Goal: Task Accomplishment & Management: Complete application form

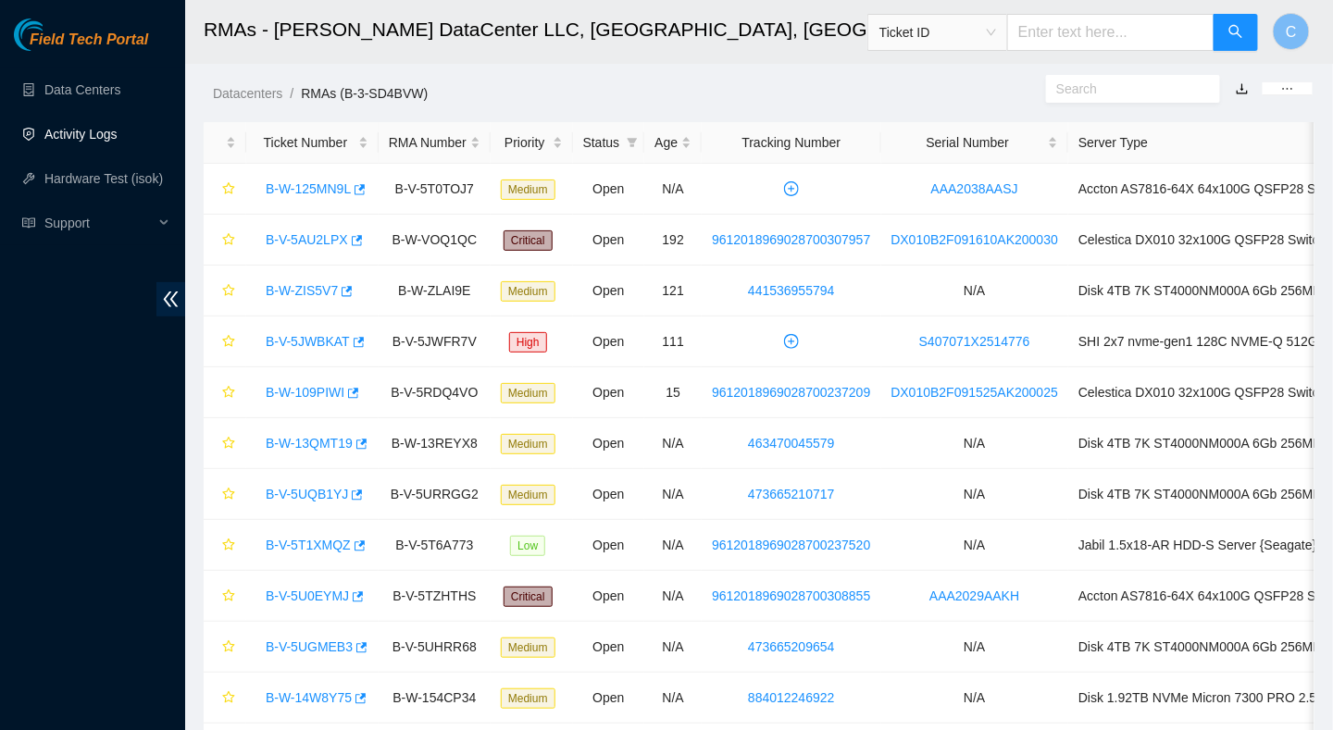
click at [74, 133] on link "Activity Logs" at bounding box center [80, 134] width 73 height 15
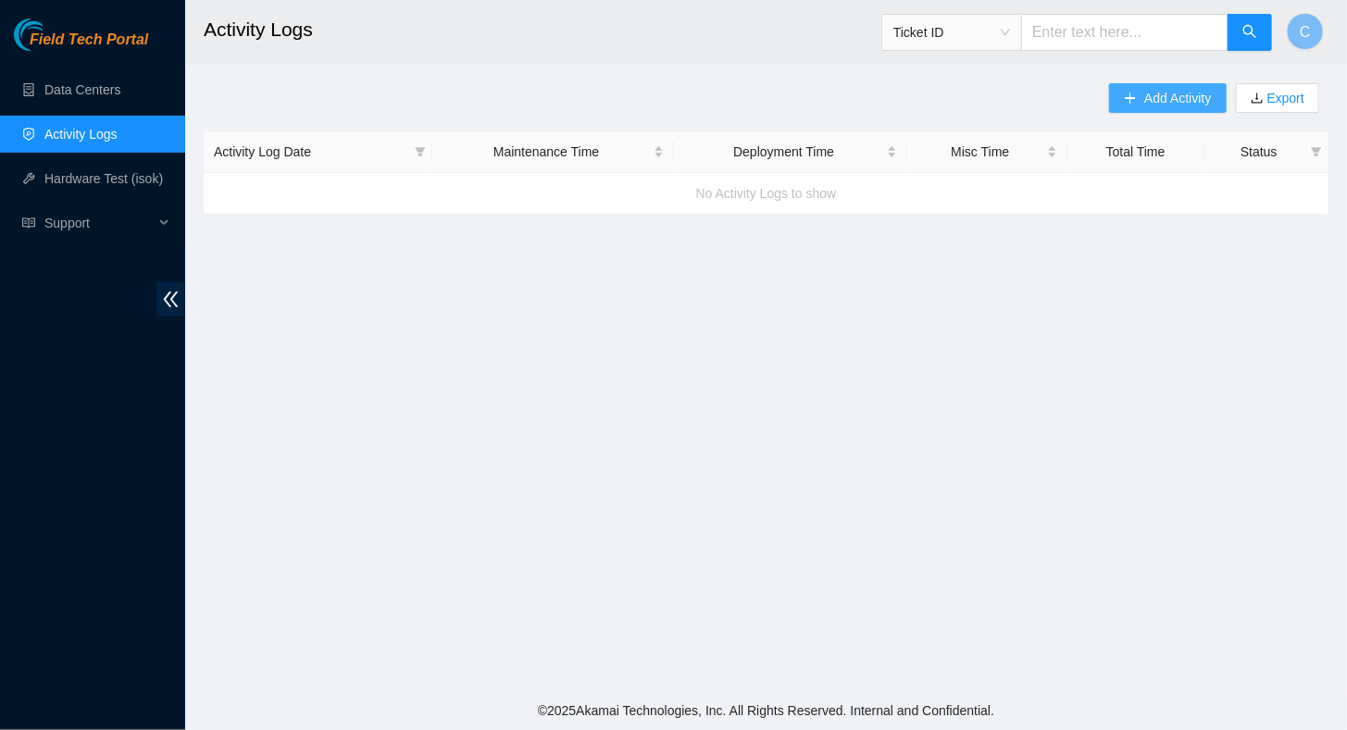
click at [1139, 94] on button "Add Activity" at bounding box center [1167, 98] width 117 height 30
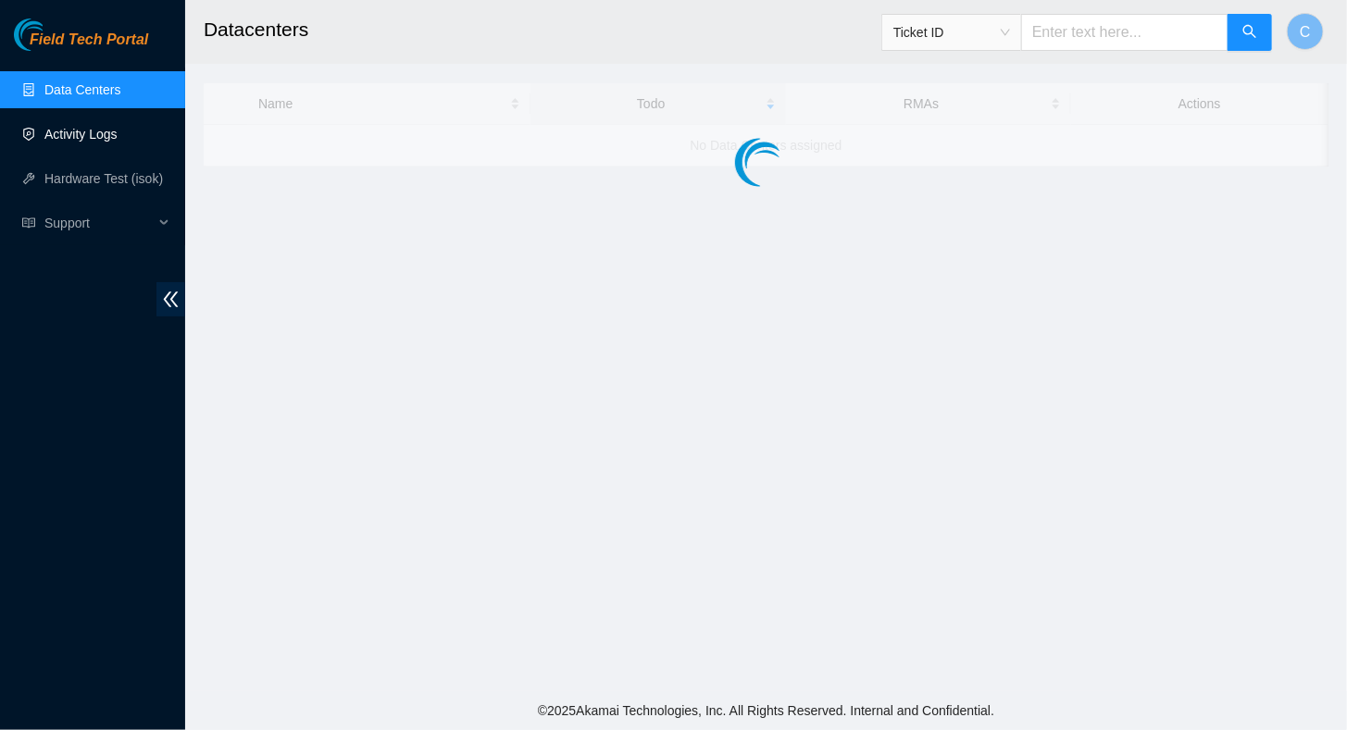
click at [81, 136] on link "Activity Logs" at bounding box center [80, 134] width 73 height 15
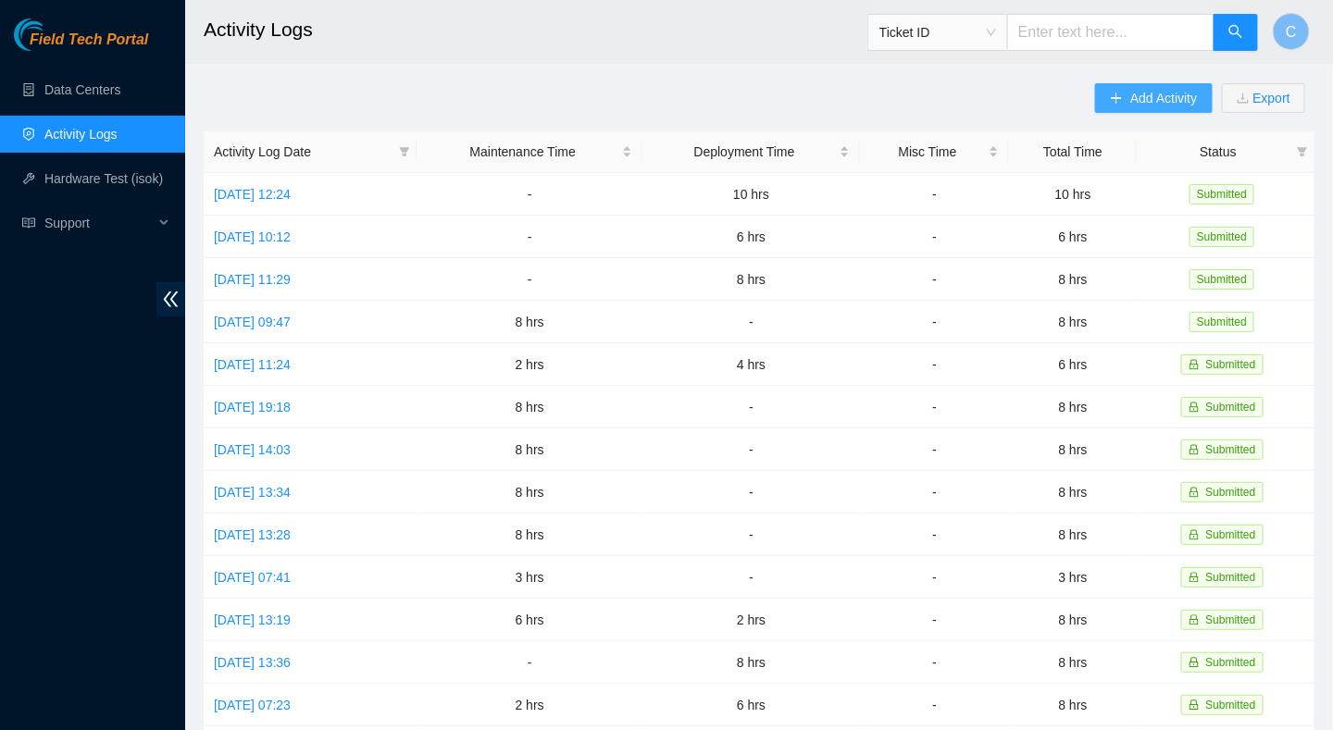
click at [1134, 91] on span "Add Activity" at bounding box center [1163, 98] width 67 height 20
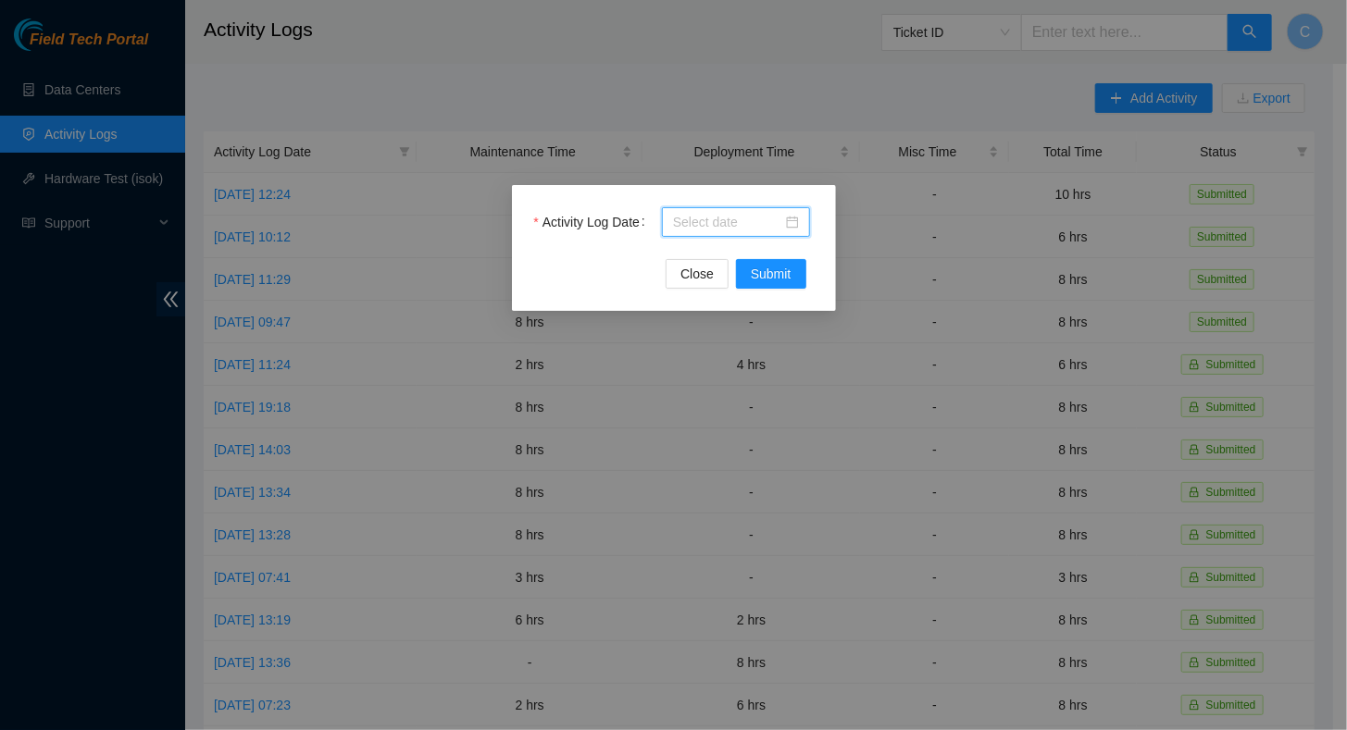
click at [759, 222] on input "Activity Log Date" at bounding box center [727, 222] width 109 height 20
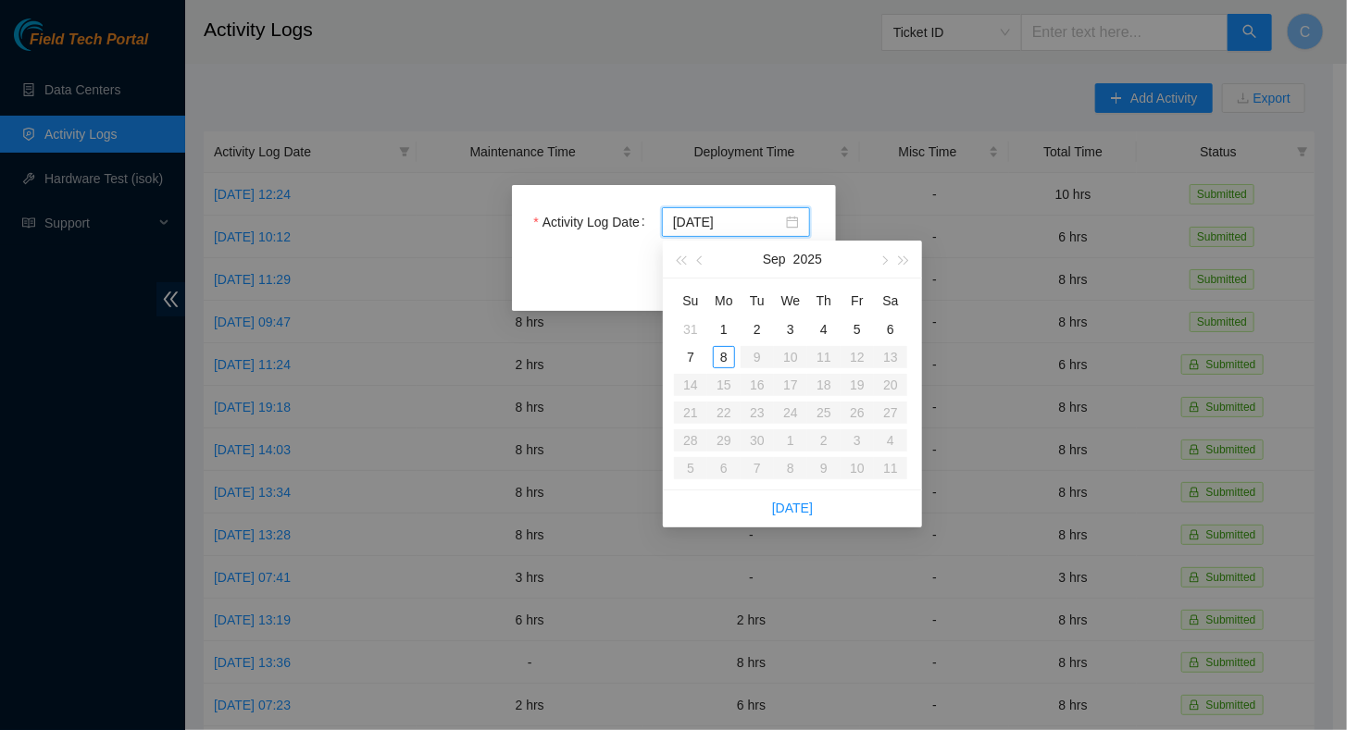
type input "2025-09-02"
type input "2025-09-08"
click at [724, 358] on div "8" at bounding box center [724, 357] width 22 height 22
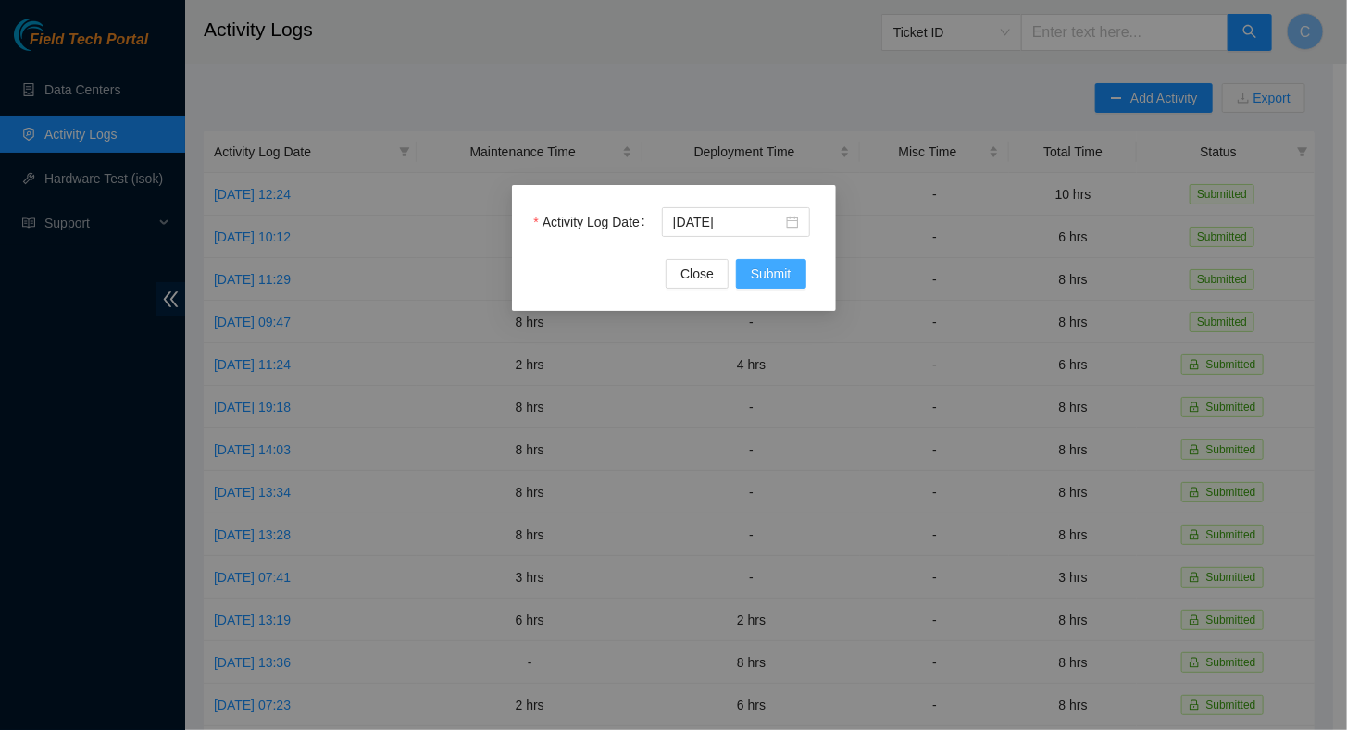
click at [779, 275] on span "Submit" at bounding box center [771, 274] width 41 height 20
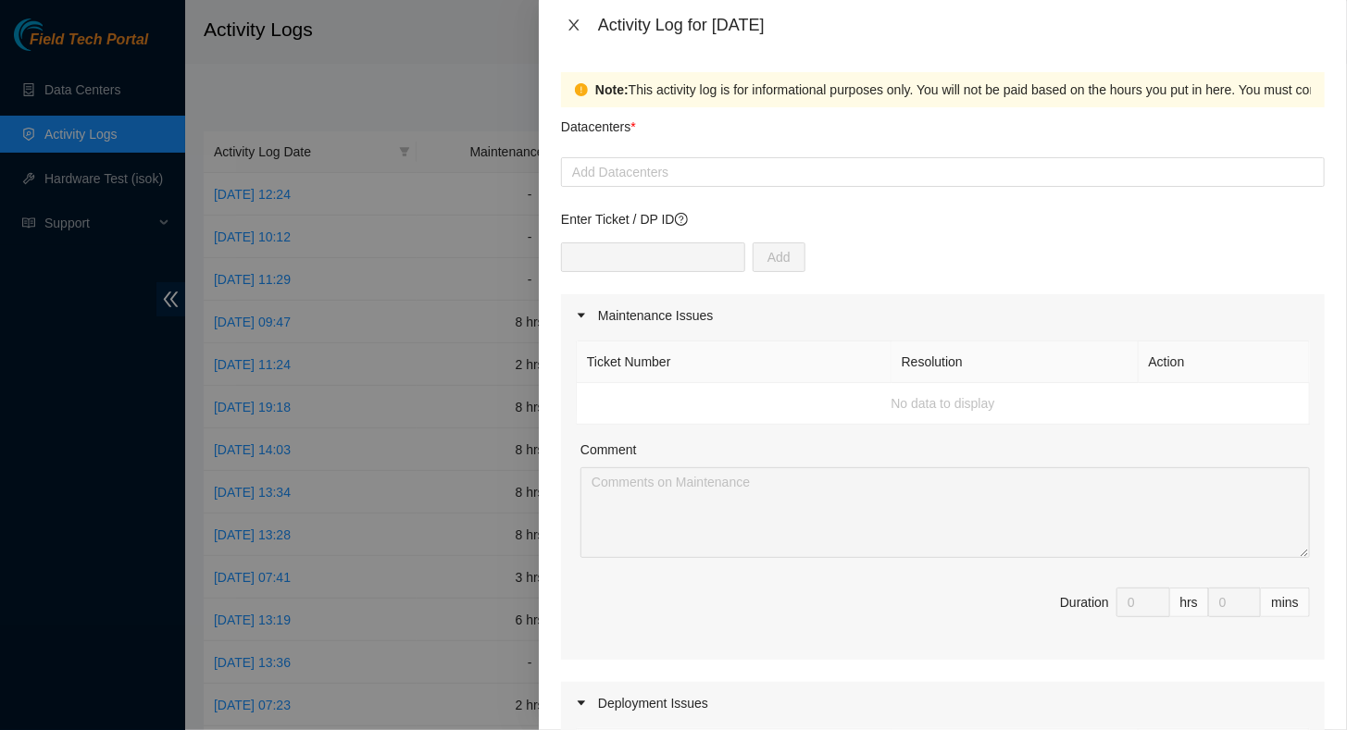
click at [578, 18] on icon "close" at bounding box center [574, 25] width 15 height 15
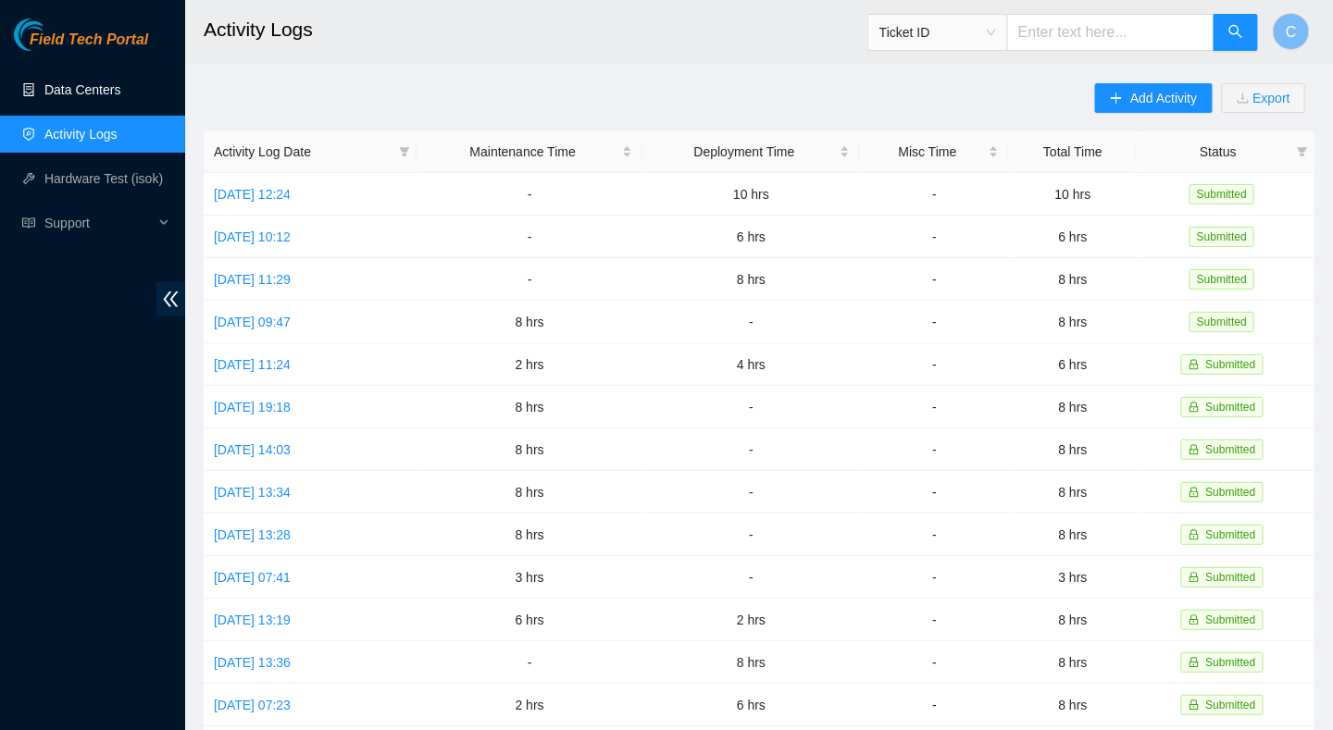
click at [81, 97] on link "Data Centers" at bounding box center [82, 89] width 76 height 15
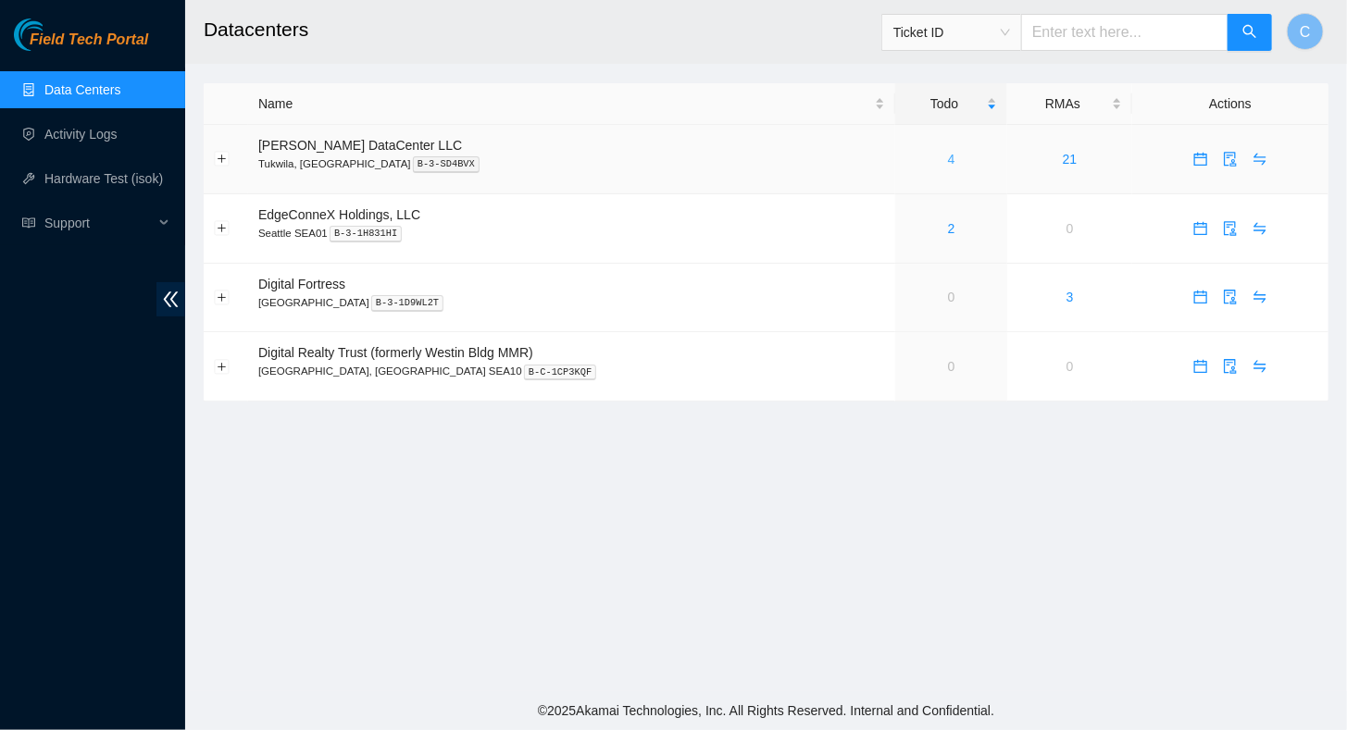
click at [948, 158] on link "4" at bounding box center [951, 159] width 7 height 15
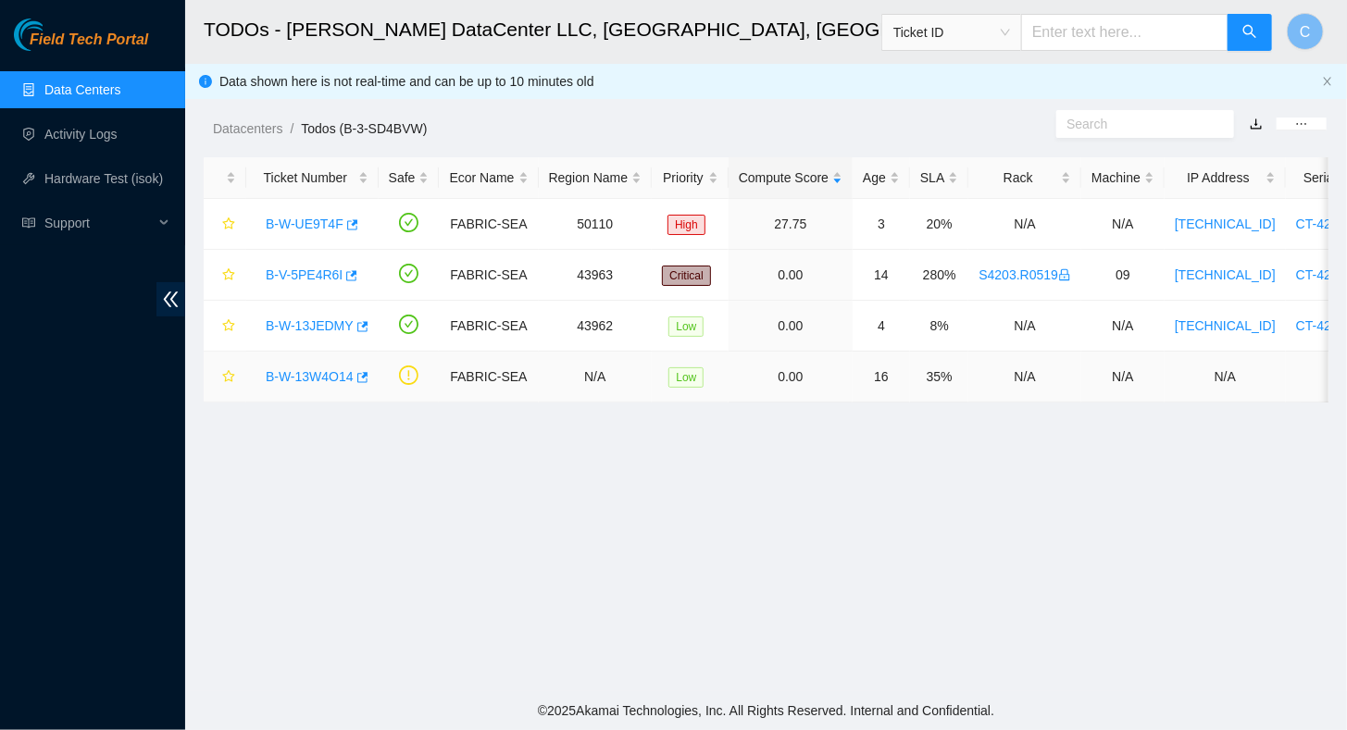
click at [296, 376] on link "B-W-13W4O14" at bounding box center [310, 376] width 88 height 15
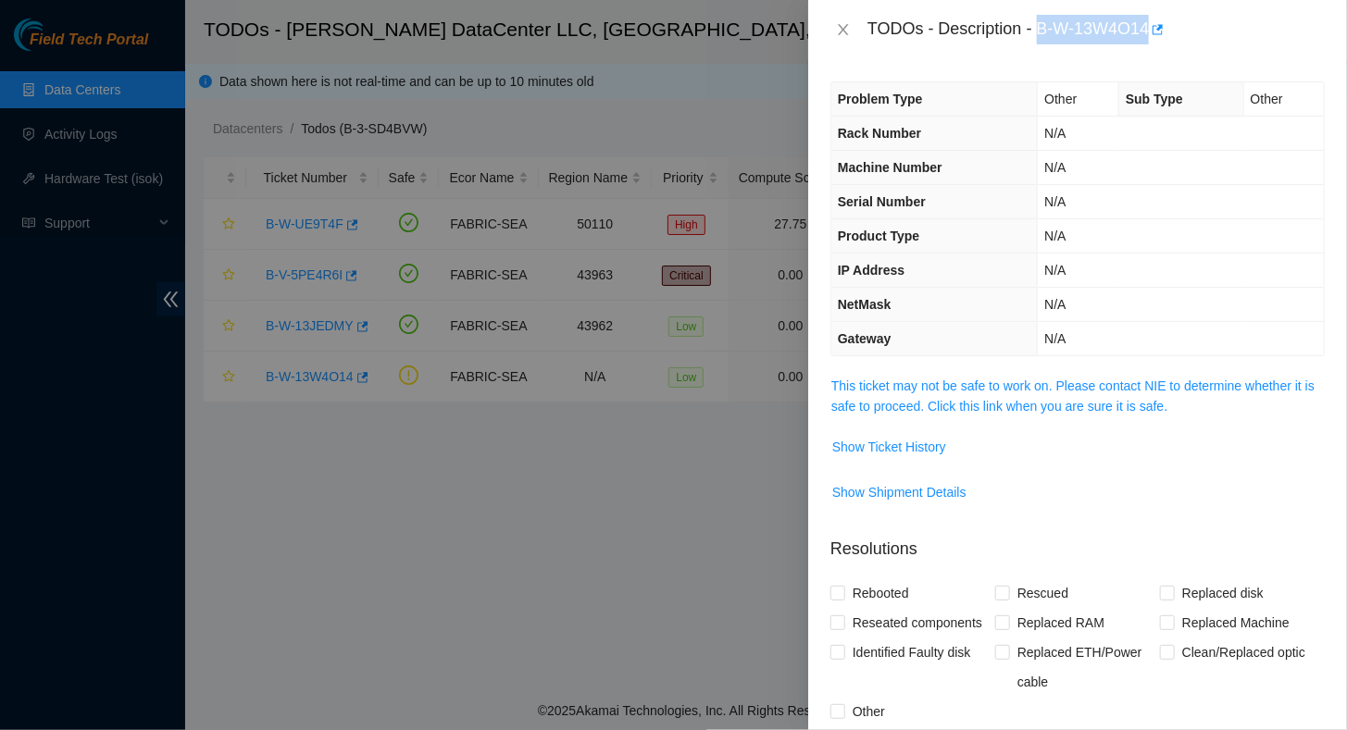
drag, startPoint x: 1042, startPoint y: 31, endPoint x: 1152, endPoint y: 37, distance: 109.4
click at [1152, 37] on div "TODOs - Description - B-W-13W4O14" at bounding box center [1095, 30] width 457 height 30
copy div "B-W-13W4O14"
click at [296, 47] on div at bounding box center [673, 365] width 1347 height 730
click at [843, 32] on icon "close" at bounding box center [843, 29] width 15 height 15
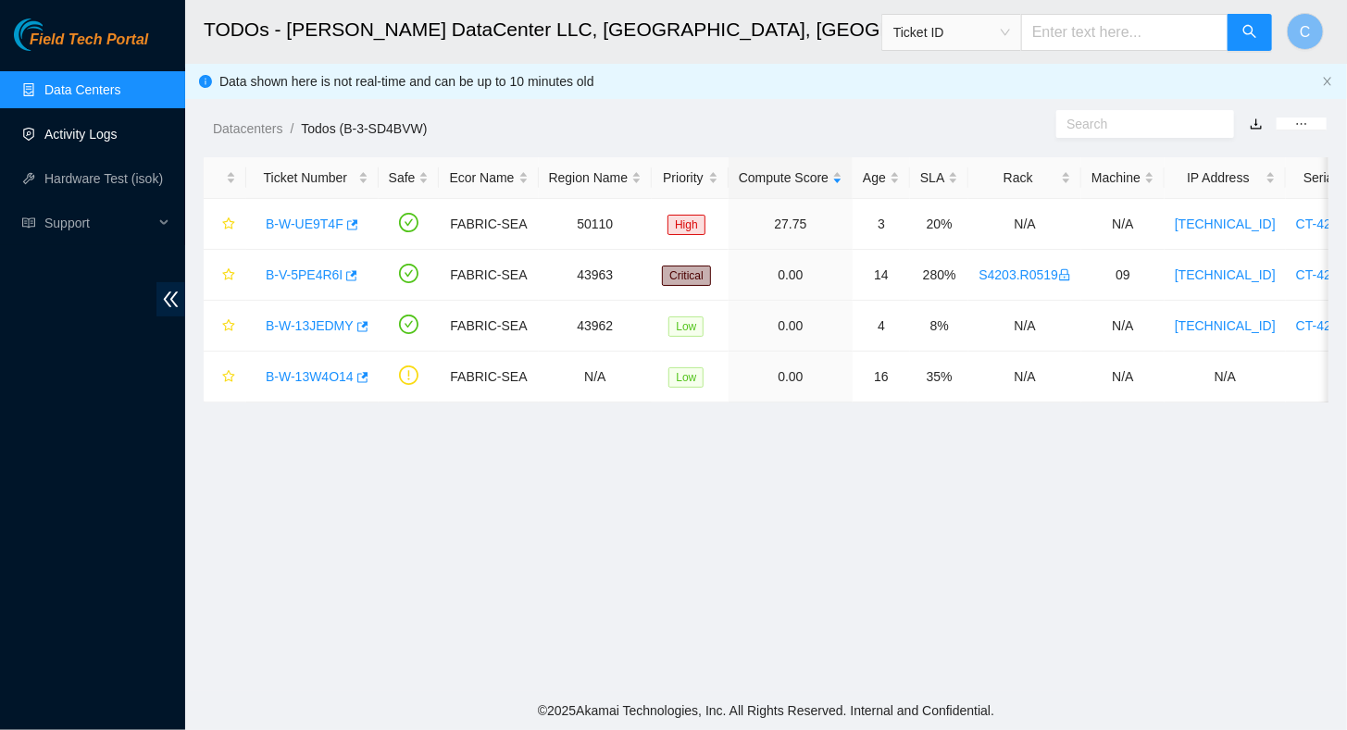
click at [84, 131] on link "Activity Logs" at bounding box center [80, 134] width 73 height 15
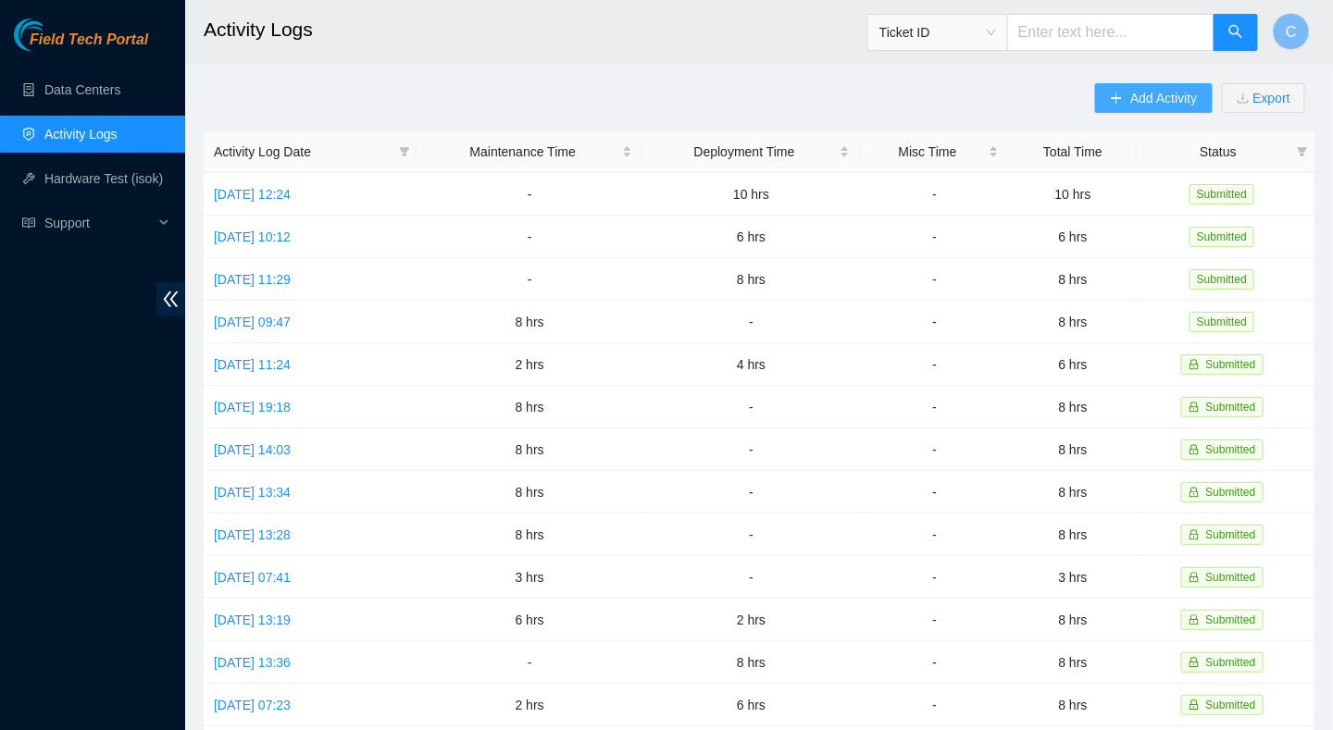
click at [1129, 98] on button "Add Activity" at bounding box center [1153, 98] width 117 height 30
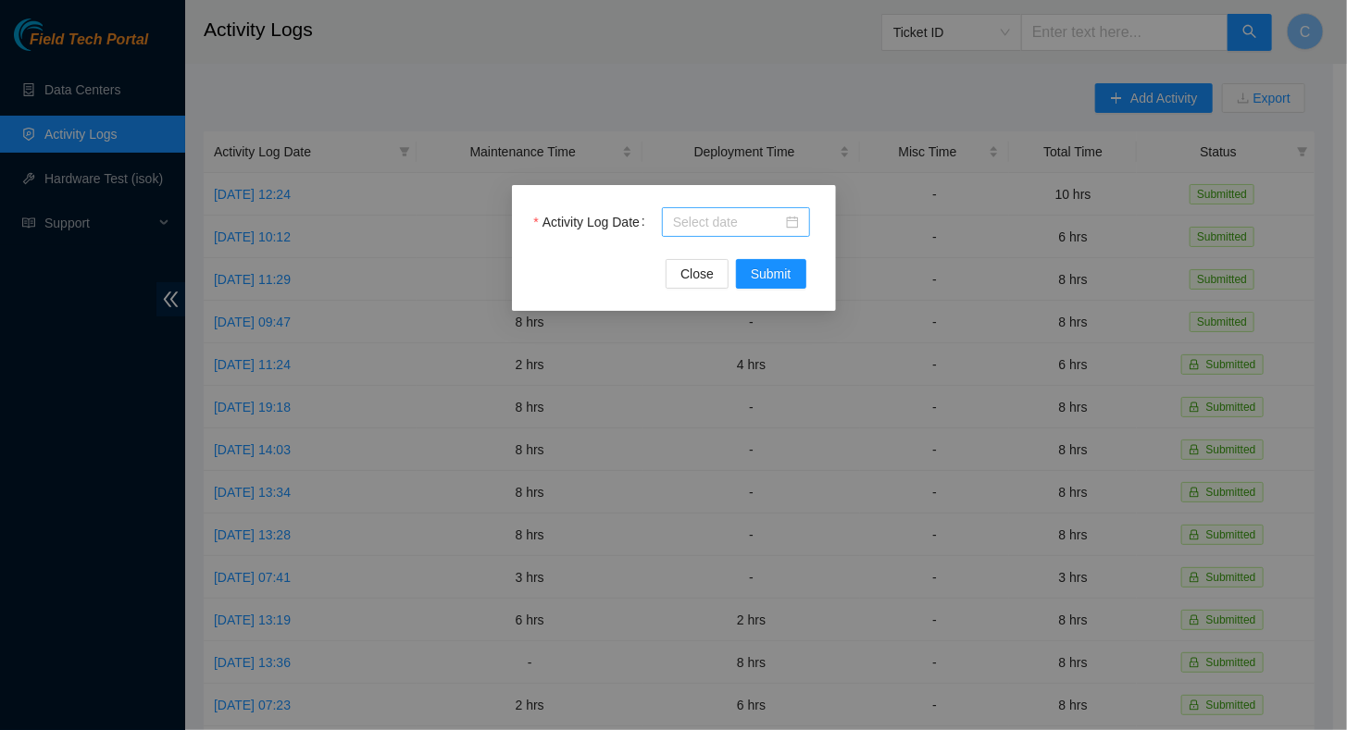
click at [727, 224] on input "Activity Log Date" at bounding box center [727, 222] width 109 height 20
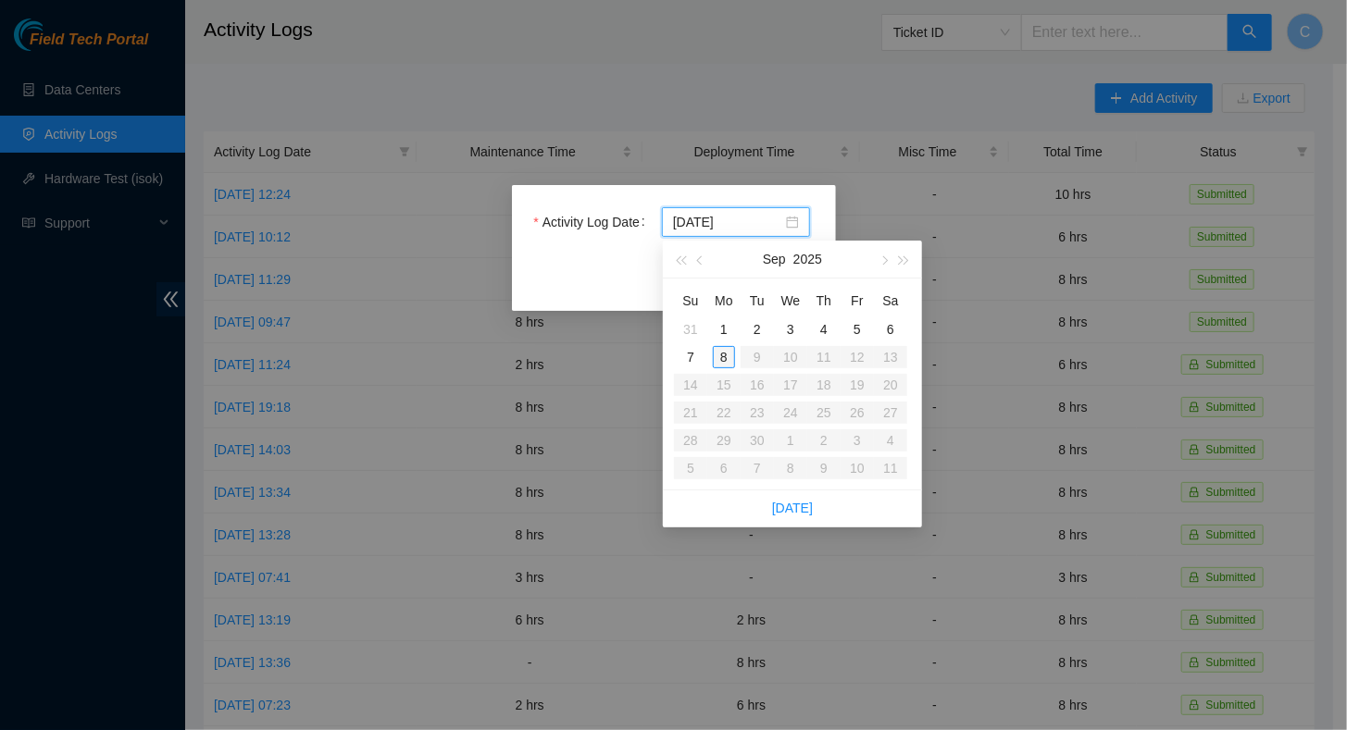
type input "2025-09-02"
type input "2025-09-08"
click at [728, 359] on div "8" at bounding box center [724, 357] width 22 height 22
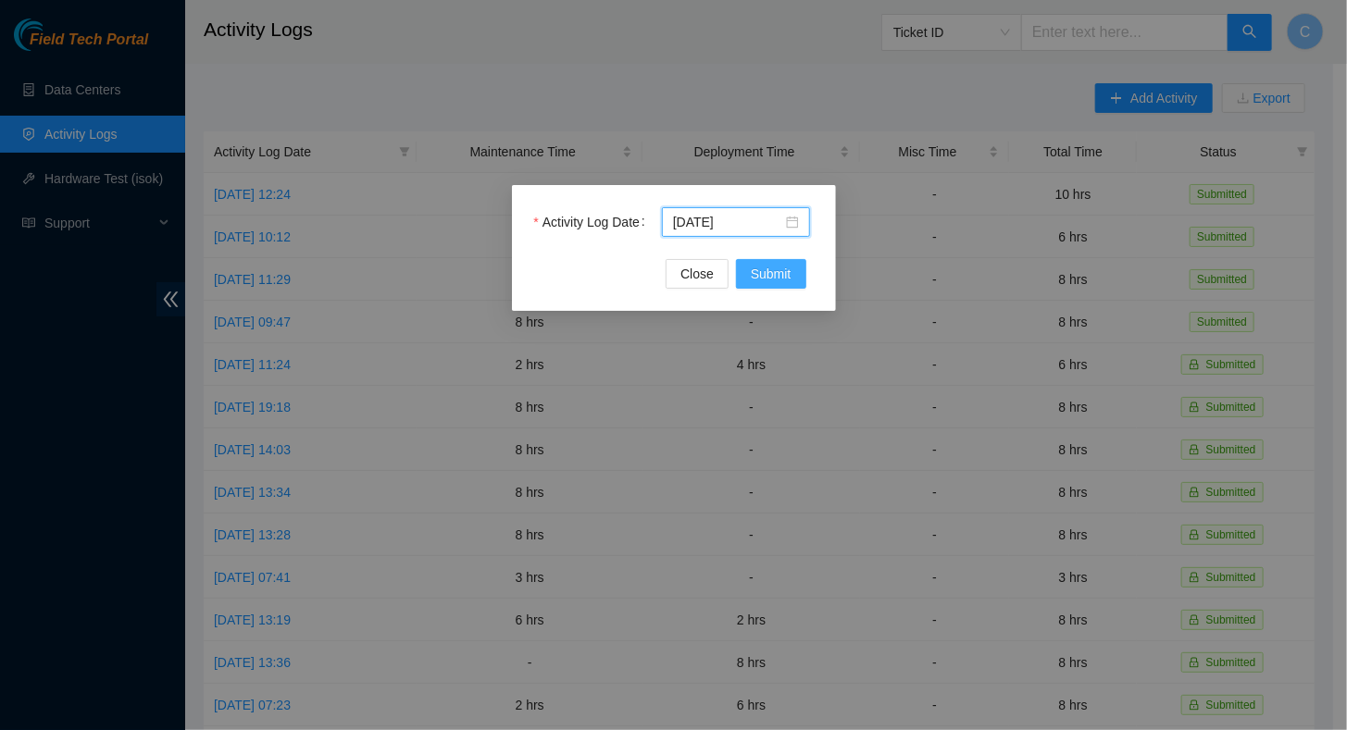
click at [761, 276] on span "Submit" at bounding box center [771, 274] width 41 height 20
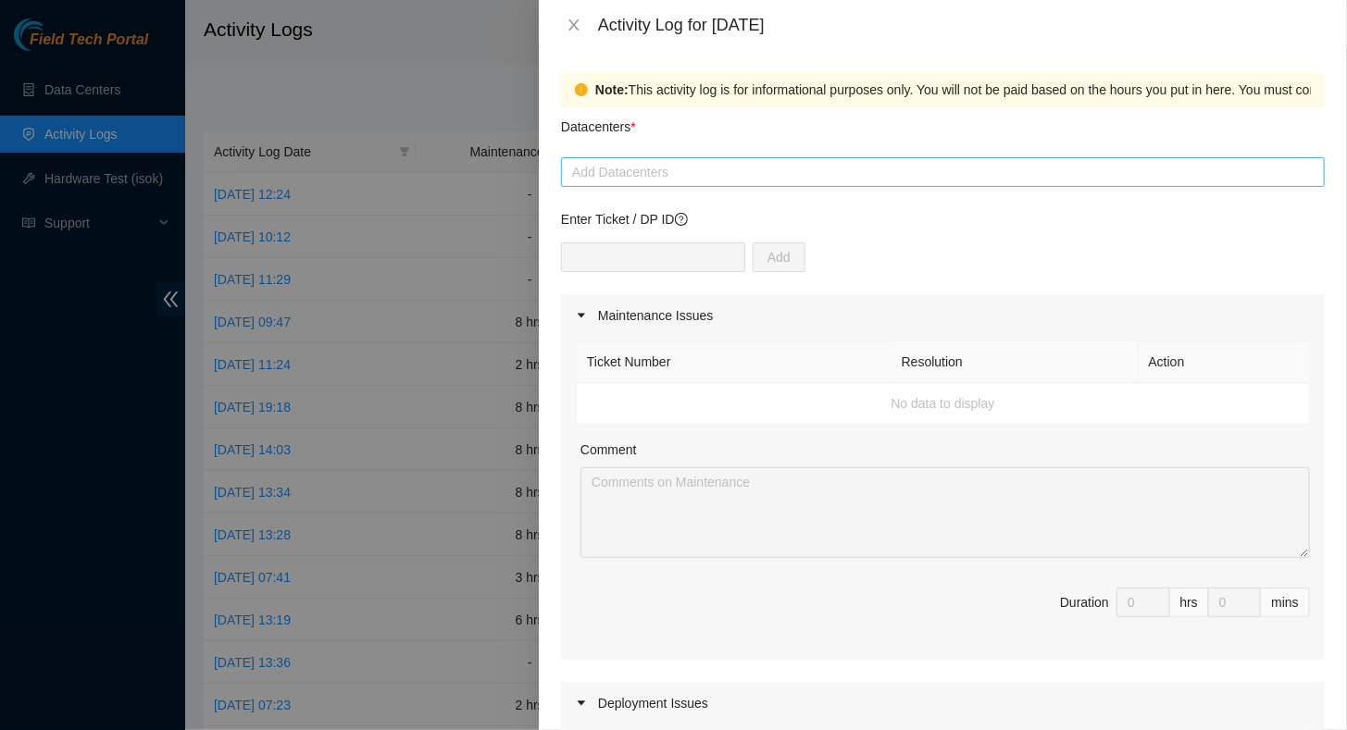
click at [648, 181] on div at bounding box center [943, 172] width 754 height 22
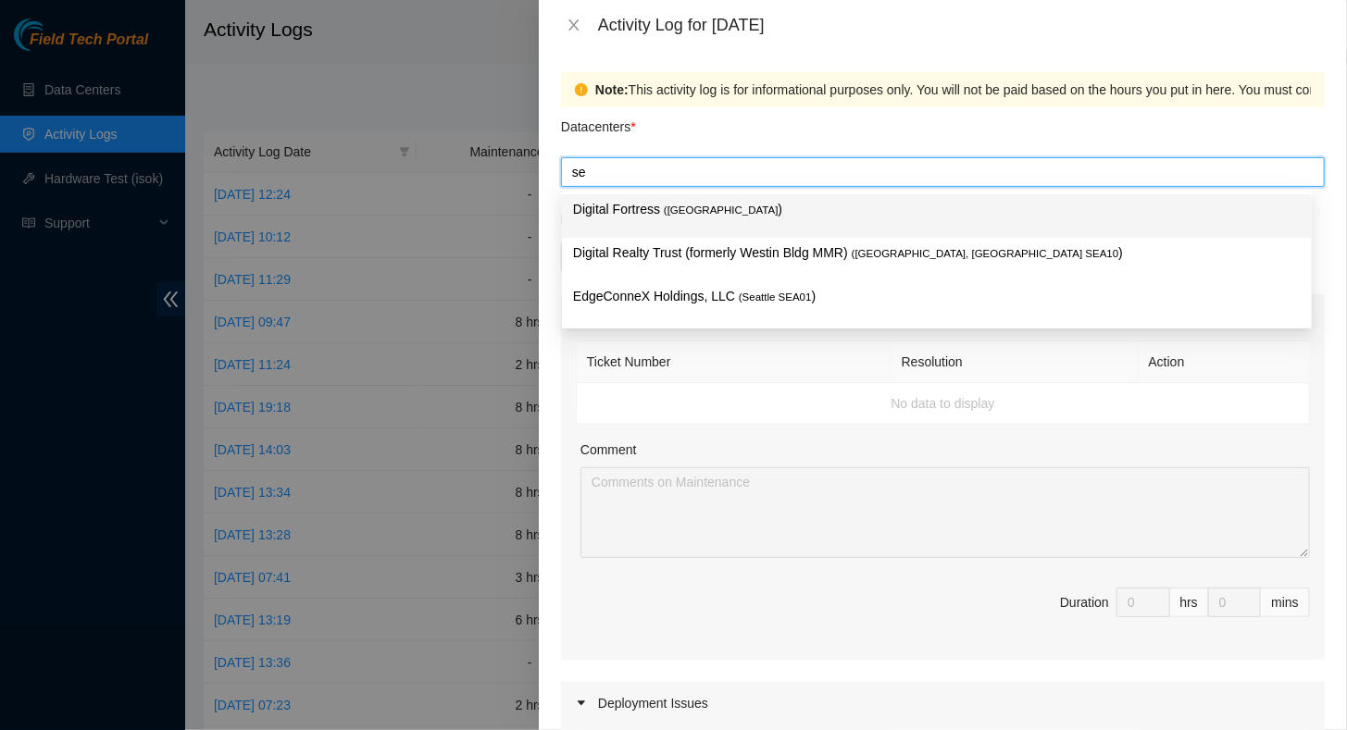
type input "sea"
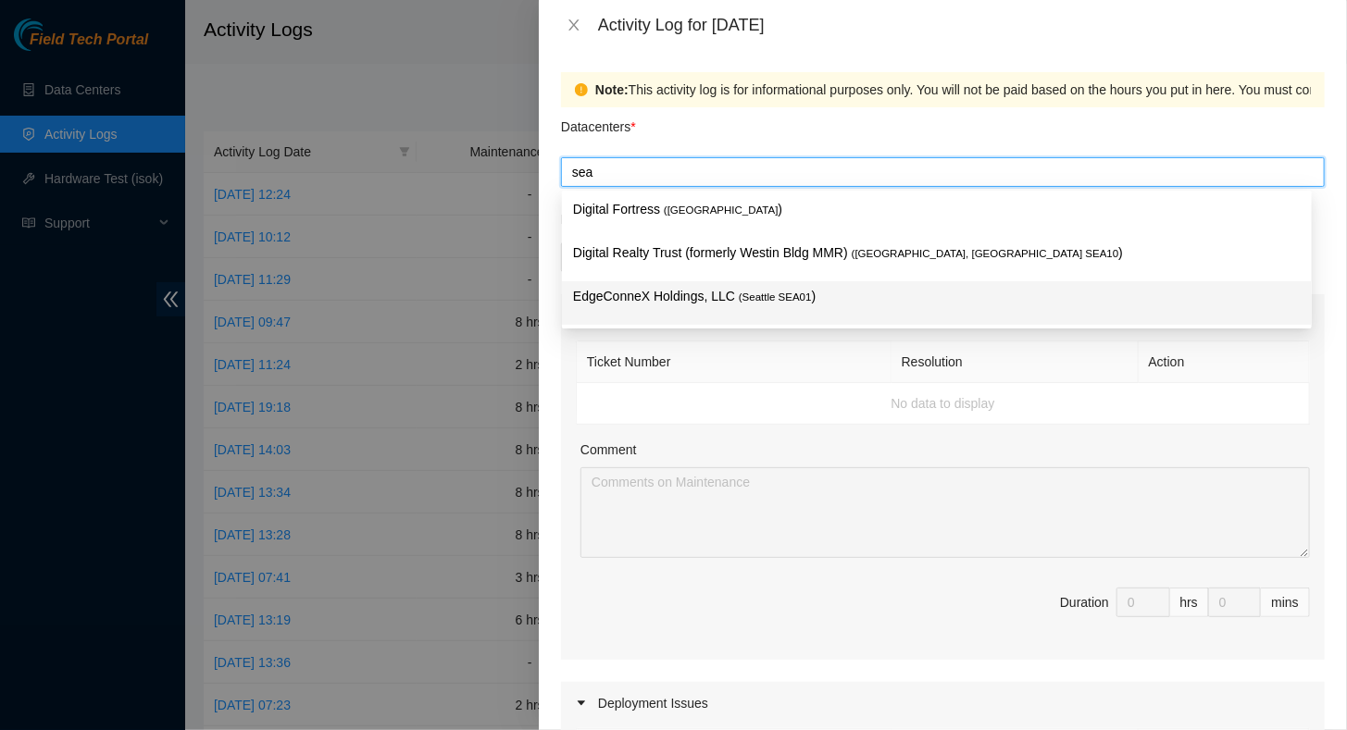
click at [642, 293] on p "EdgeConneX Holdings, LLC ( Seattle SEA01 )" at bounding box center [937, 296] width 728 height 21
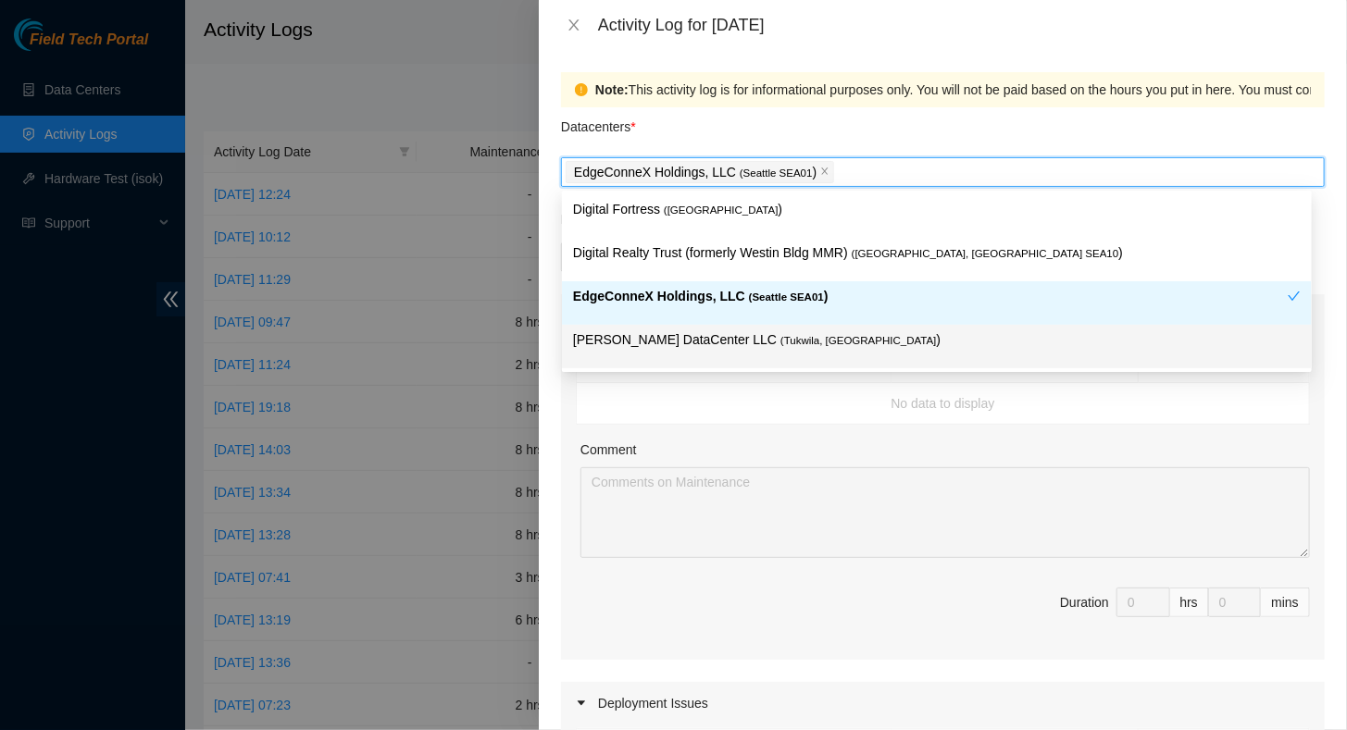
click at [602, 341] on p "Sabey DataCenter LLC ( Tukwila, WA )" at bounding box center [937, 340] width 728 height 21
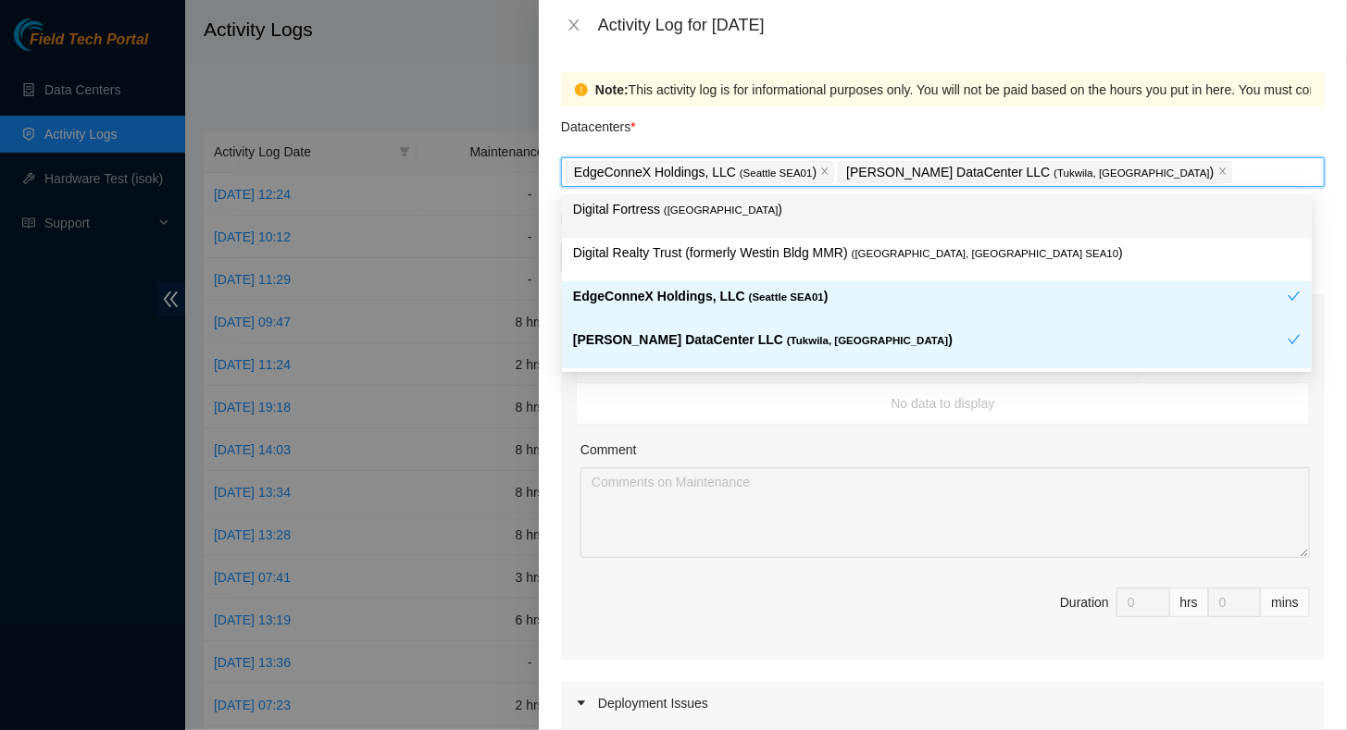
click at [804, 173] on span "EdgeConneX Holdings, LLC ( Seattle SEA01 )" at bounding box center [700, 172] width 268 height 22
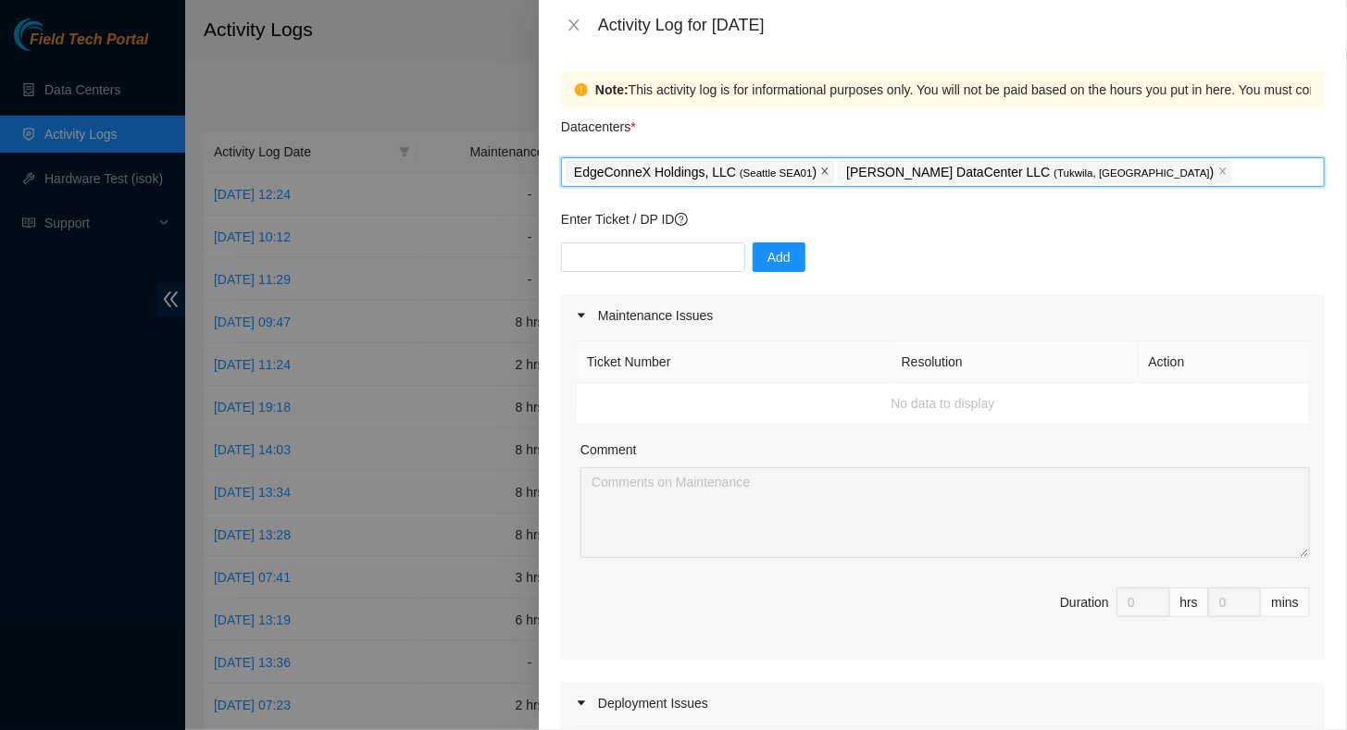
click at [822, 175] on icon "close" at bounding box center [825, 171] width 6 height 6
click at [852, 234] on div "Enter Ticket / DP ID Add" at bounding box center [943, 251] width 764 height 85
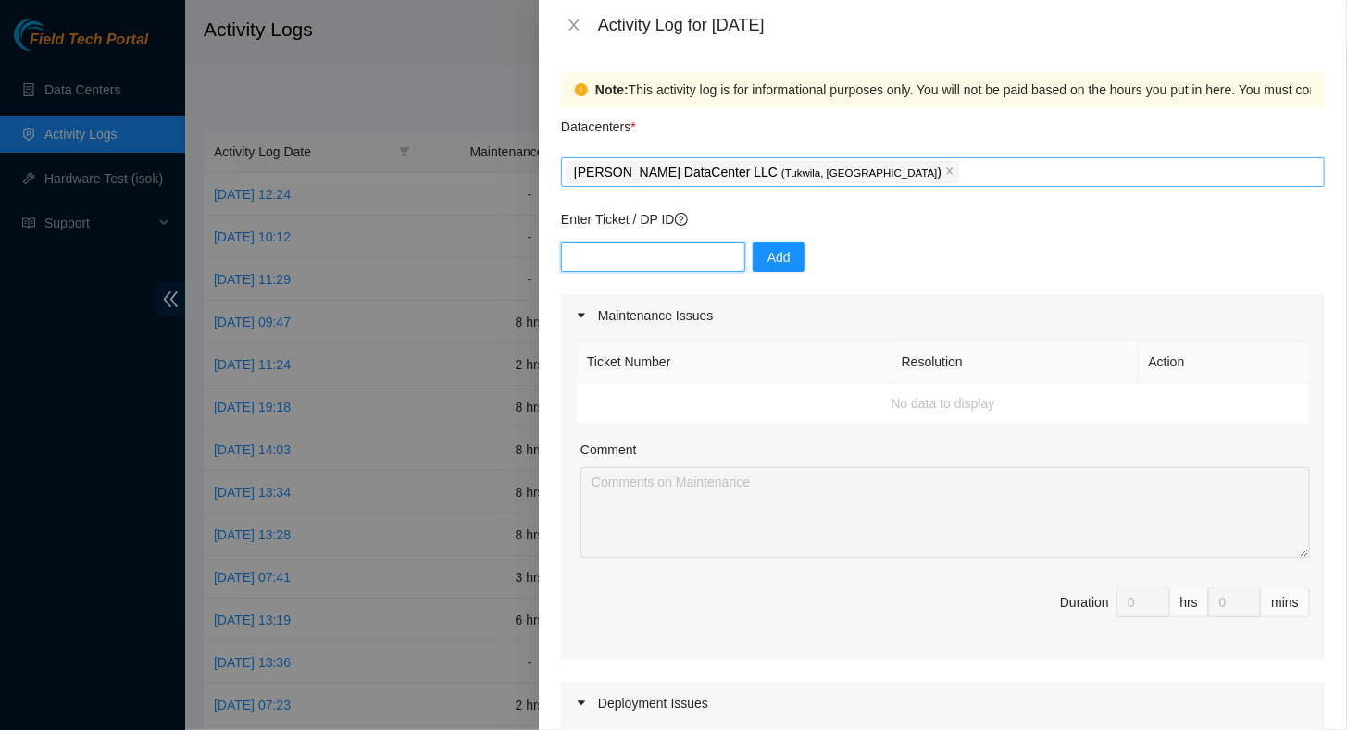
click at [635, 270] on input "text" at bounding box center [653, 258] width 184 height 30
paste input "B-W-13W4O14"
type input "B-W-13W4O14"
click at [781, 257] on button "Add" at bounding box center [779, 258] width 53 height 30
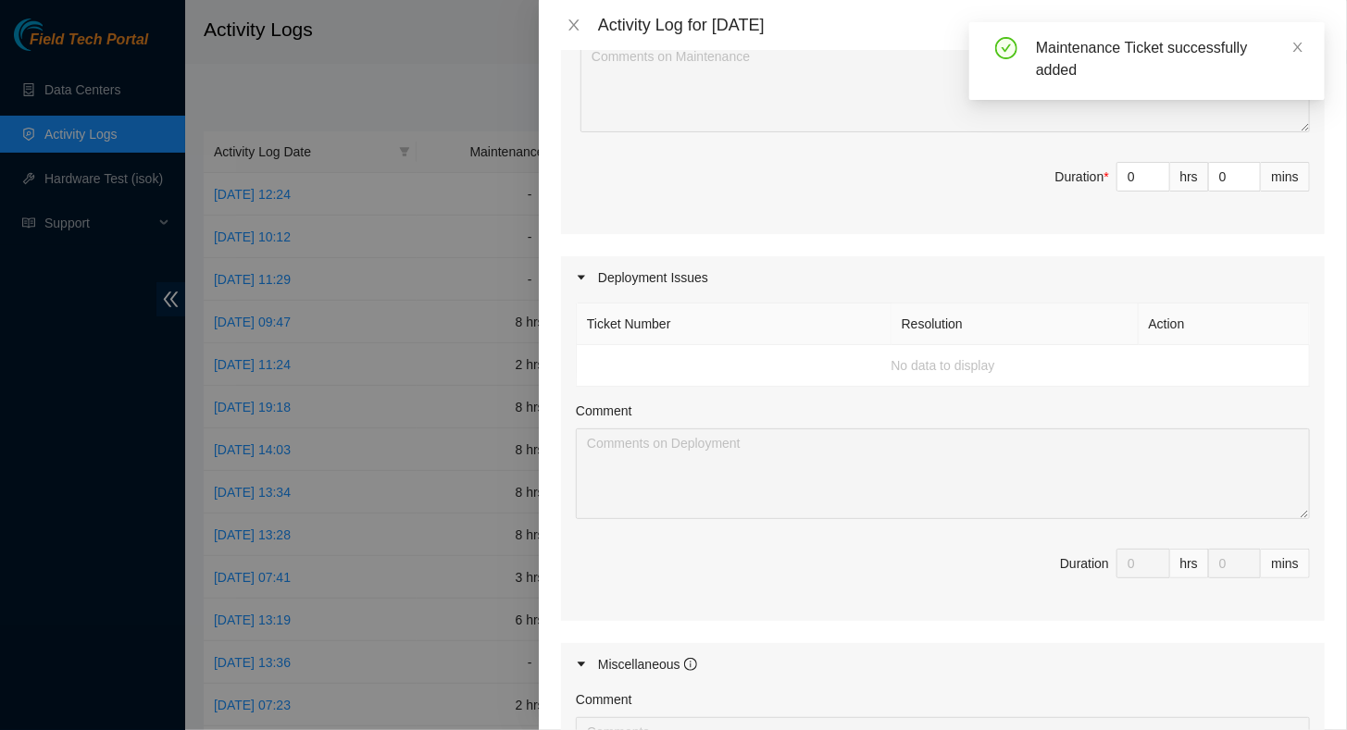
scroll to position [185, 0]
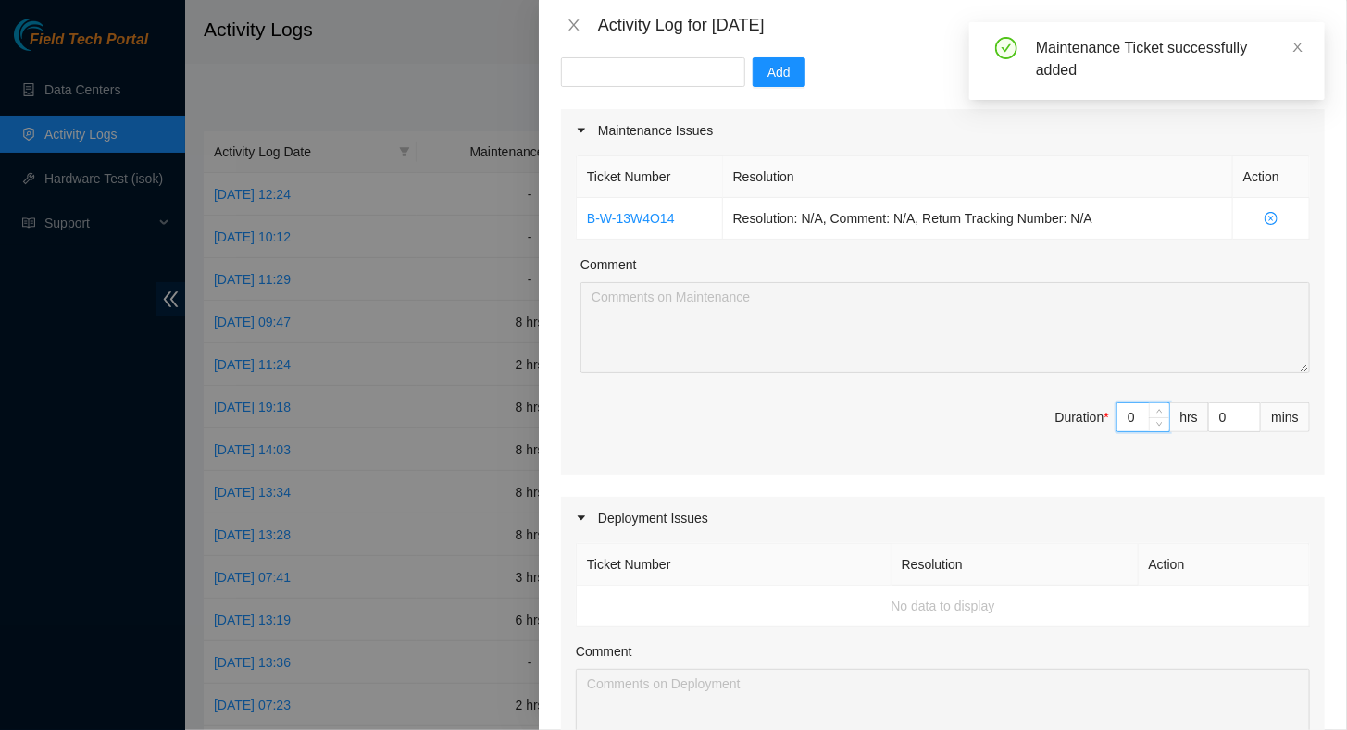
drag, startPoint x: 1128, startPoint y: 417, endPoint x: 1053, endPoint y: 416, distance: 74.1
click at [1053, 416] on span "Duration * 0 hrs 0 mins" at bounding box center [943, 429] width 734 height 52
type input "8"
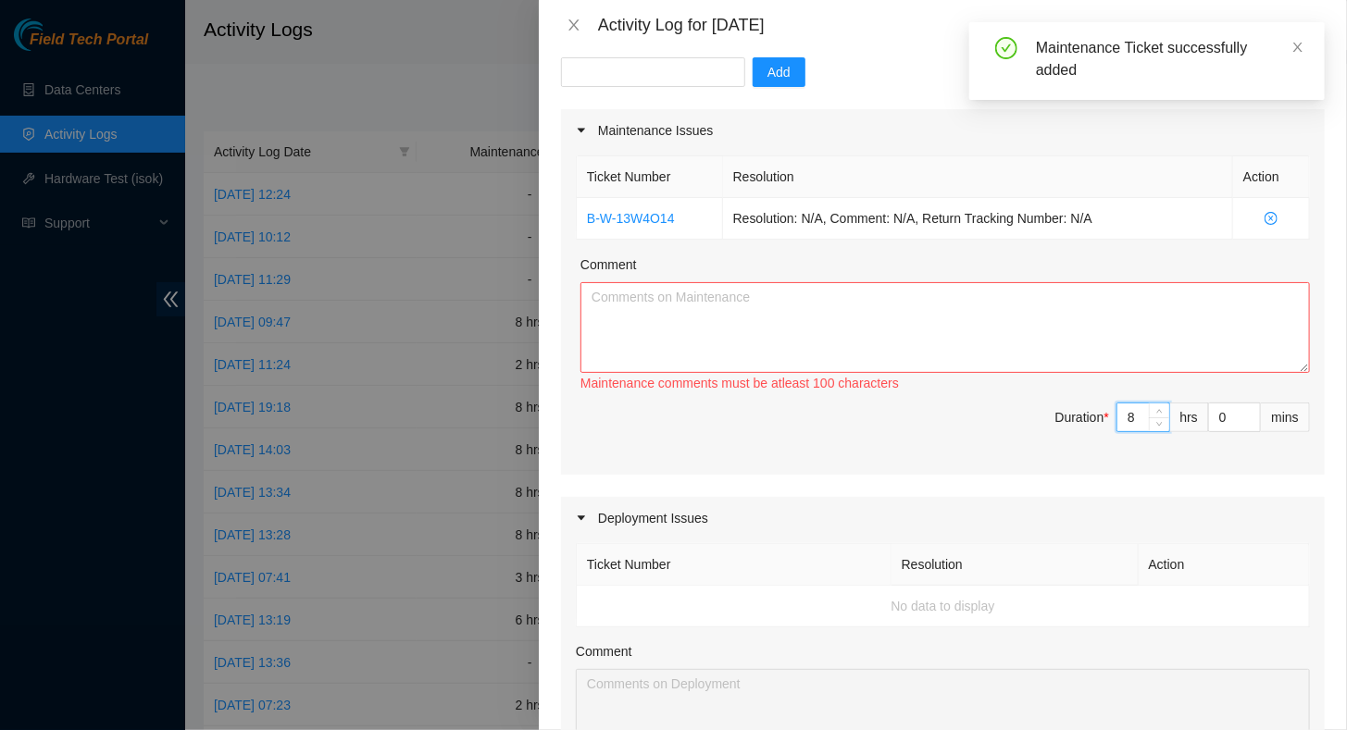
type input "8"
click at [702, 310] on textarea "Comment" at bounding box center [944, 327] width 729 height 91
paste textarea "Net Tech River acquired his badge - we are familiarizing him with the site and …"
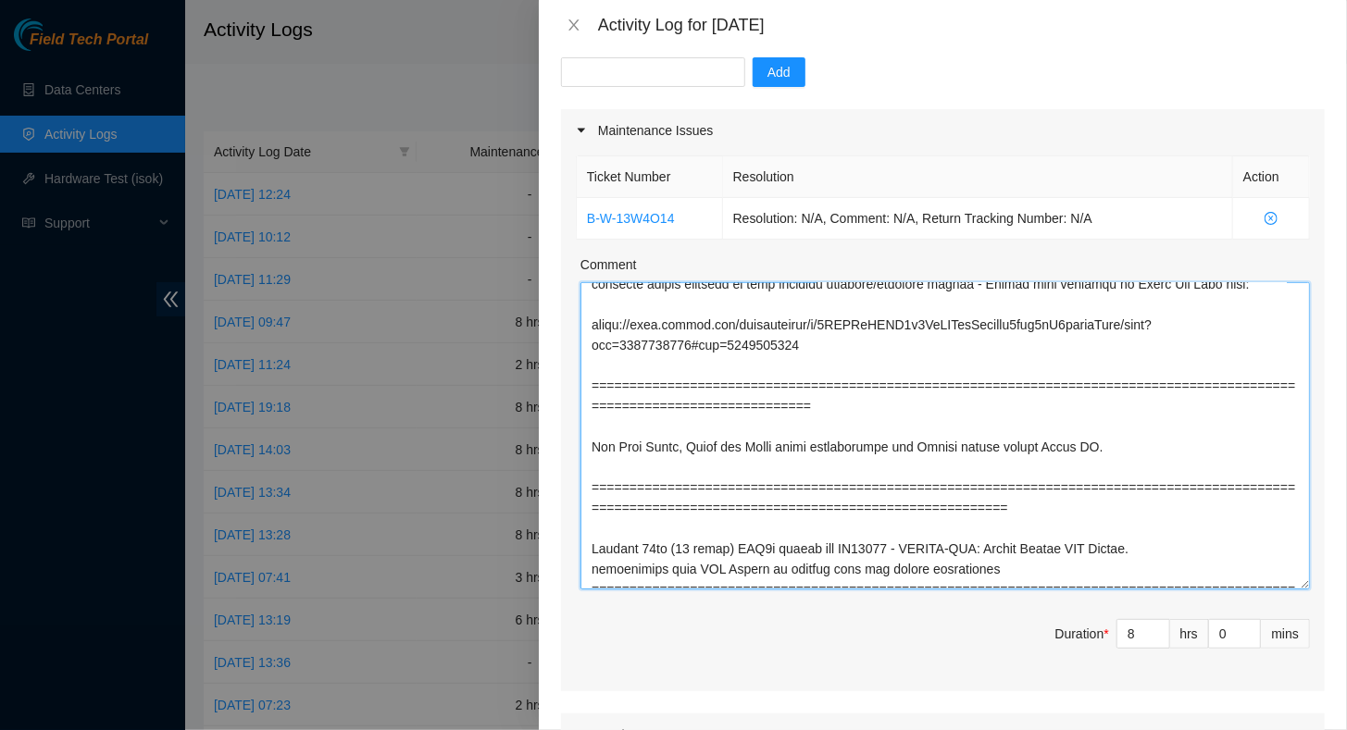
scroll to position [935, 0]
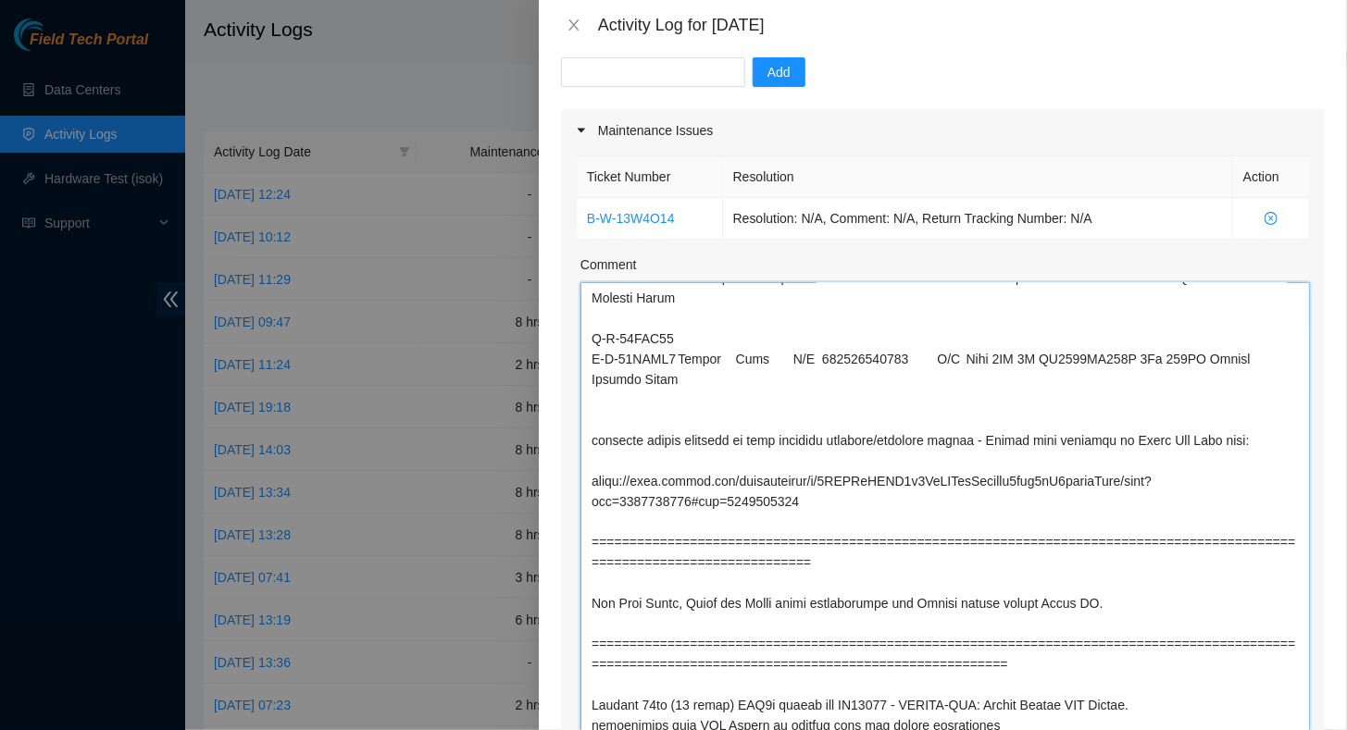
drag, startPoint x: 1292, startPoint y: 368, endPoint x: 1098, endPoint y: 725, distance: 406.8
click at [1179, 729] on html "Field Tech Portal Data Centers Activity Logs Hardware Test (isok) Support Activ…" at bounding box center [673, 365] width 1347 height 730
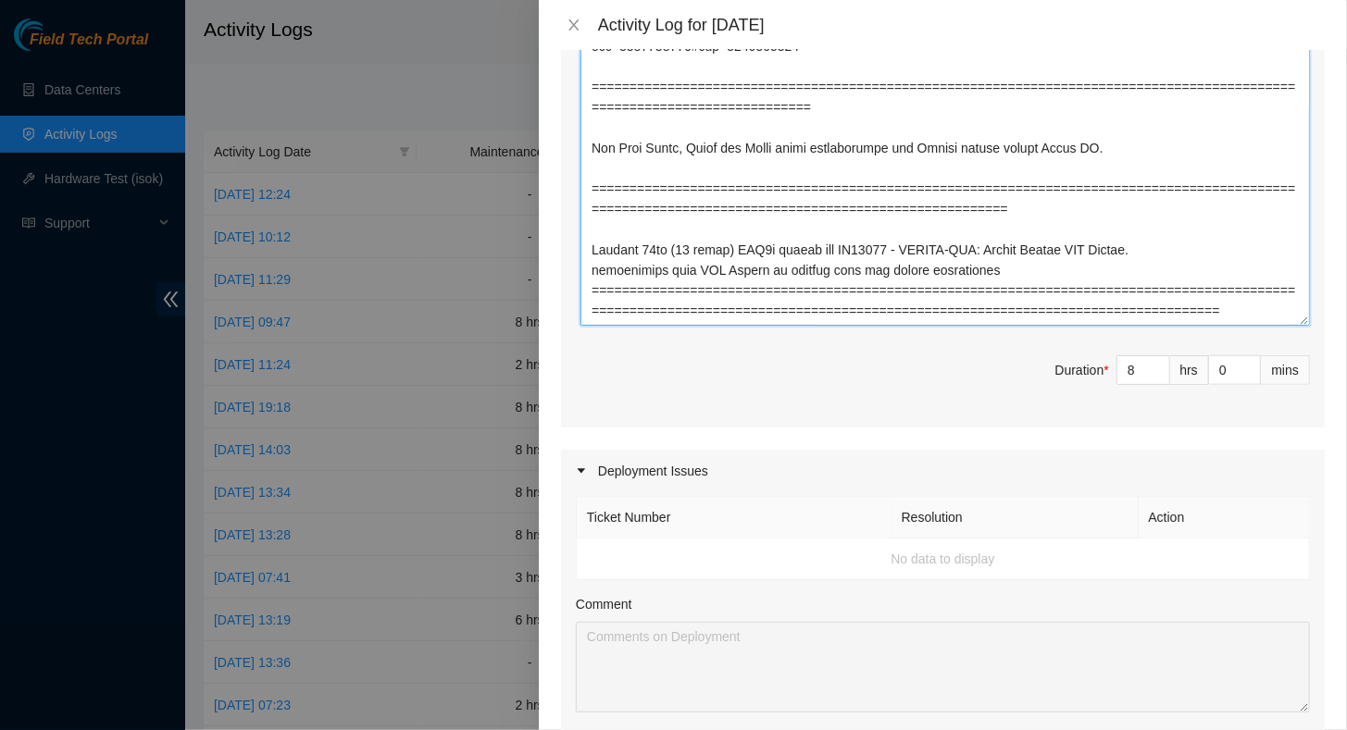
scroll to position [648, 0]
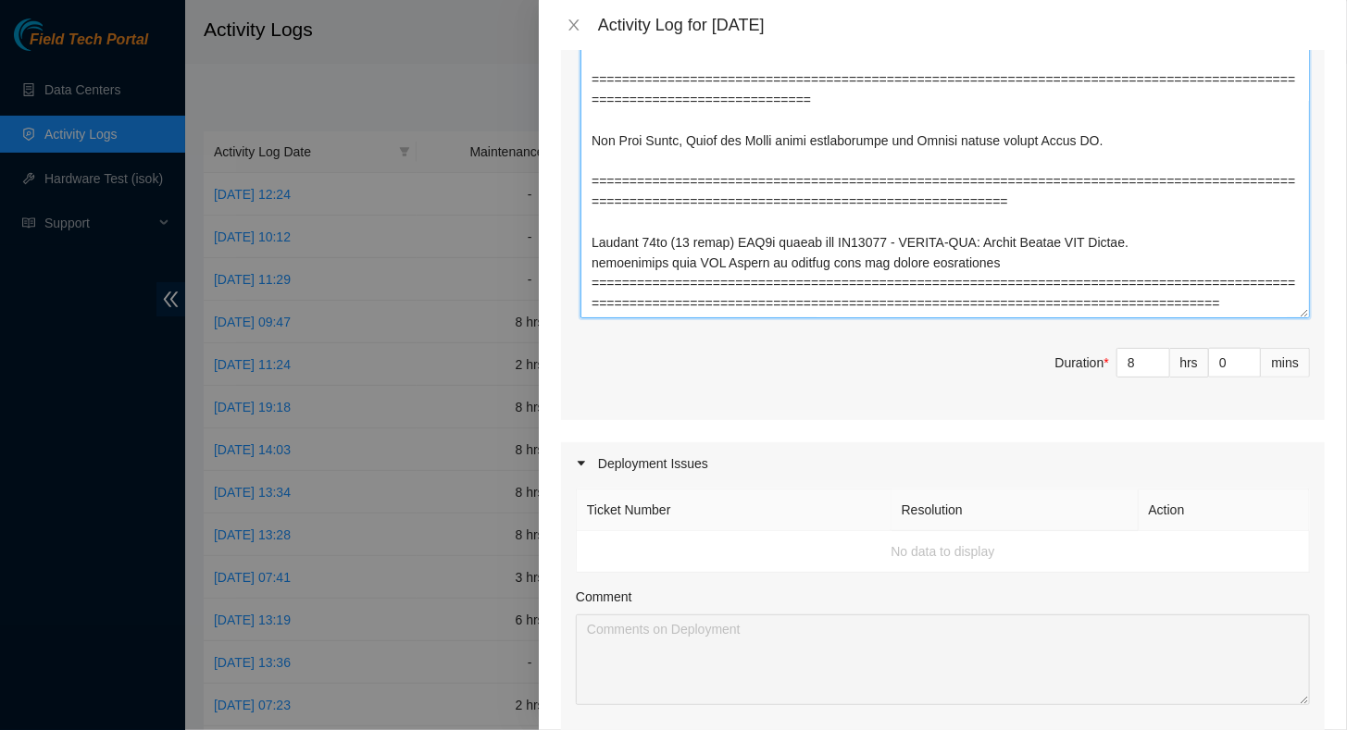
drag, startPoint x: 659, startPoint y: 218, endPoint x: 672, endPoint y: 230, distance: 17.1
click at [660, 219] on textarea "Comment" at bounding box center [944, 68] width 729 height 499
click at [661, 218] on textarea "Comment" at bounding box center [944, 68] width 729 height 499
drag, startPoint x: 735, startPoint y: 221, endPoint x: 737, endPoint y: 233, distance: 12.2
click at [735, 220] on textarea "Comment" at bounding box center [944, 68] width 729 height 499
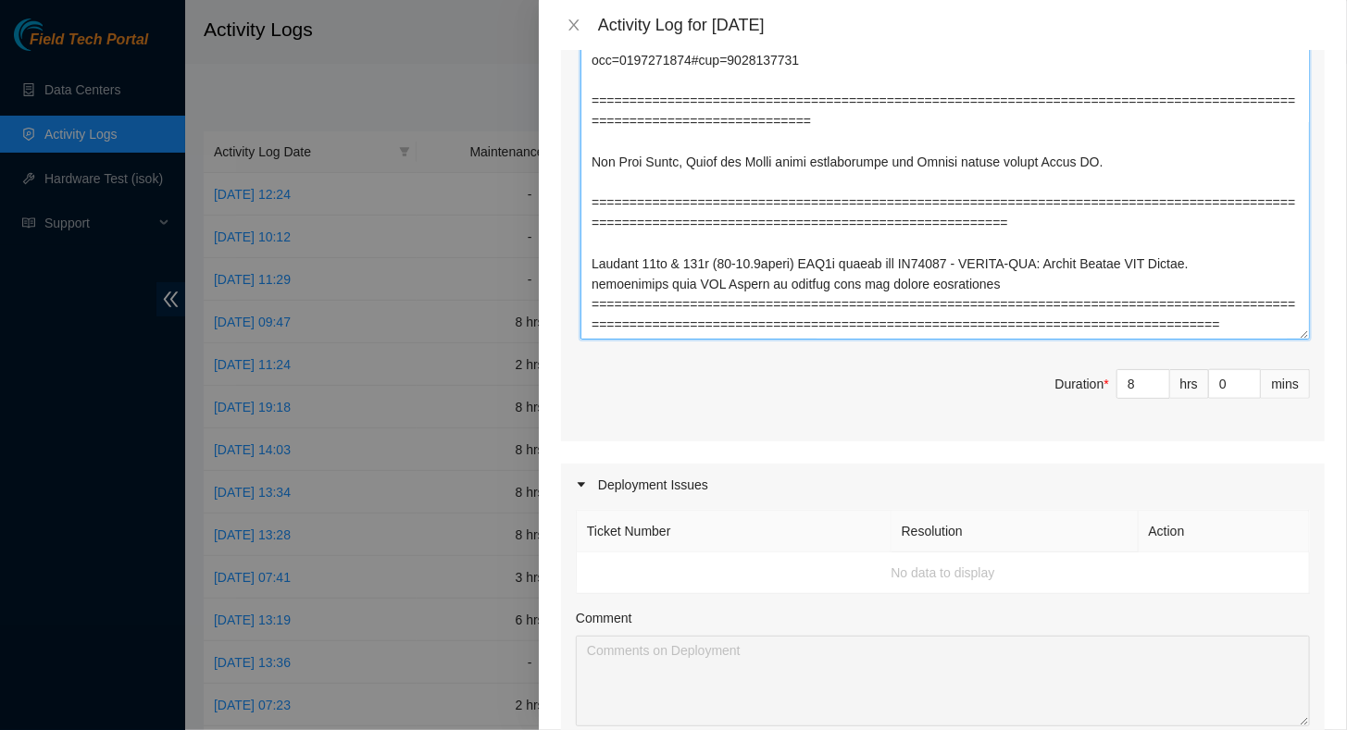
scroll to position [555, 0]
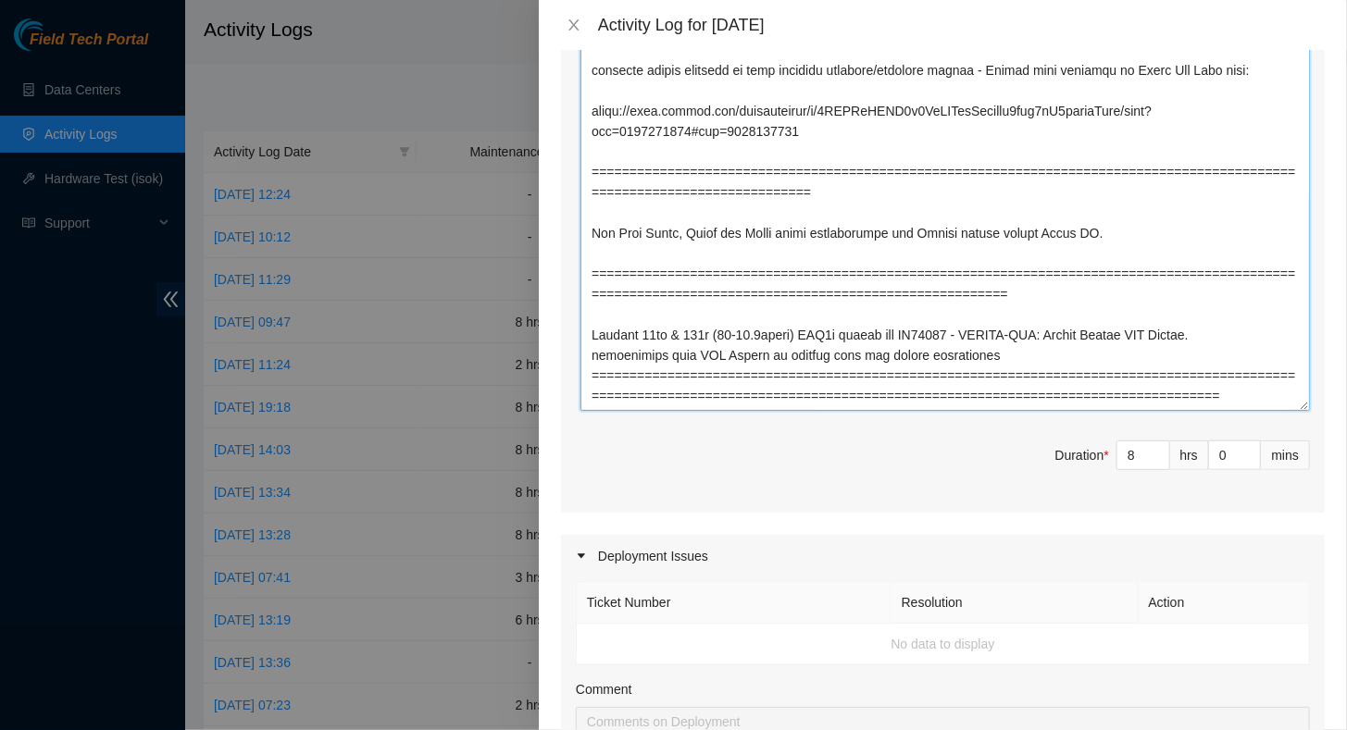
drag, startPoint x: 902, startPoint y: 310, endPoint x: 952, endPoint y: 314, distance: 50.1
click at [952, 314] on textarea "Comment" at bounding box center [944, 161] width 729 height 499
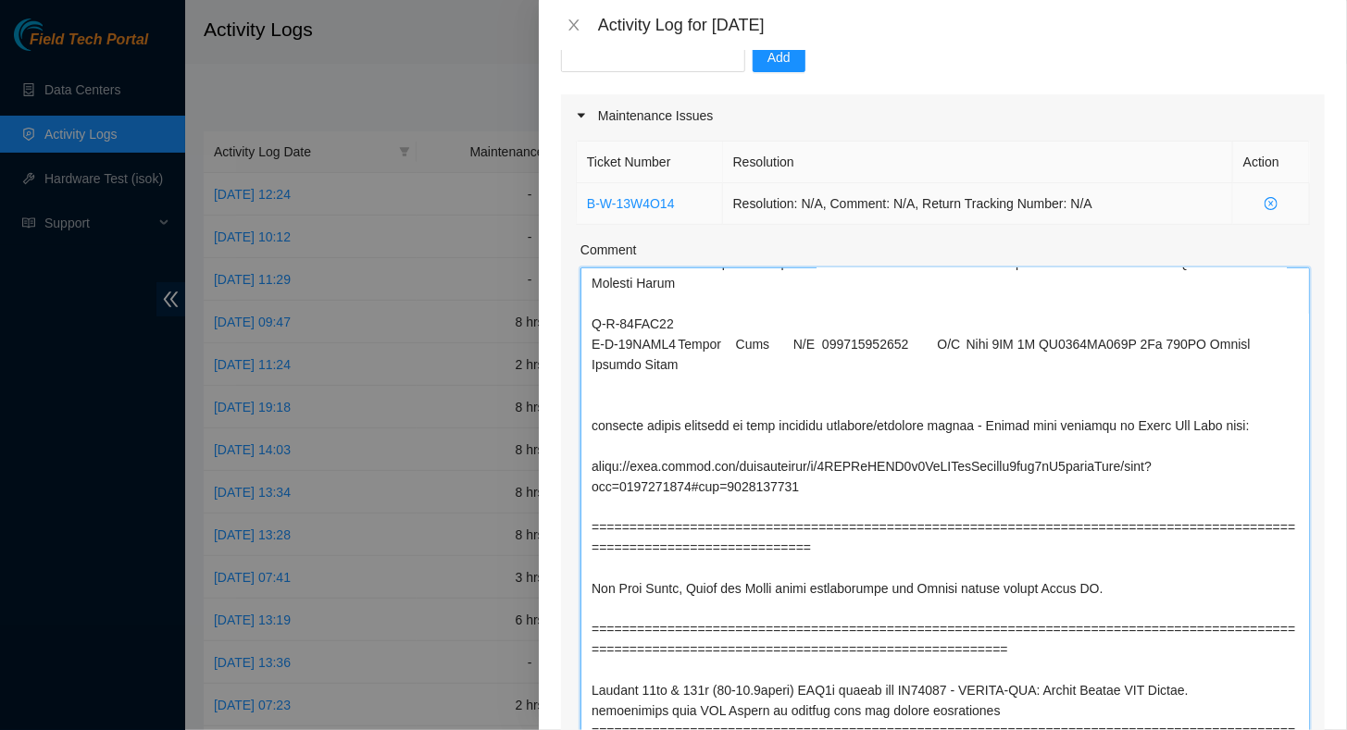
scroll to position [0, 0]
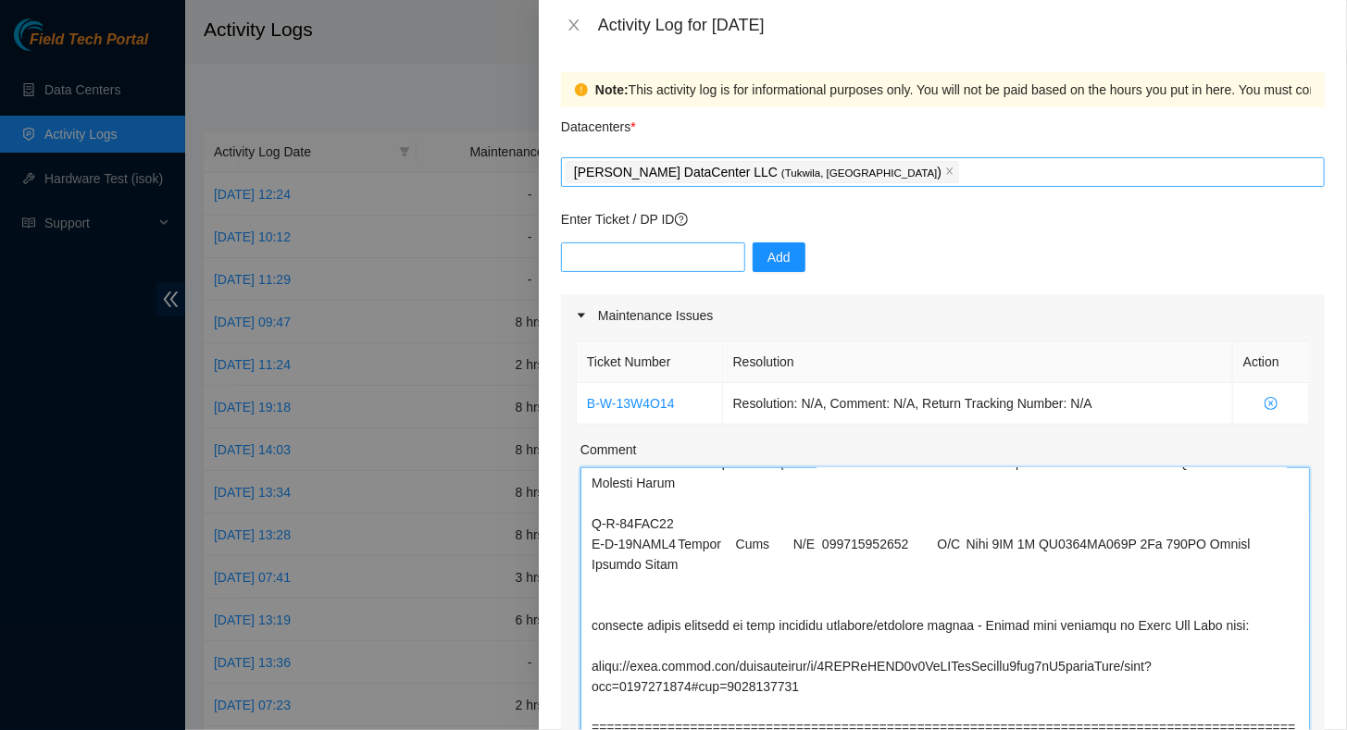
type textarea "Net Tech River acquired his badge - we are familiarizing him with the site and …"
click at [653, 262] on input "text" at bounding box center [653, 258] width 184 height 30
paste input "DP85242"
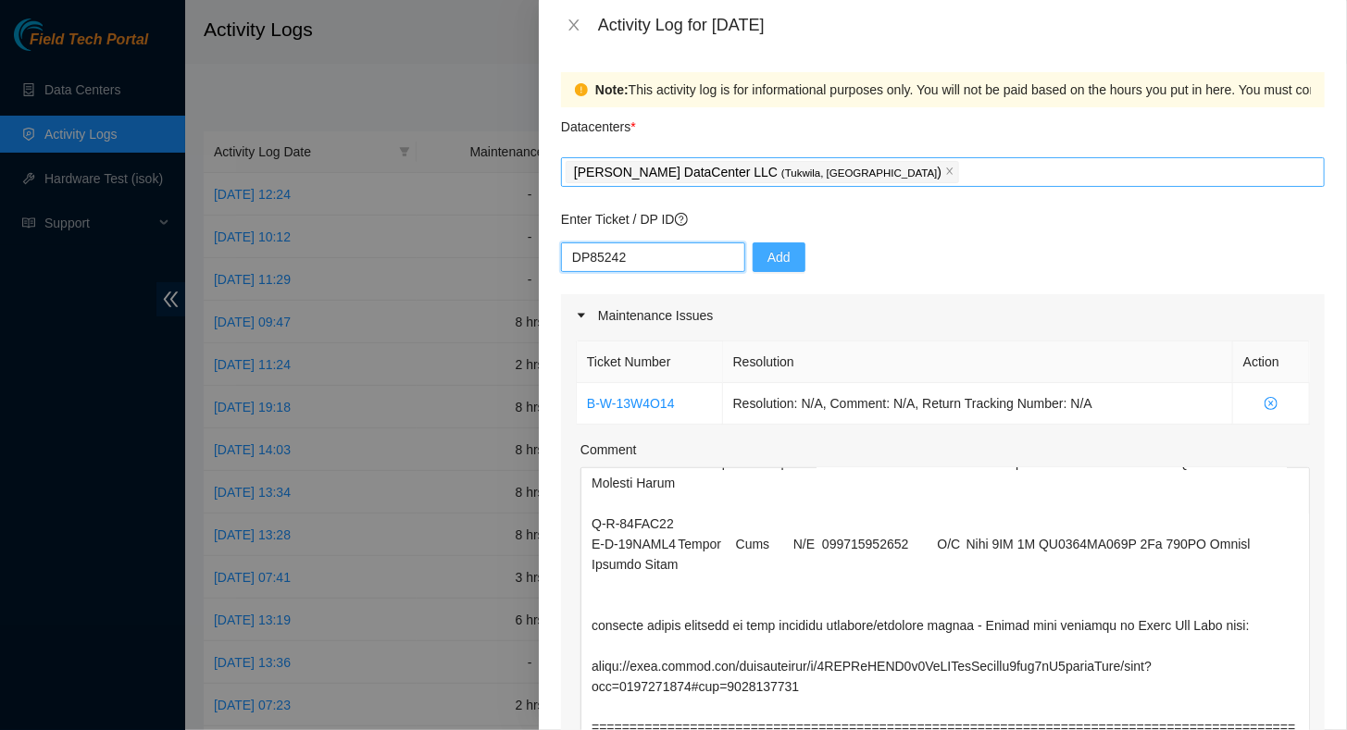
type input "DP85242"
click at [767, 258] on span "Add" at bounding box center [778, 257] width 23 height 20
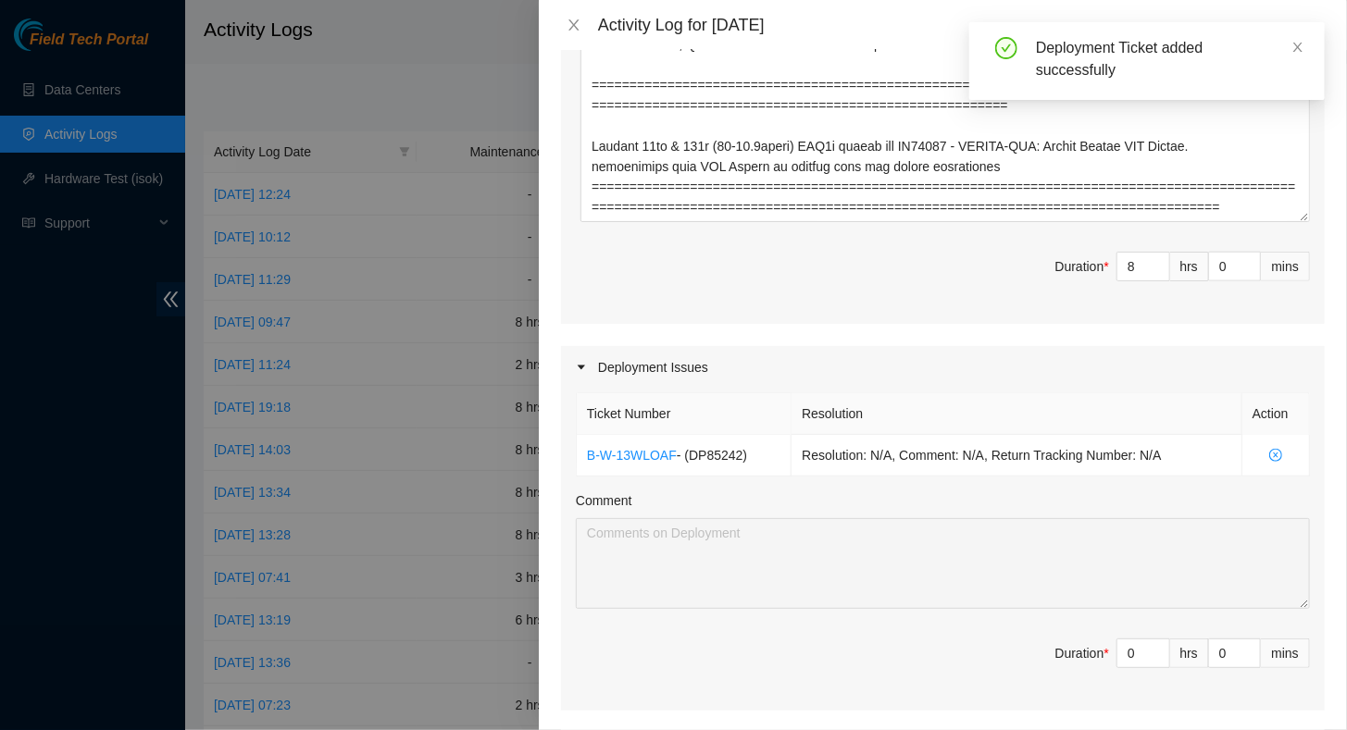
scroll to position [648, 0]
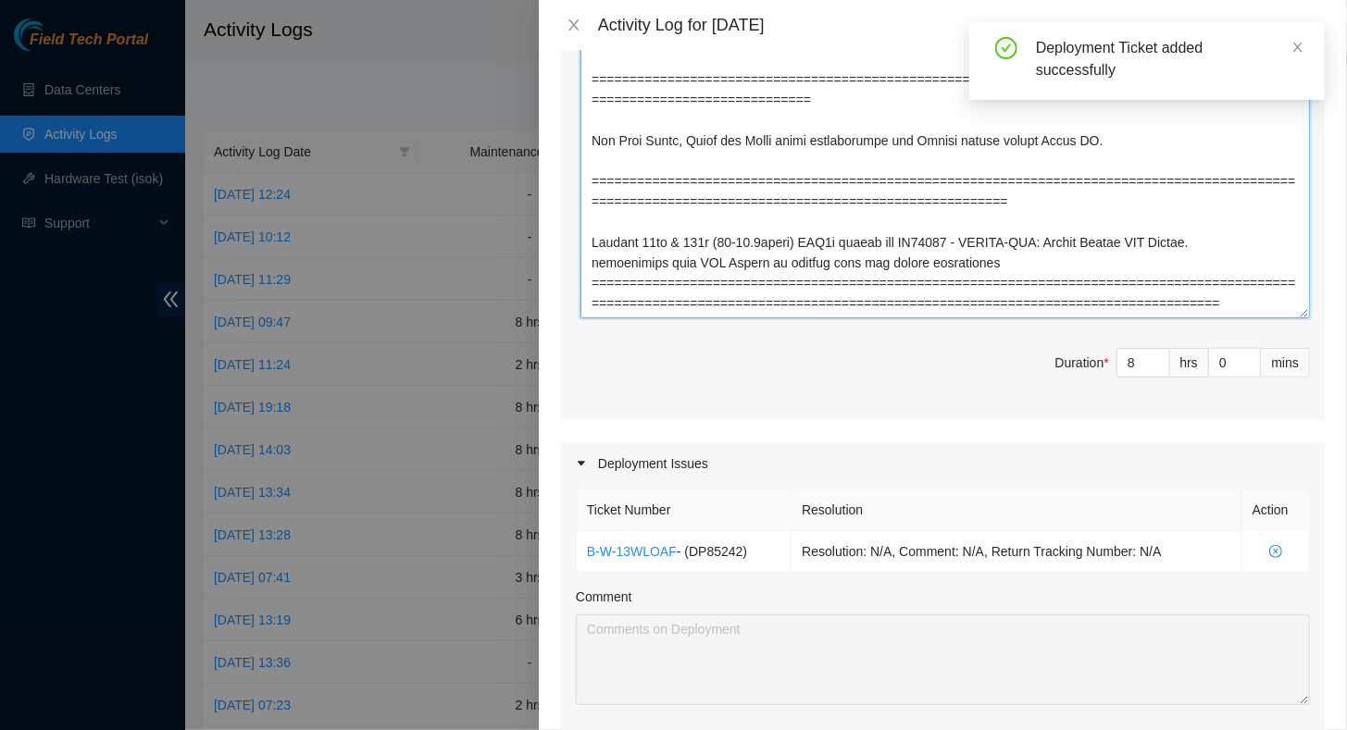
drag, startPoint x: 1019, startPoint y: 249, endPoint x: 590, endPoint y: 209, distance: 431.4
click at [590, 209] on textarea "Comment" at bounding box center [944, 68] width 729 height 499
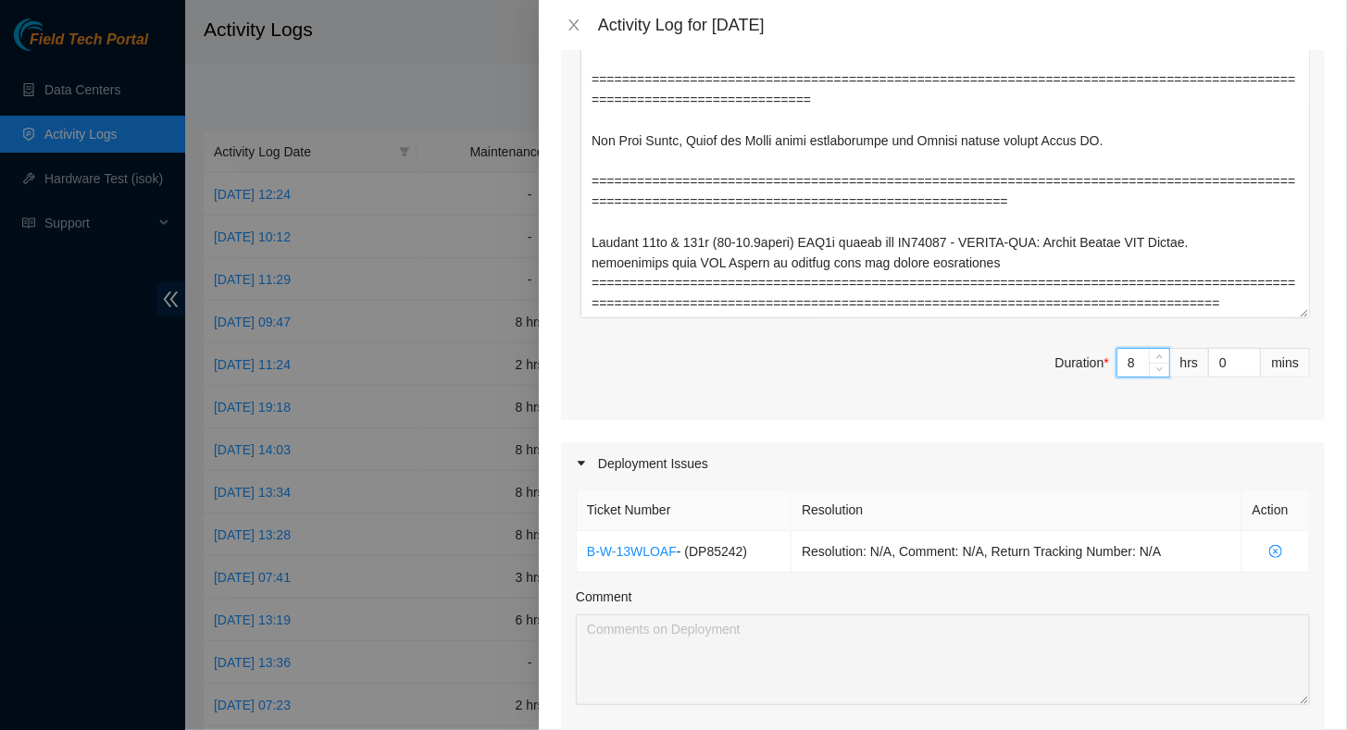
drag, startPoint x: 1123, startPoint y: 363, endPoint x: 1076, endPoint y: 363, distance: 47.2
click at [1076, 363] on span "Duration * 8 hrs 0 mins" at bounding box center [943, 374] width 734 height 52
type input "7"
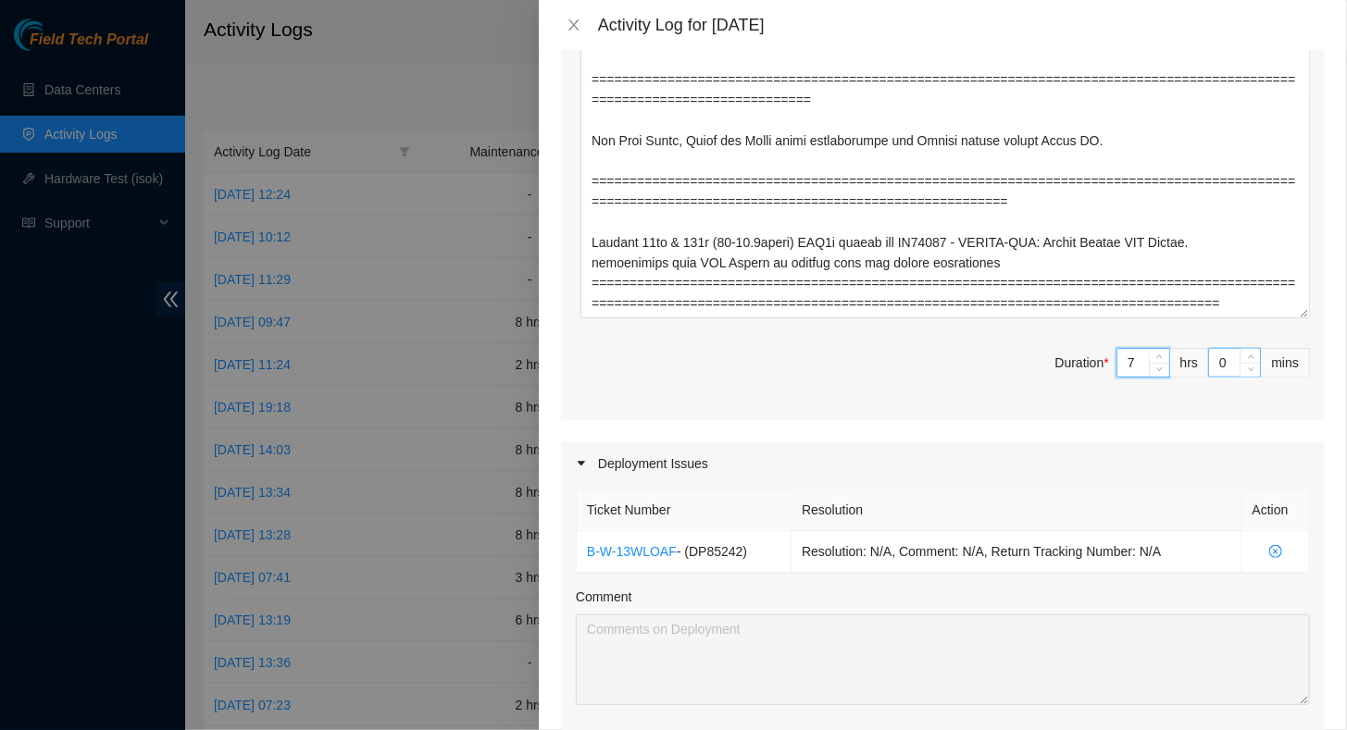
click at [1209, 367] on input "0" at bounding box center [1234, 363] width 51 height 28
type input "30"
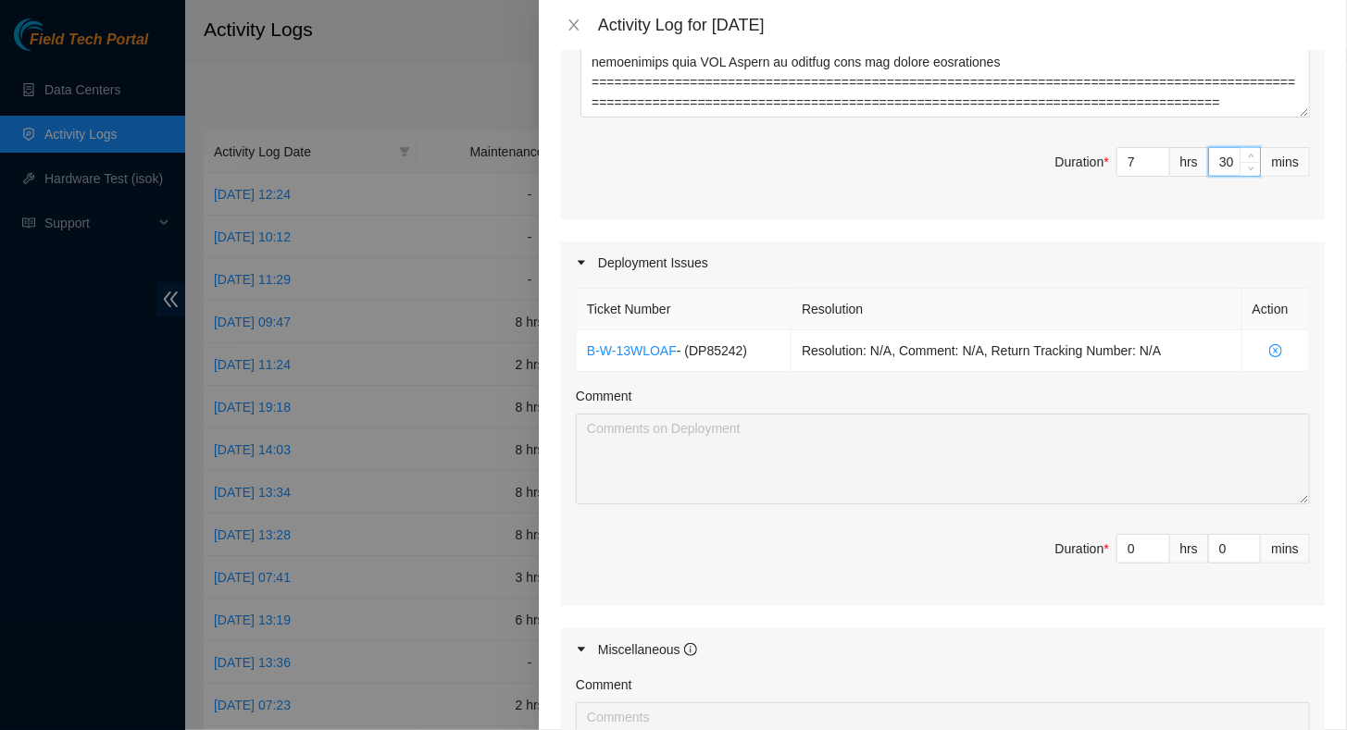
scroll to position [1018, 0]
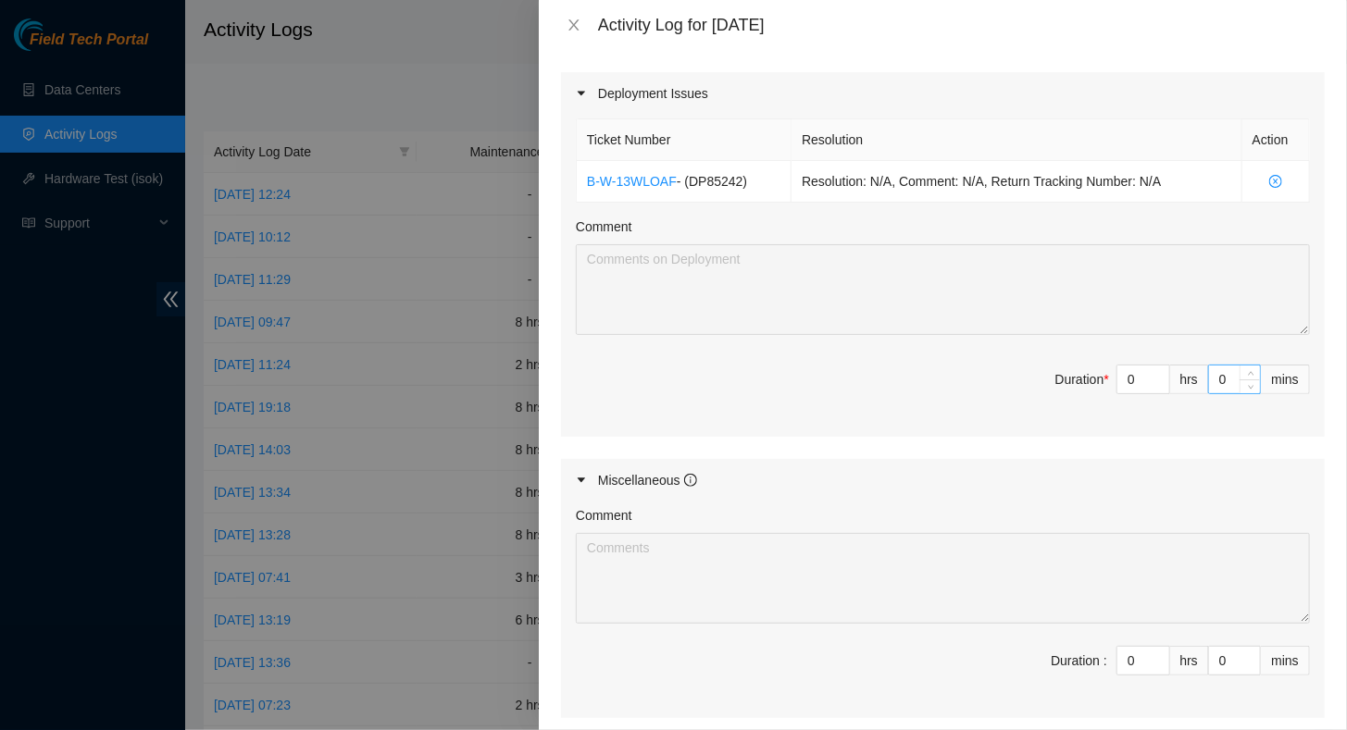
type input "30"
click at [1209, 376] on input "0" at bounding box center [1234, 380] width 51 height 28
type input "30"
type input "8"
type input "0"
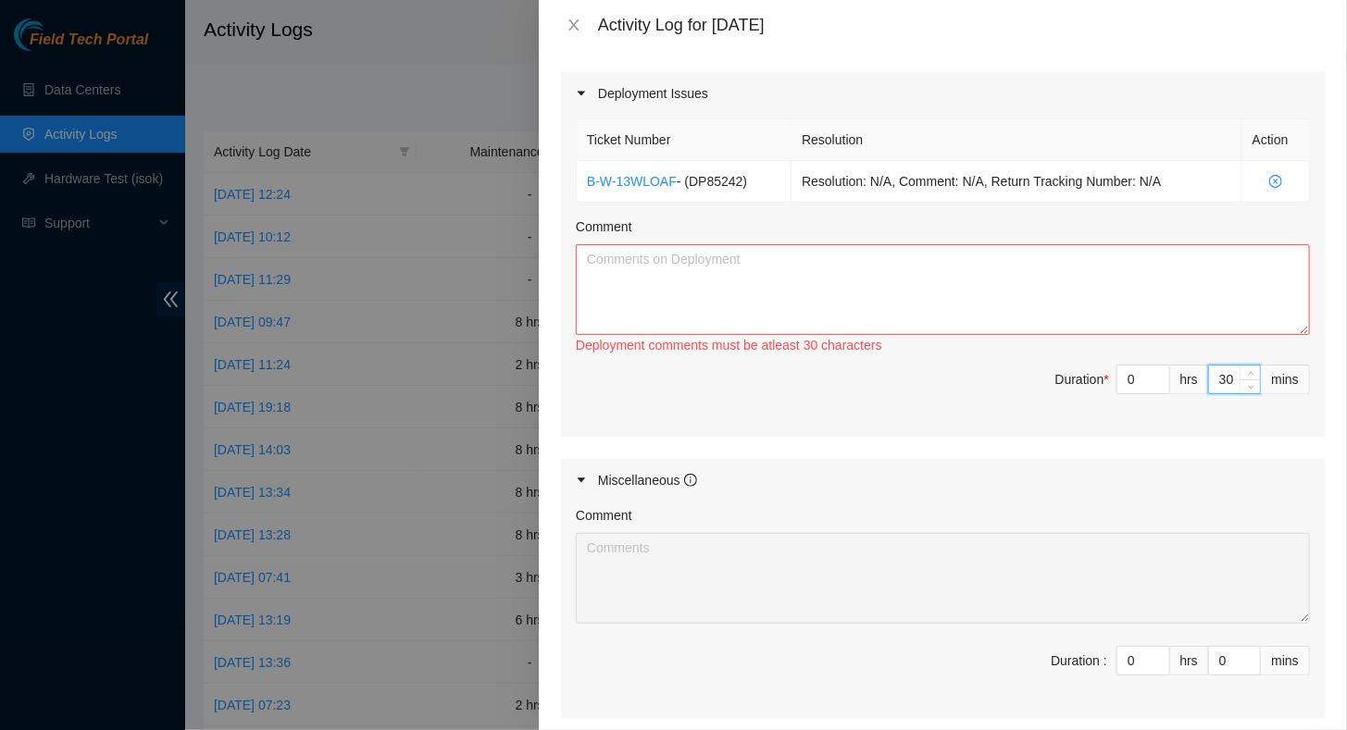
type input "30"
click at [804, 298] on textarea "Comment" at bounding box center [943, 289] width 734 height 91
paste textarea "Located 75ft & 100m (25-33.3meter) CAT5e cables for DP85242 - FABRIC-SEA: Deplo…"
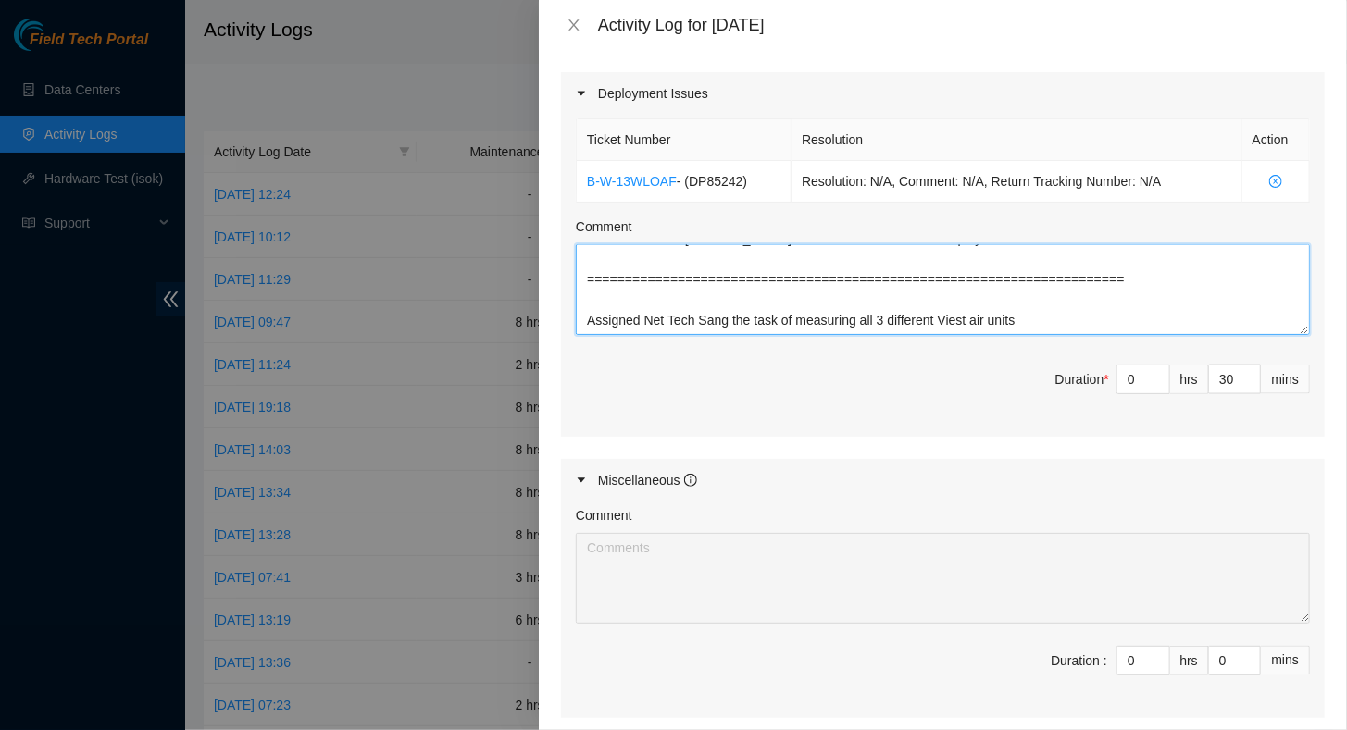
scroll to position [61, 0]
drag, startPoint x: 941, startPoint y: 325, endPoint x: 952, endPoint y: 318, distance: 13.4
click at [952, 318] on textarea "Located 75ft & 100m (25-33.3meter) CAT5e cables for DP85242 - FABRIC-SEA: Deplo…" at bounding box center [943, 289] width 734 height 91
click at [1030, 317] on textarea "Located 75ft & 100m (25-33.3meter) CAT5e cables for DP85242 - FABRIC-SEA: Deplo…" at bounding box center [943, 289] width 734 height 91
drag, startPoint x: 946, startPoint y: 317, endPoint x: 1092, endPoint y: 294, distance: 147.9
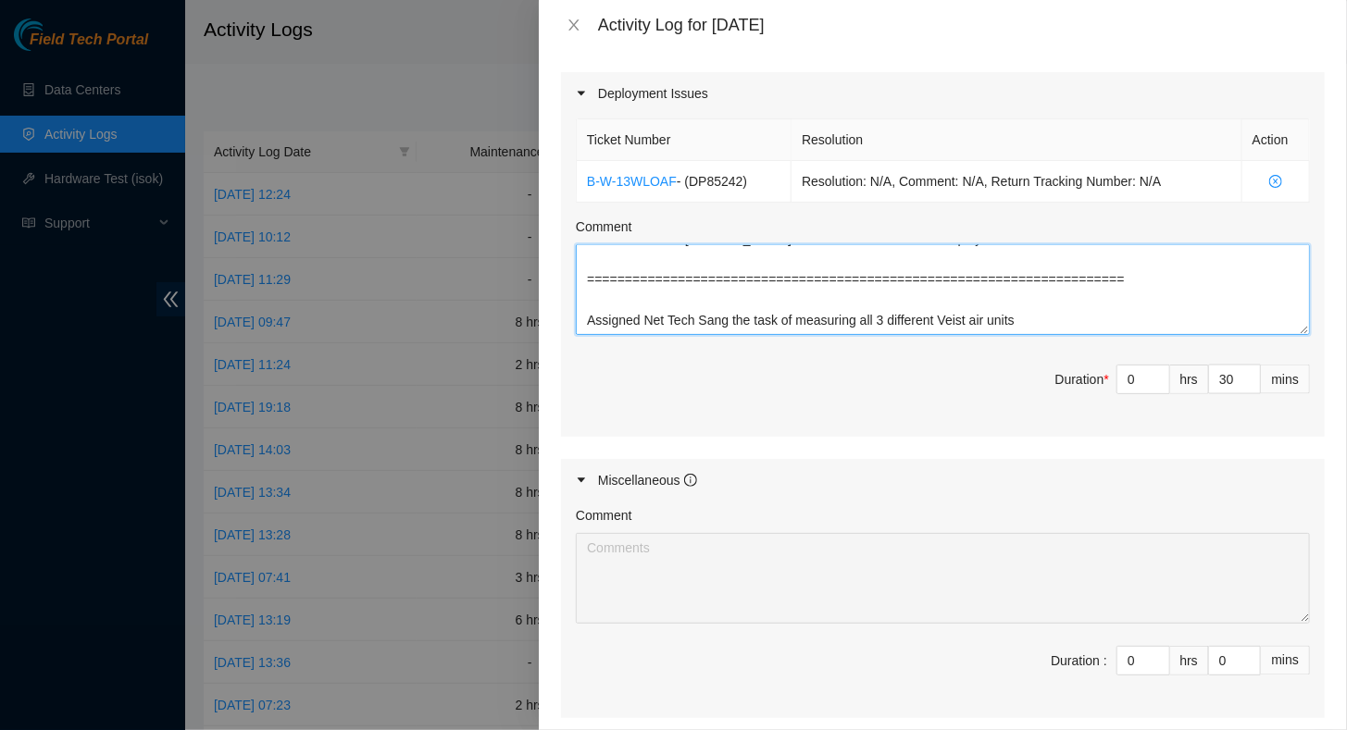
click at [1097, 295] on textarea "Located 75ft & 100m (25-33.3meter) CAT5e cables for DP85242 - FABRIC-SEA: Deplo…" at bounding box center [943, 289] width 734 height 91
drag, startPoint x: 930, startPoint y: 315, endPoint x: 1028, endPoint y: 317, distance: 97.2
click at [1028, 317] on textarea "Located 75ft & 100m (25-33.3meter) CAT5e cables for DP85242 - FABRIC-SEA: Deplo…" at bounding box center [943, 289] width 734 height 91
paste textarea "cold air sleeve"
drag, startPoint x: 1128, startPoint y: 318, endPoint x: 1056, endPoint y: 321, distance: 72.3
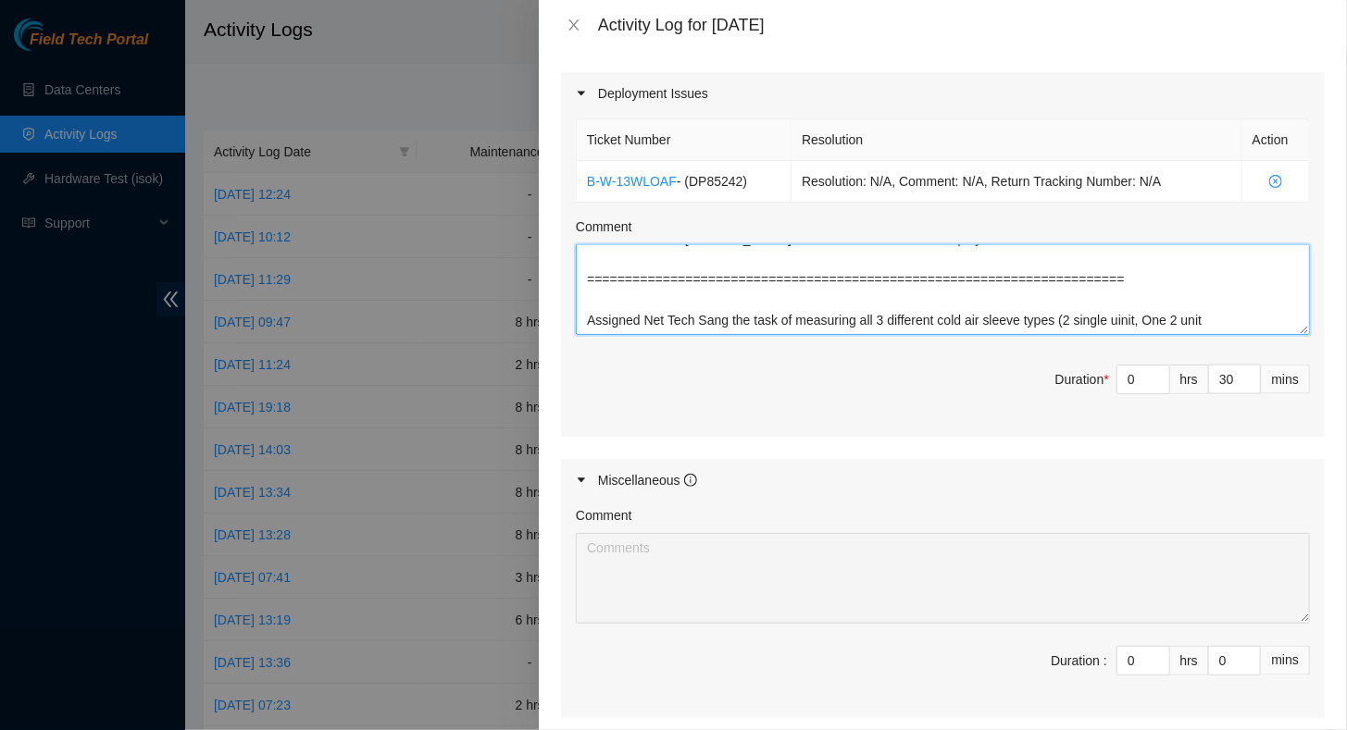
click at [1056, 321] on textarea "Located 75ft & 100m (25-33.3meter) CAT5e cables for DP85242 - FABRIC-SEA: Deplo…" at bounding box center [943, 289] width 734 height 91
click at [1191, 321] on textarea "Located 75ft & 100m (25-33.3meter) CAT5e cables for DP85242 - FABRIC-SEA: Deplo…" at bounding box center [943, 289] width 734 height 91
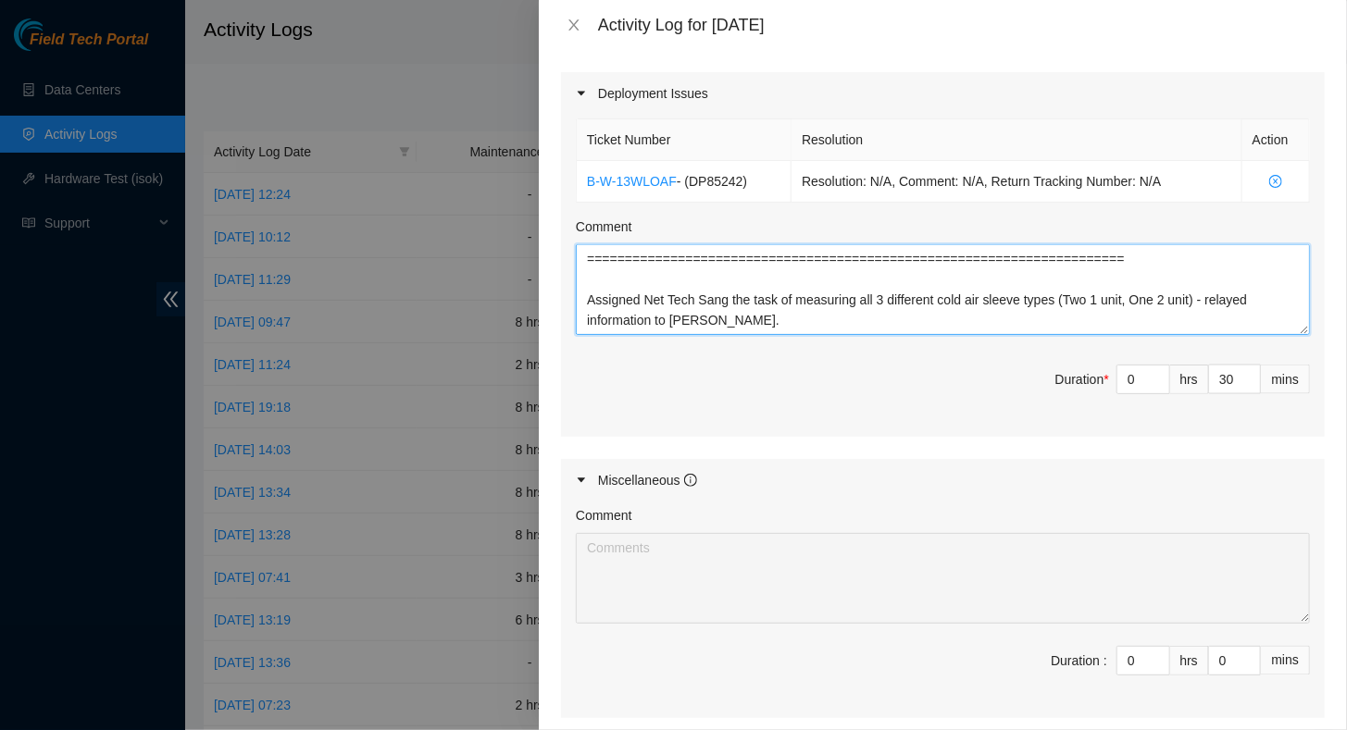
scroll to position [117, 0]
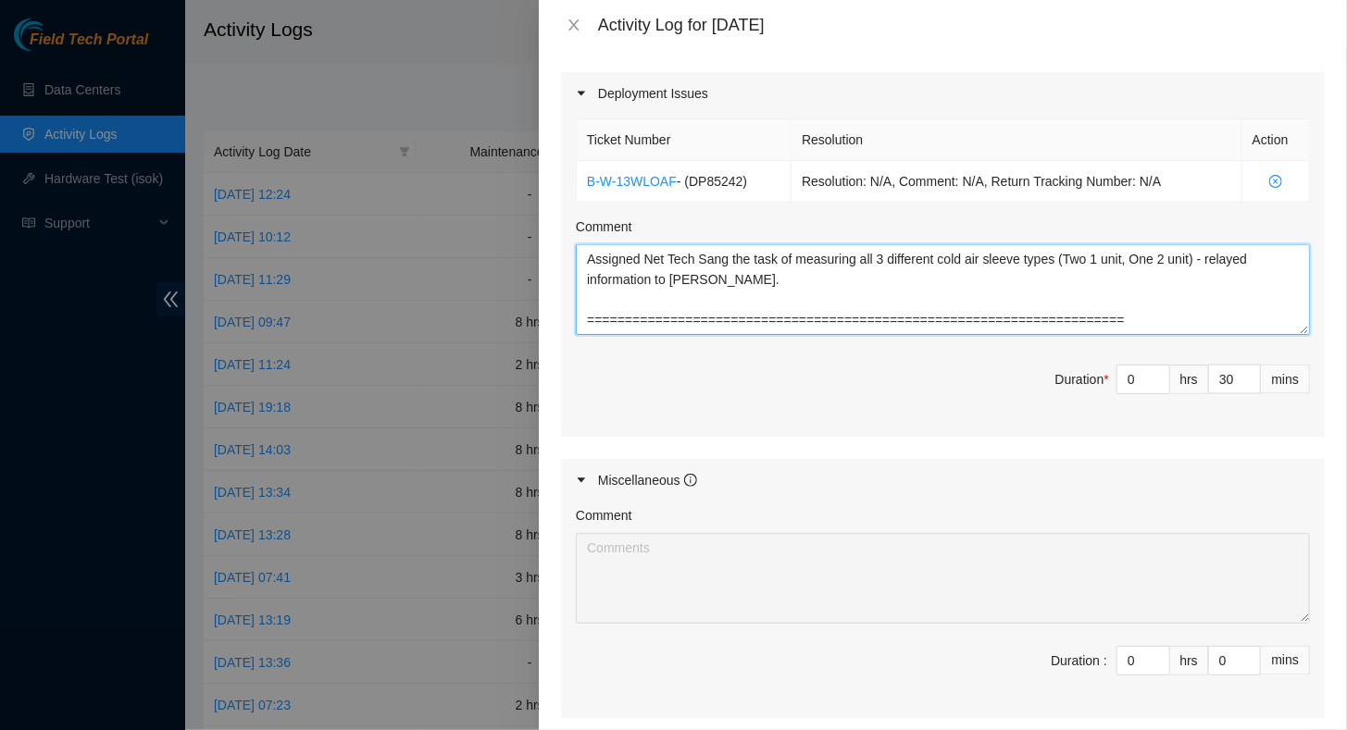
type textarea "Located 75ft & 100m (25-33.3meter) CAT5e cables for DP85242 - FABRIC-SEA: Deplo…"
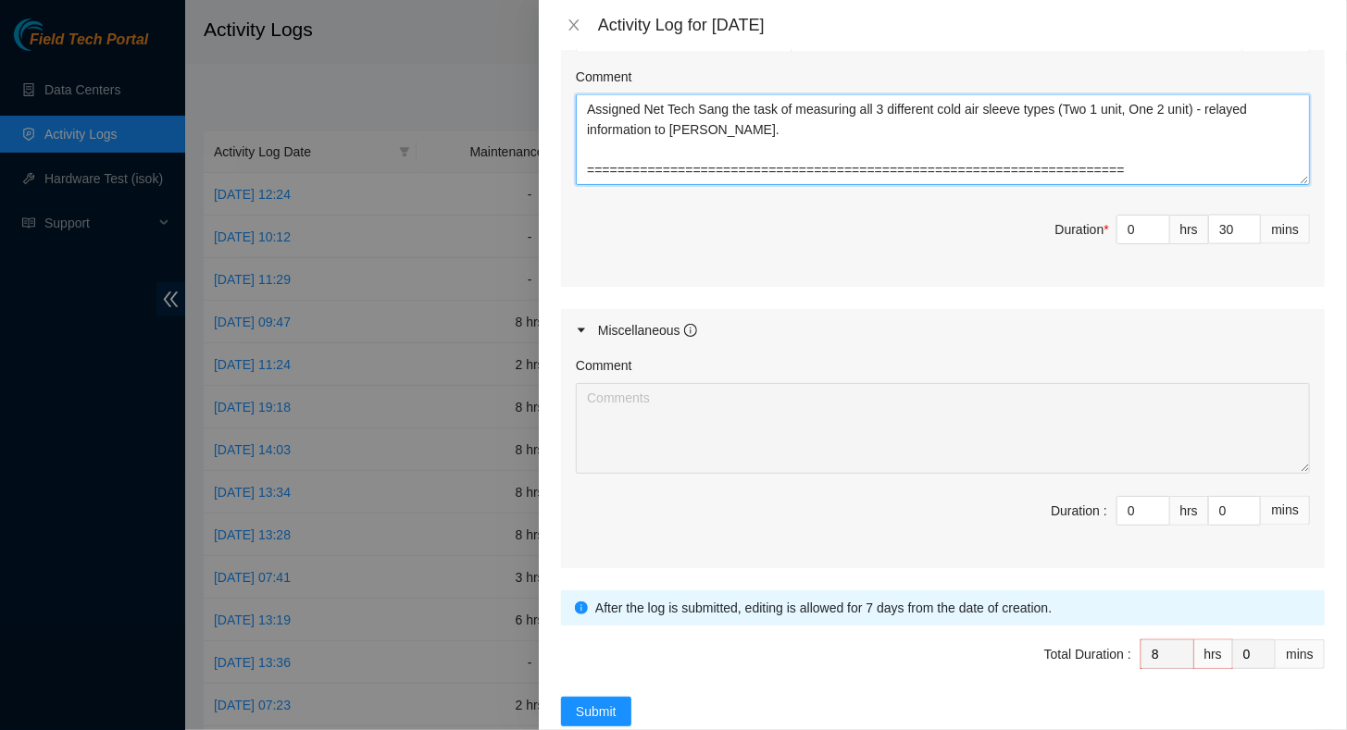
scroll to position [1203, 0]
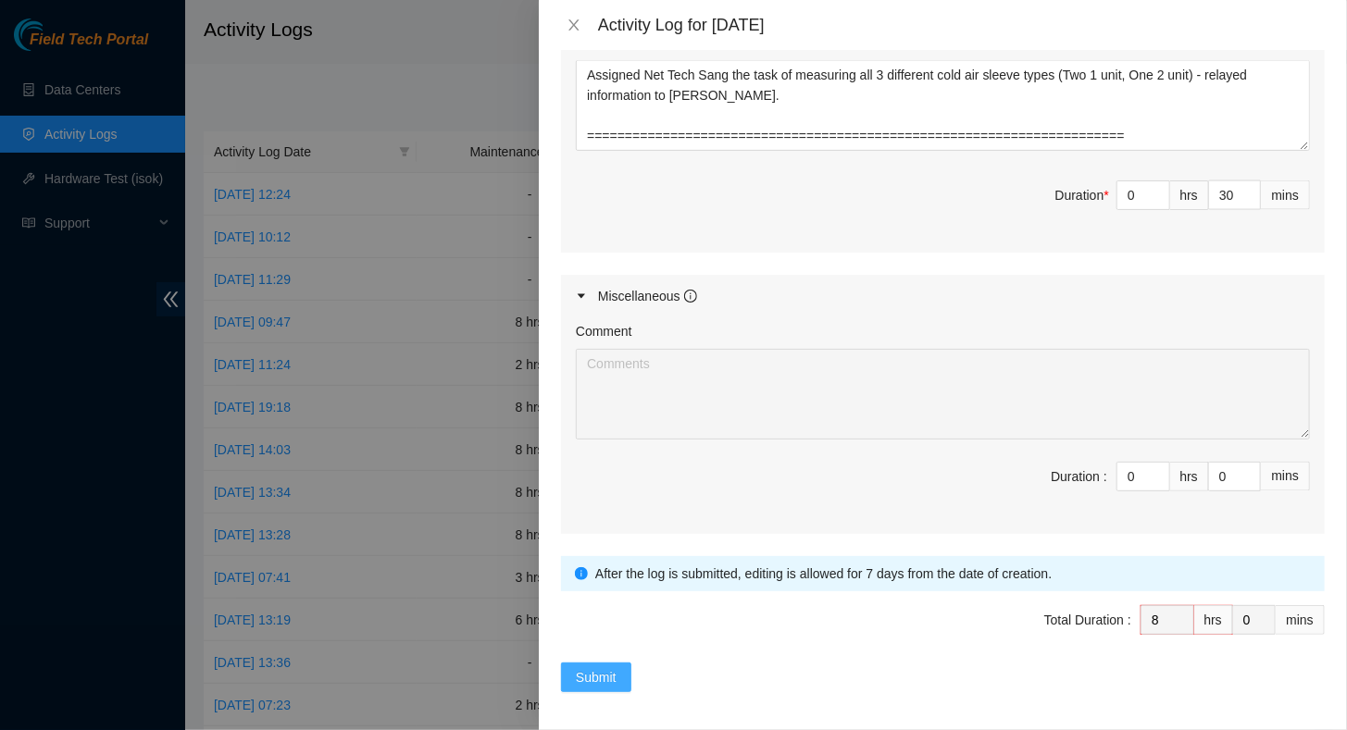
click at [605, 668] on span "Submit" at bounding box center [596, 677] width 41 height 20
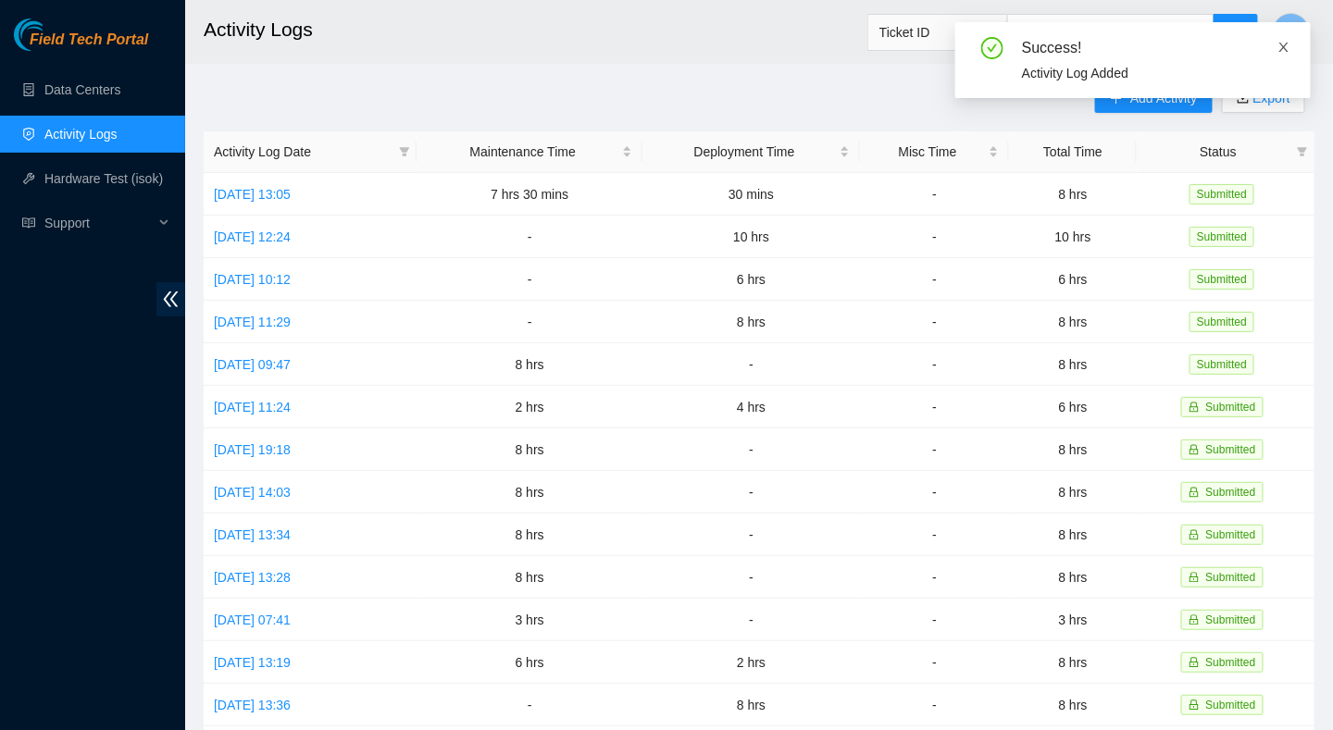
click at [1287, 50] on icon "close" at bounding box center [1283, 47] width 9 height 9
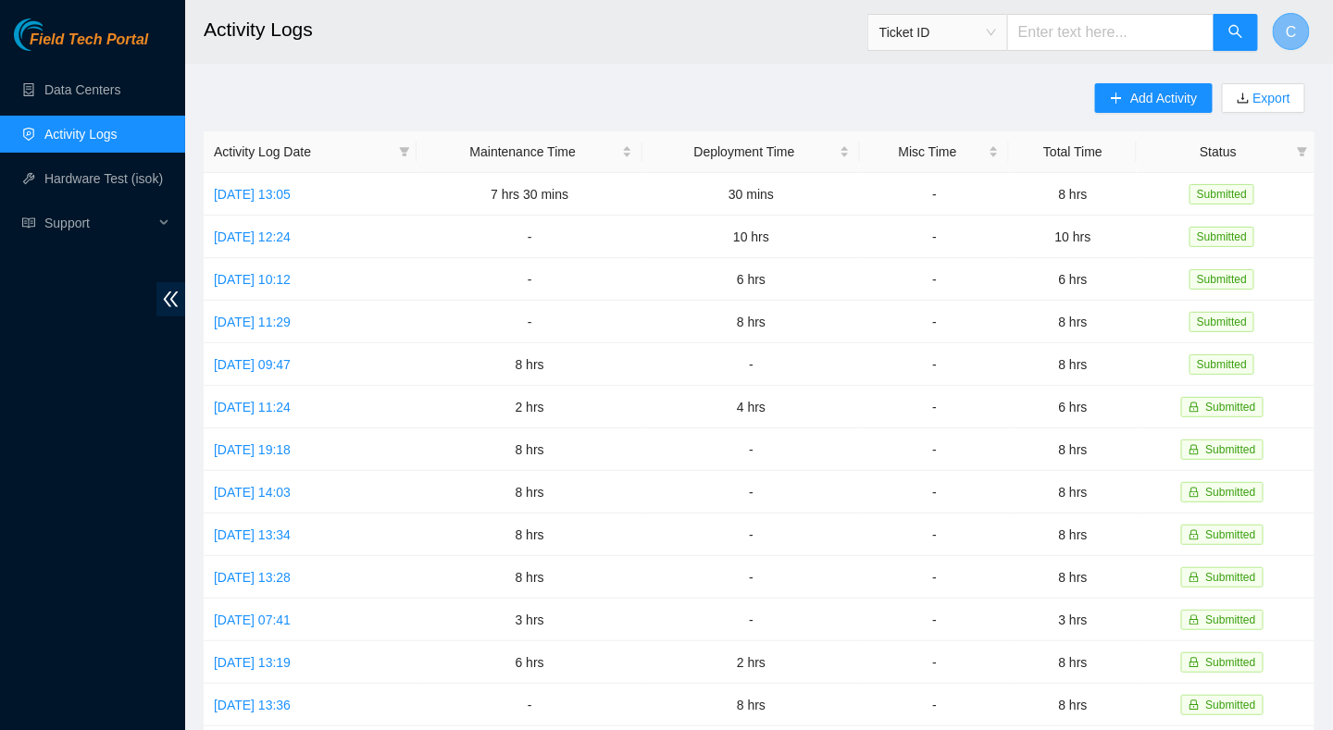
click at [1303, 43] on button "C" at bounding box center [1291, 31] width 37 height 37
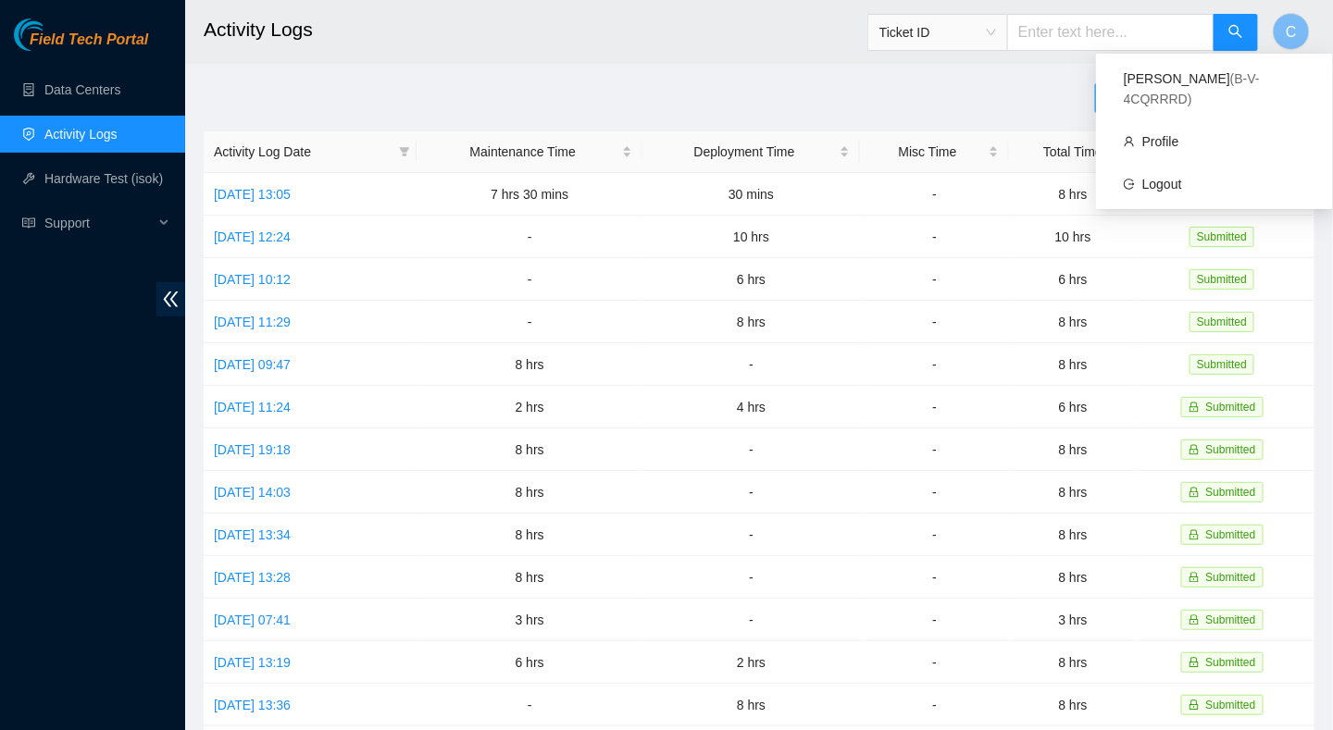
click at [714, 76] on main "Activity Logs Ticket ID C Add Activity Export Activity Log Date Maintenance Tim…" at bounding box center [759, 551] width 1148 height 1103
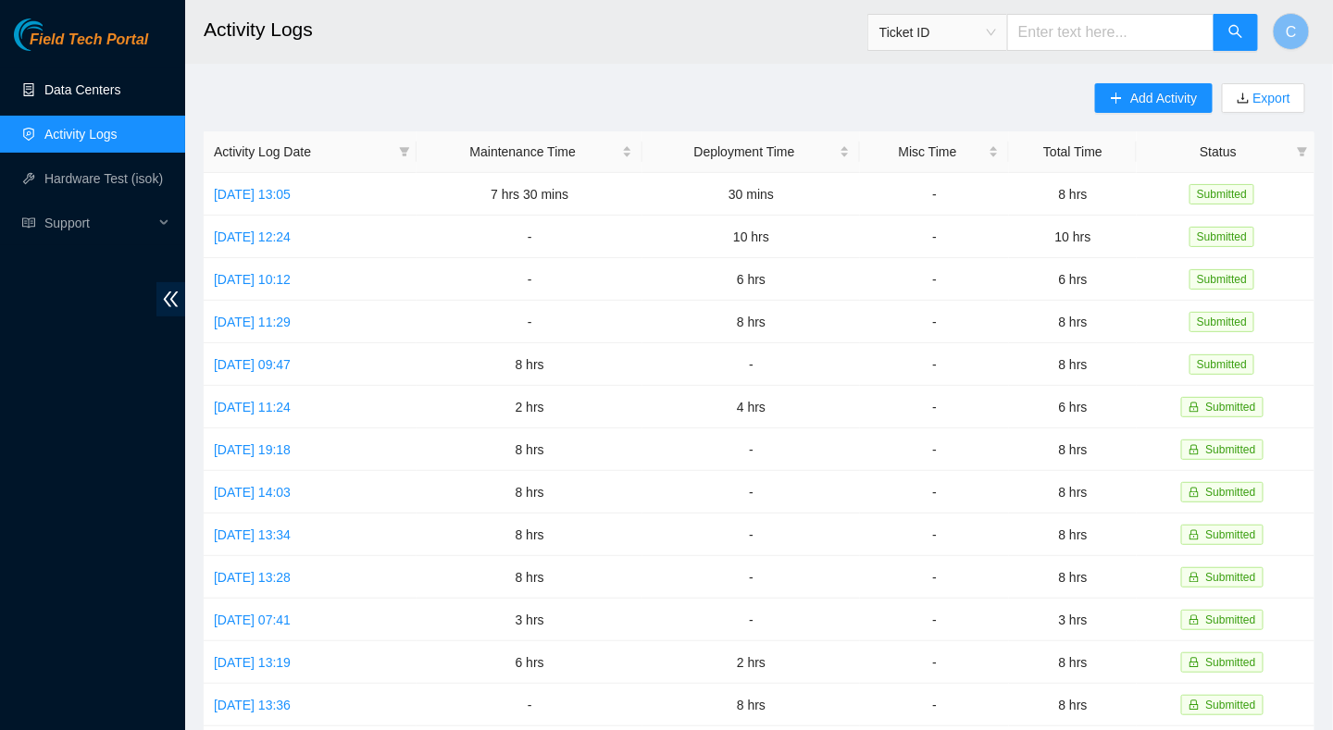
click at [65, 88] on link "Data Centers" at bounding box center [82, 89] width 76 height 15
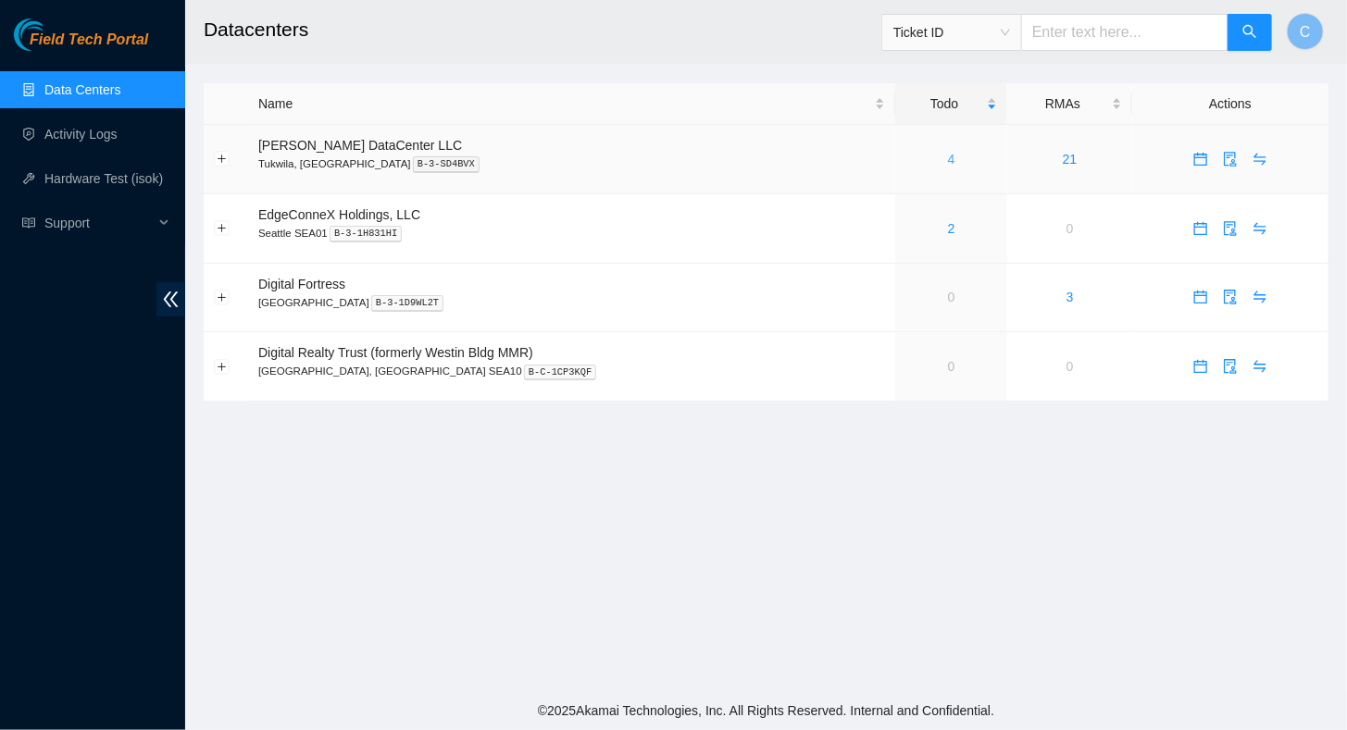
click at [948, 160] on link "4" at bounding box center [951, 159] width 7 height 15
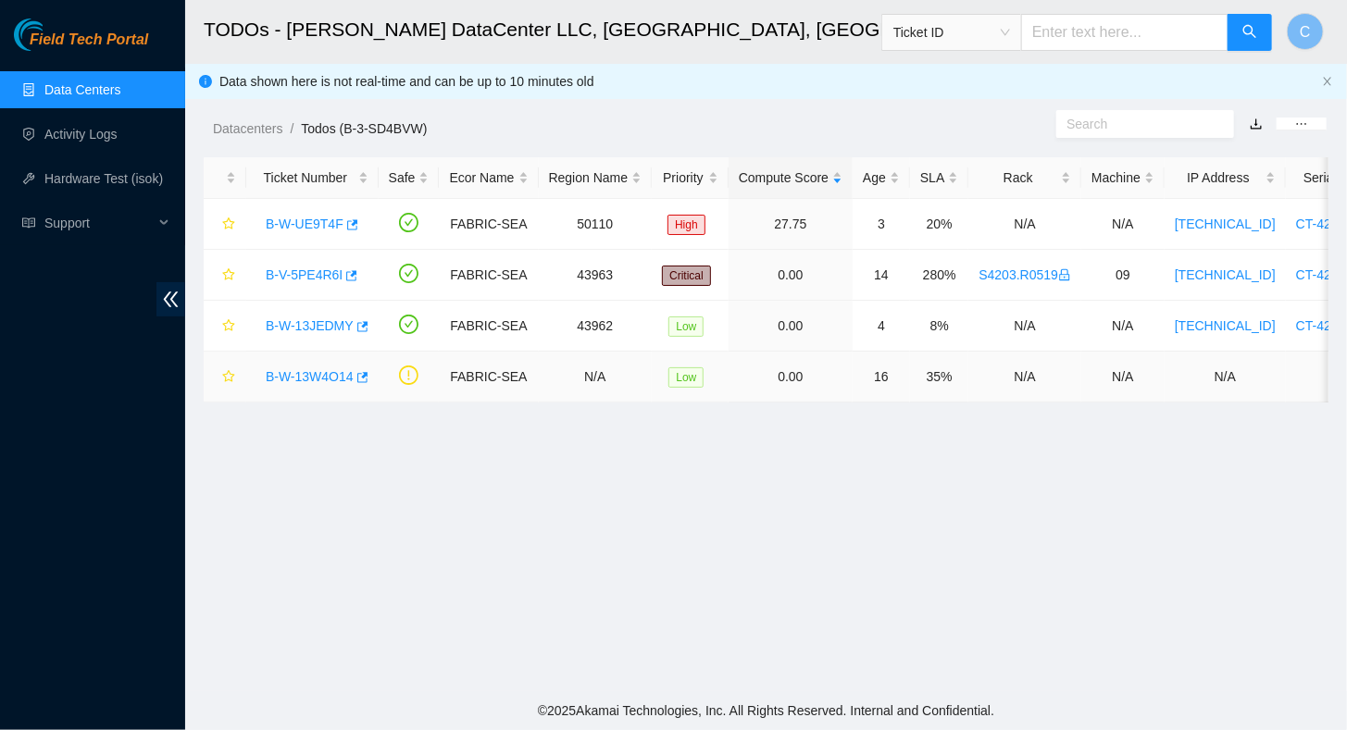
click at [304, 380] on link "B-W-13W4O14" at bounding box center [310, 376] width 88 height 15
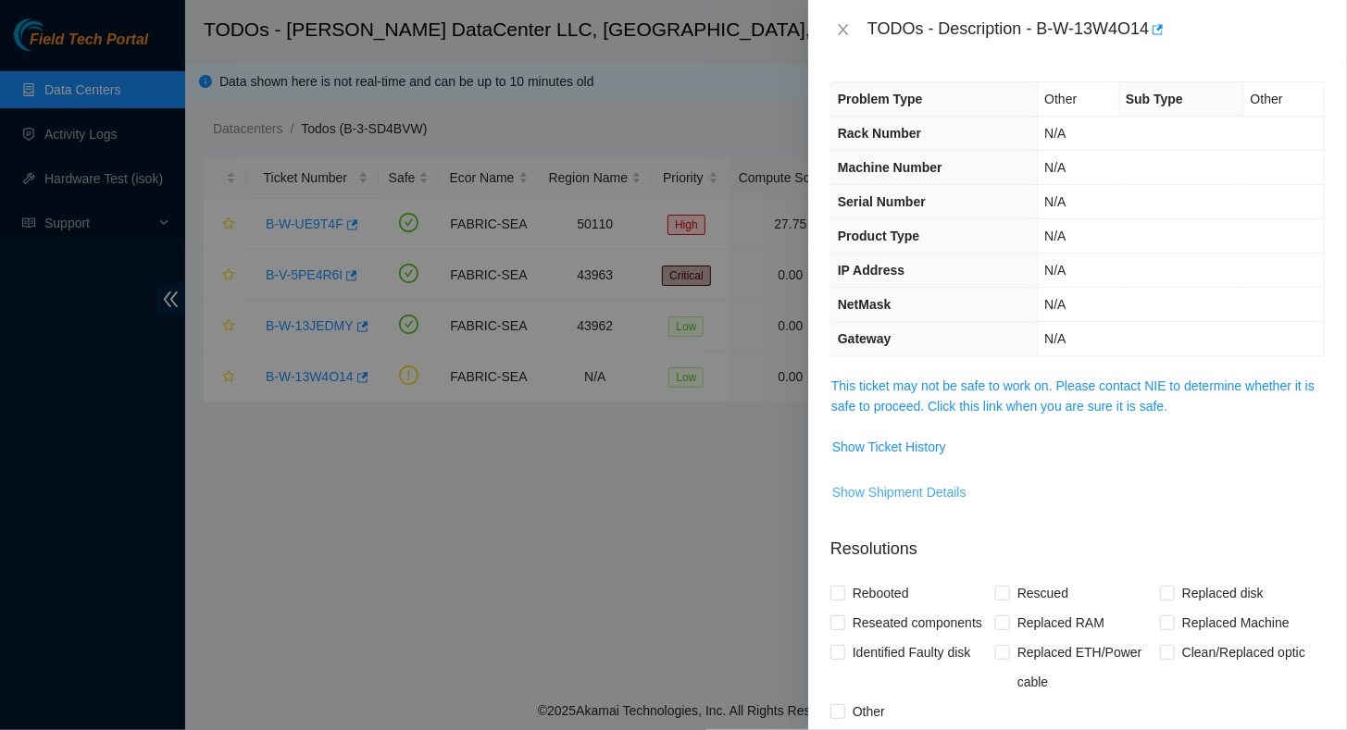
click at [904, 491] on span "Show Shipment Details" at bounding box center [899, 492] width 134 height 20
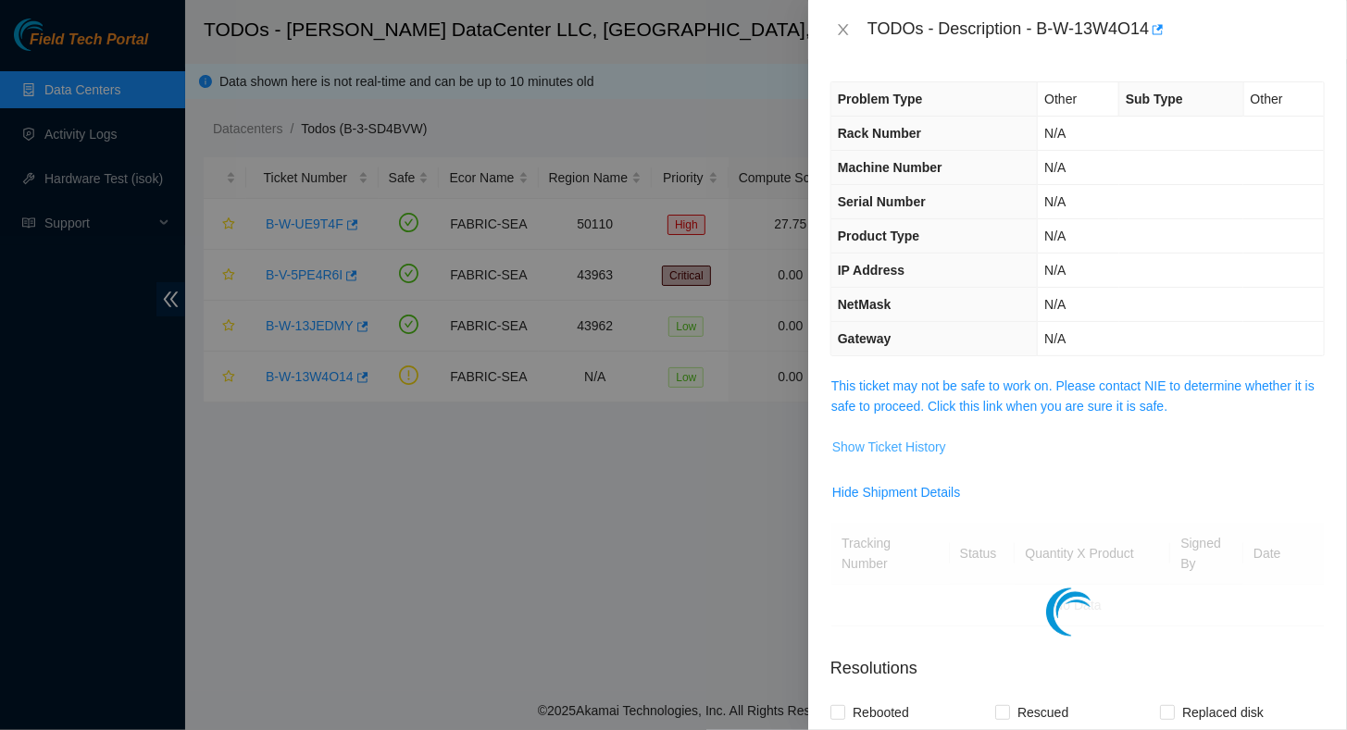
click at [882, 450] on span "Show Ticket History" at bounding box center [889, 447] width 114 height 20
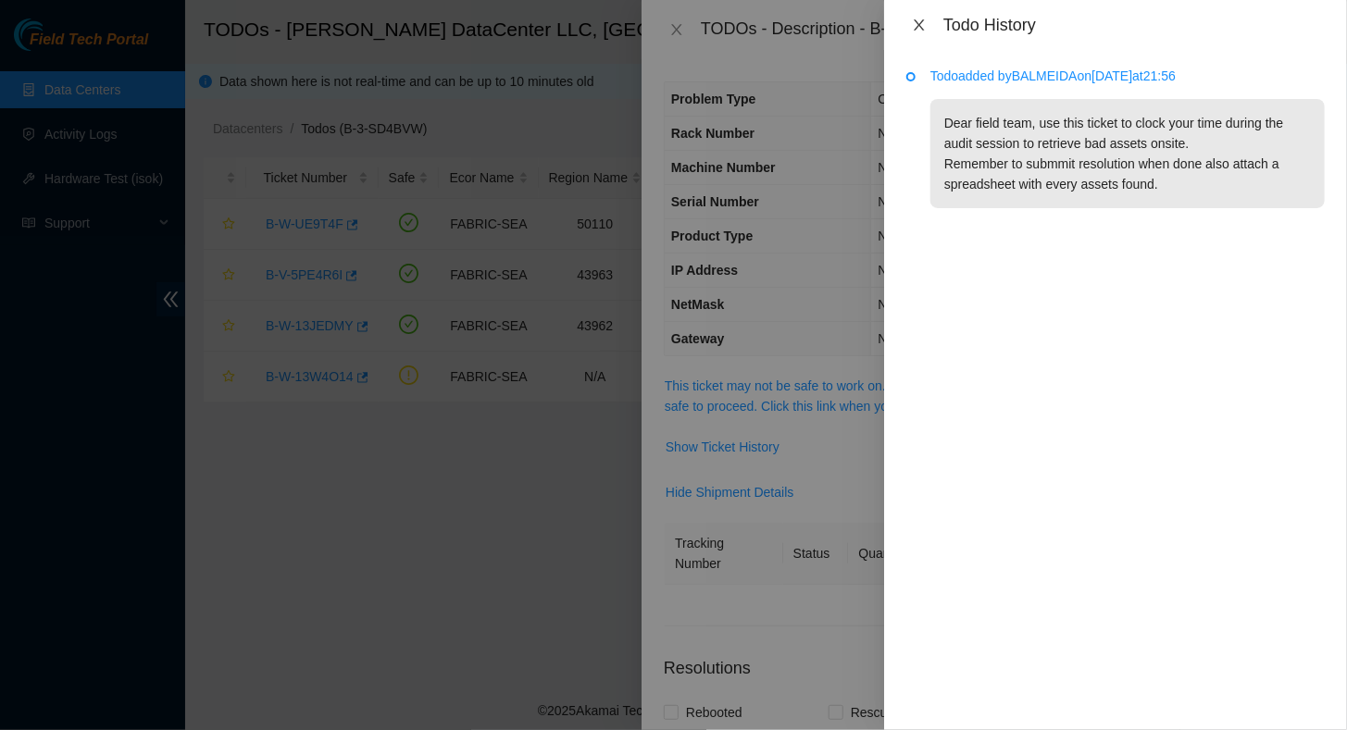
click at [920, 19] on icon "close" at bounding box center [919, 25] width 15 height 15
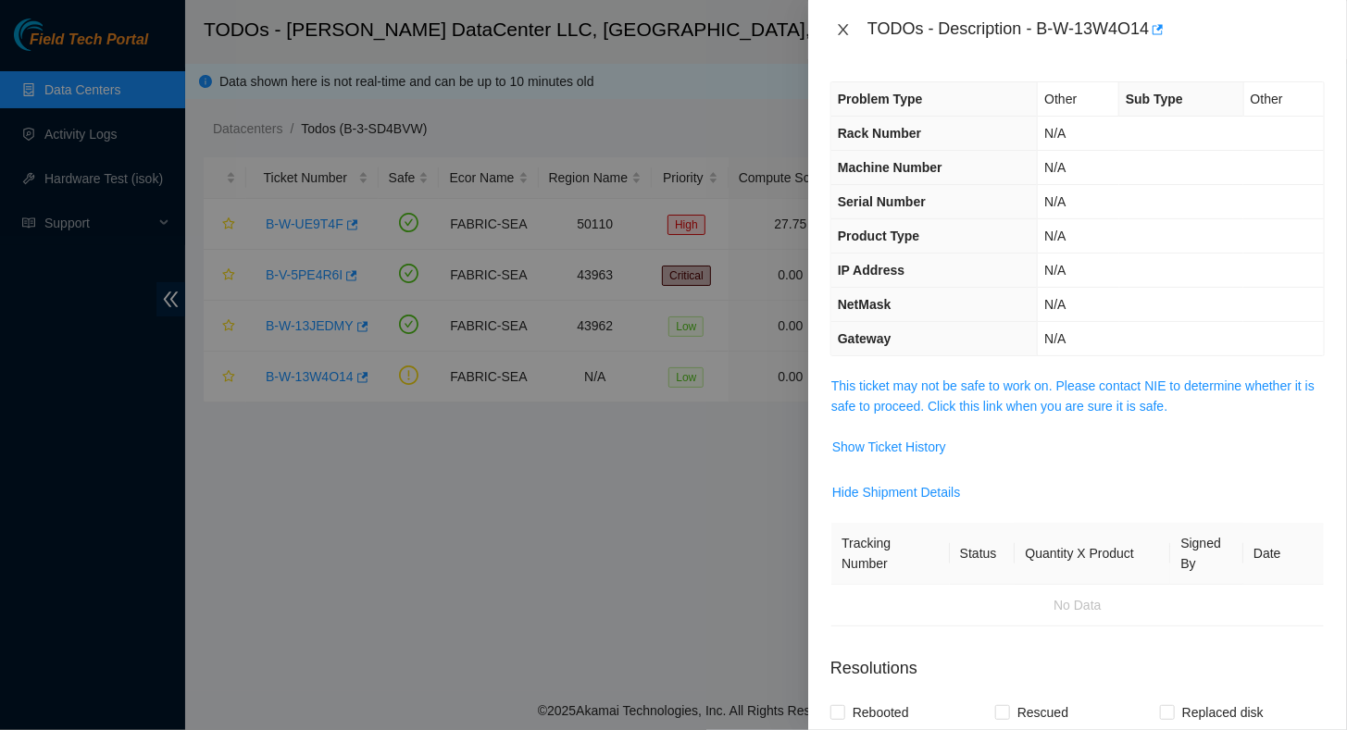
click at [842, 30] on icon "close" at bounding box center [843, 29] width 10 height 11
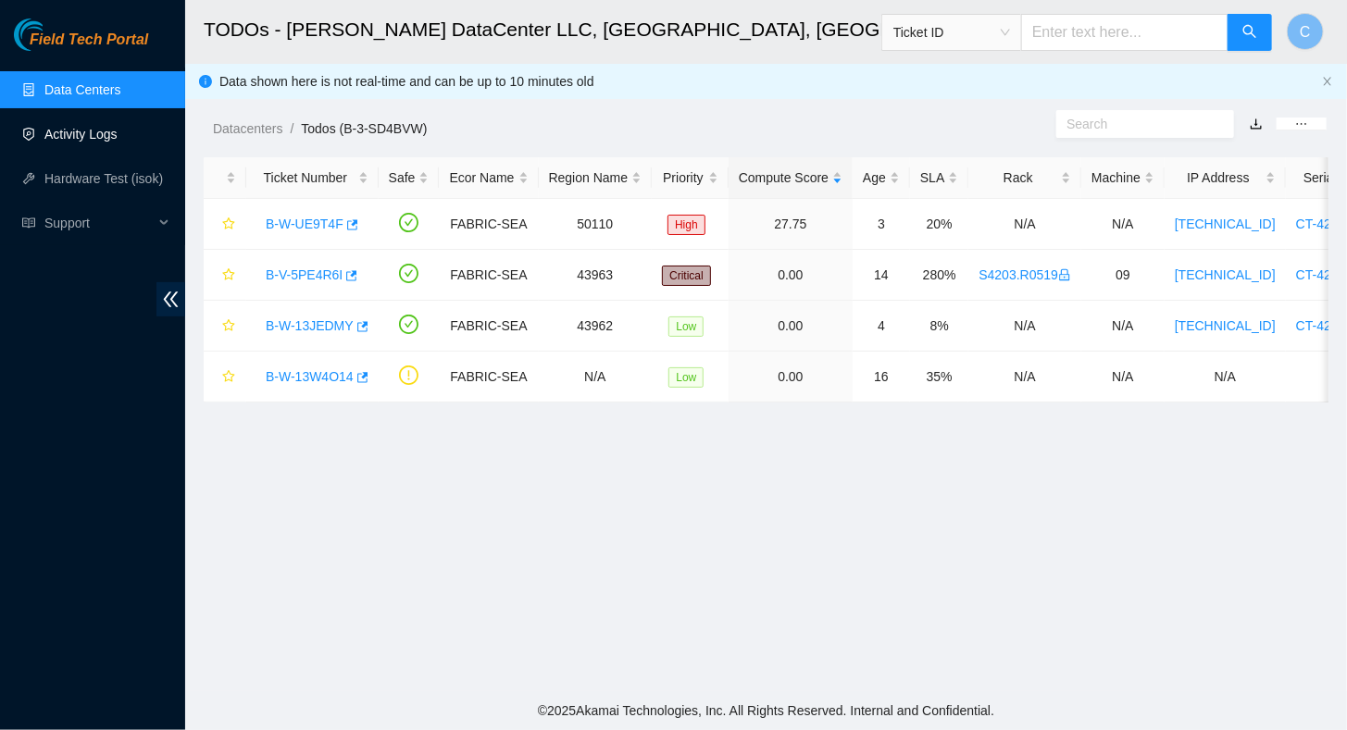
click at [81, 140] on link "Activity Logs" at bounding box center [80, 134] width 73 height 15
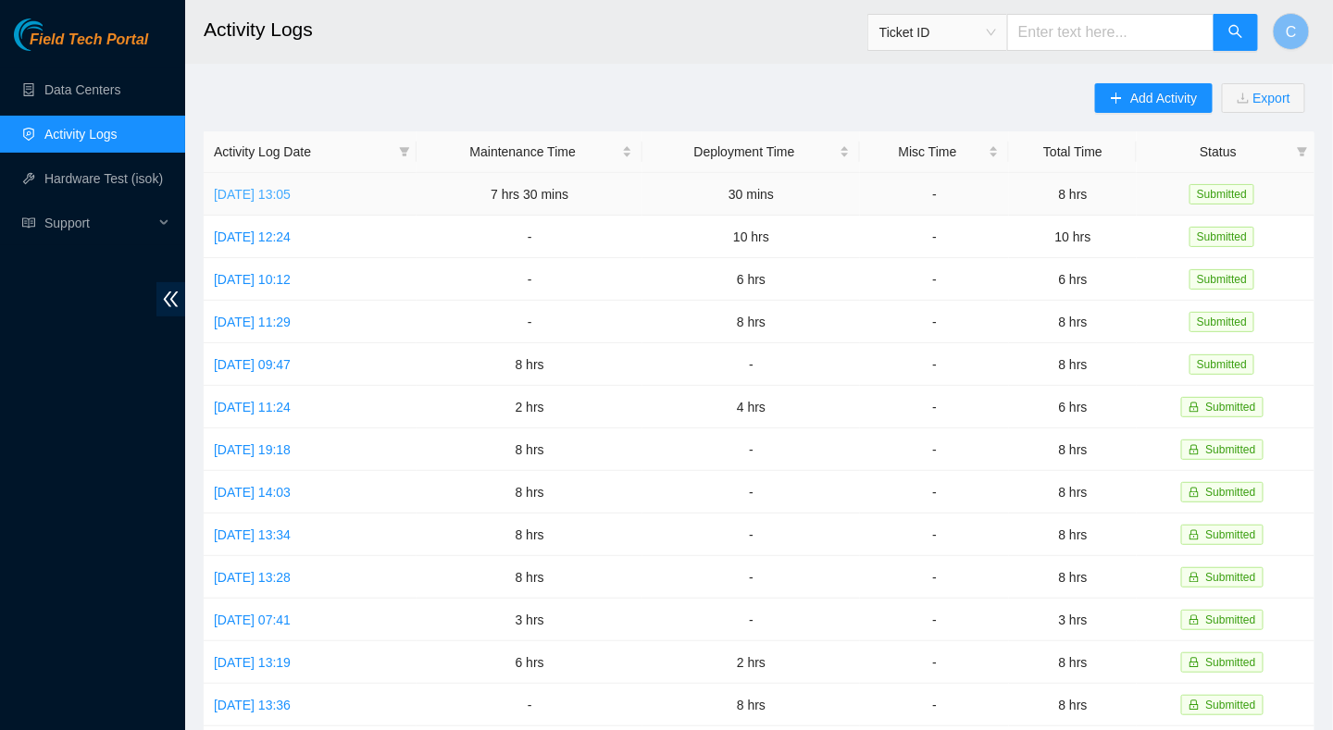
click at [279, 195] on link "Mon, 08 Sep 2025 13:05" at bounding box center [252, 194] width 77 height 15
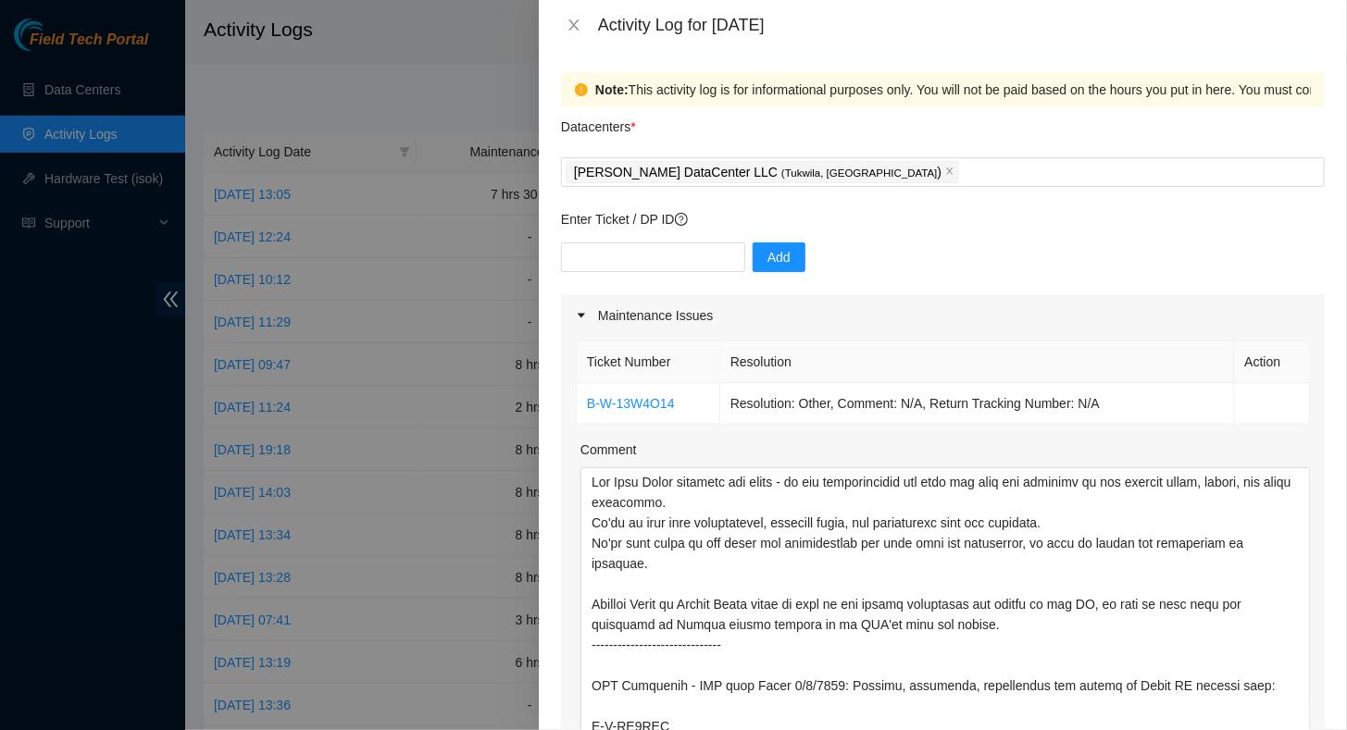
drag, startPoint x: 1290, startPoint y: 553, endPoint x: 1150, endPoint y: 777, distance: 264.6
click at [1150, 729] on html "Field Tech Portal Data Centers Activity Logs Hardware Test (isok) Support Activ…" at bounding box center [673, 365] width 1347 height 730
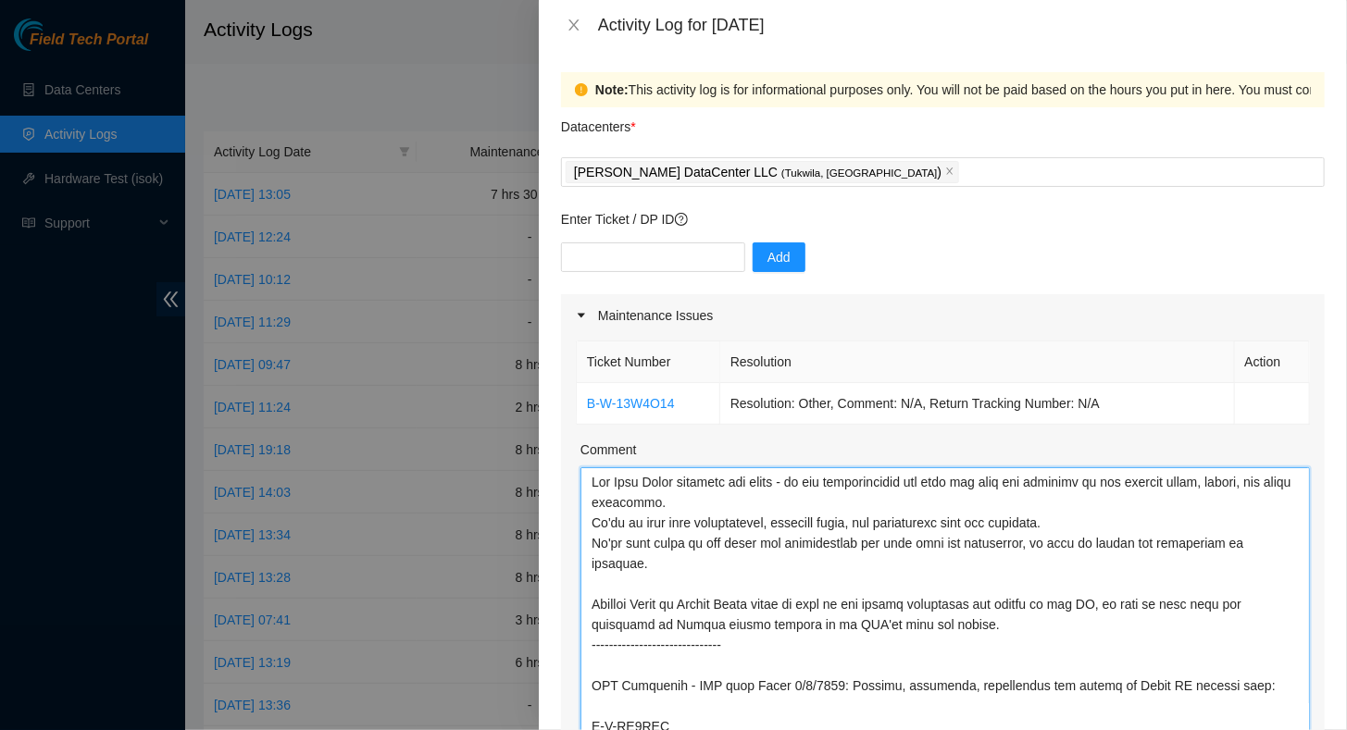
drag, startPoint x: 587, startPoint y: 480, endPoint x: 1116, endPoint y: 631, distance: 550.9
click at [1116, 631] on textarea "Comment" at bounding box center [944, 624] width 729 height 313
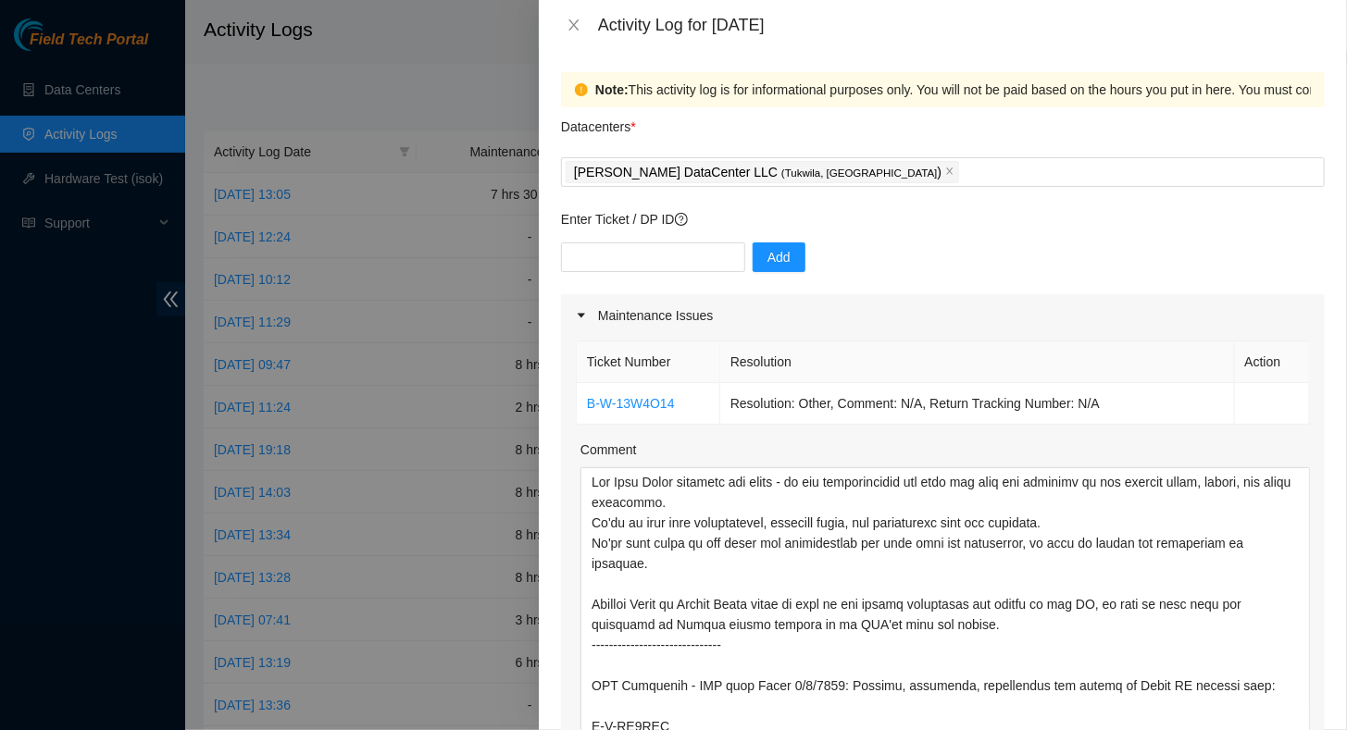
click at [929, 250] on div "Add" at bounding box center [943, 269] width 764 height 52
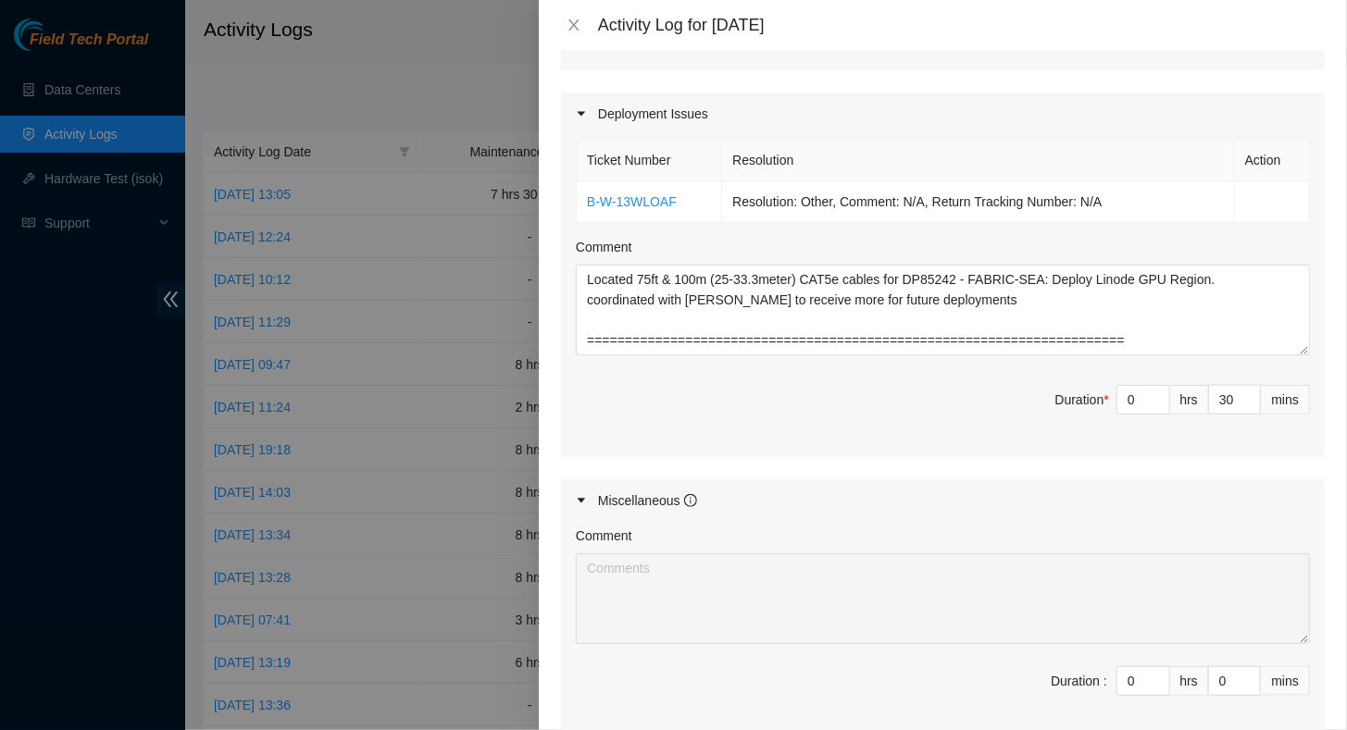
scroll to position [1016, 0]
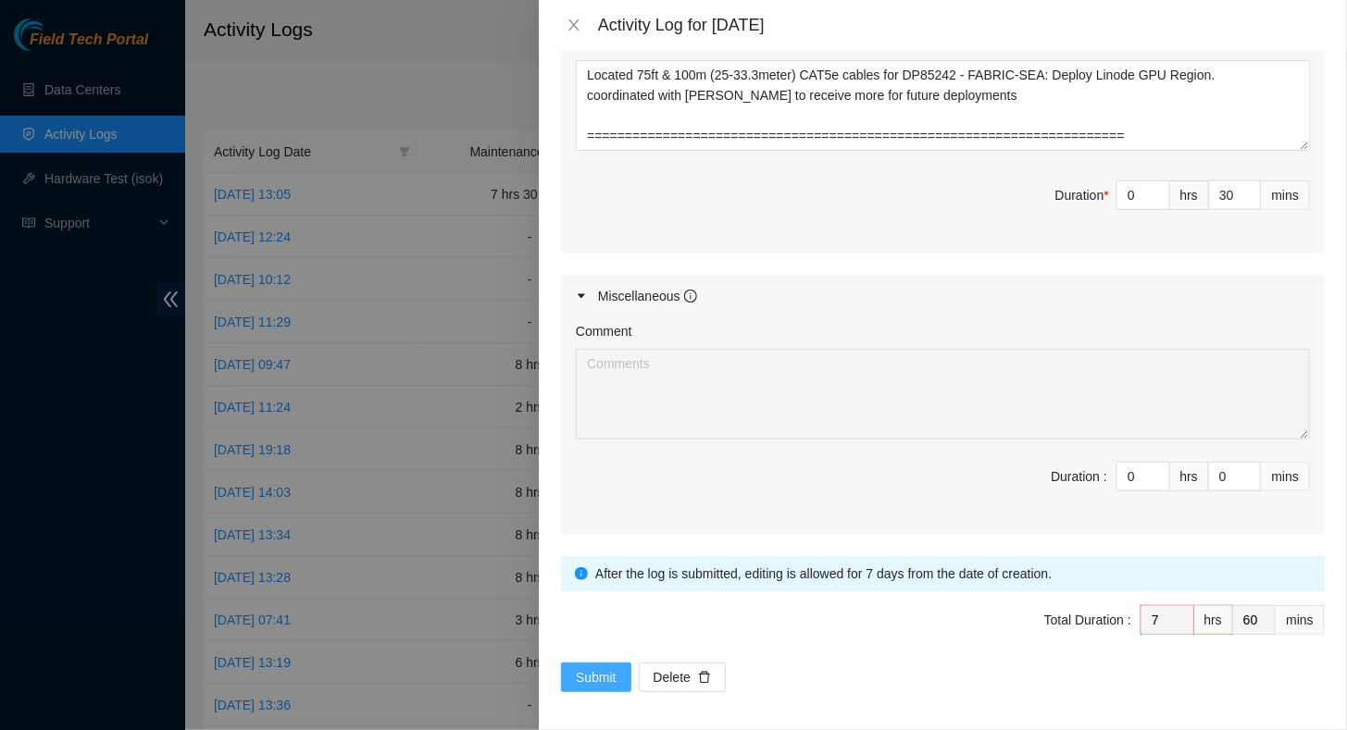
click at [592, 667] on span "Submit" at bounding box center [596, 677] width 41 height 20
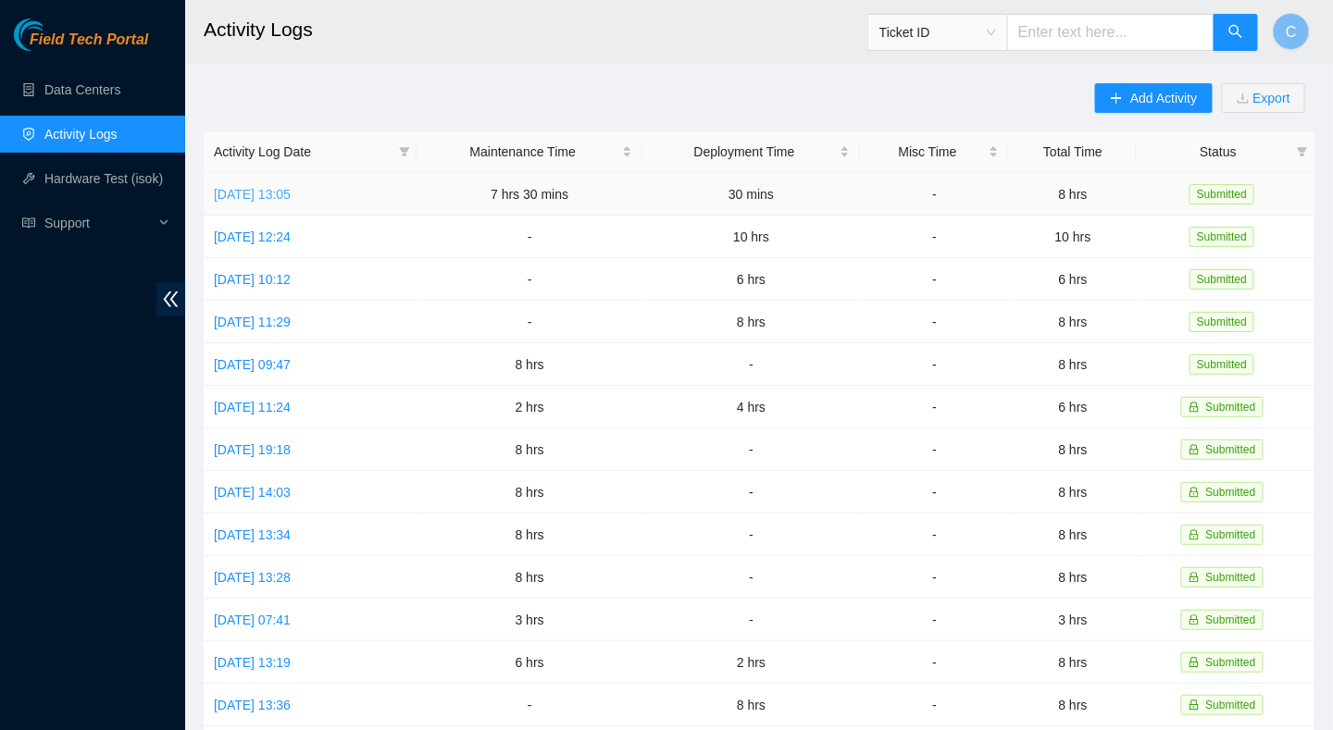
click at [245, 199] on link "Mon, 08 Sep 2025 13:05" at bounding box center [252, 194] width 77 height 15
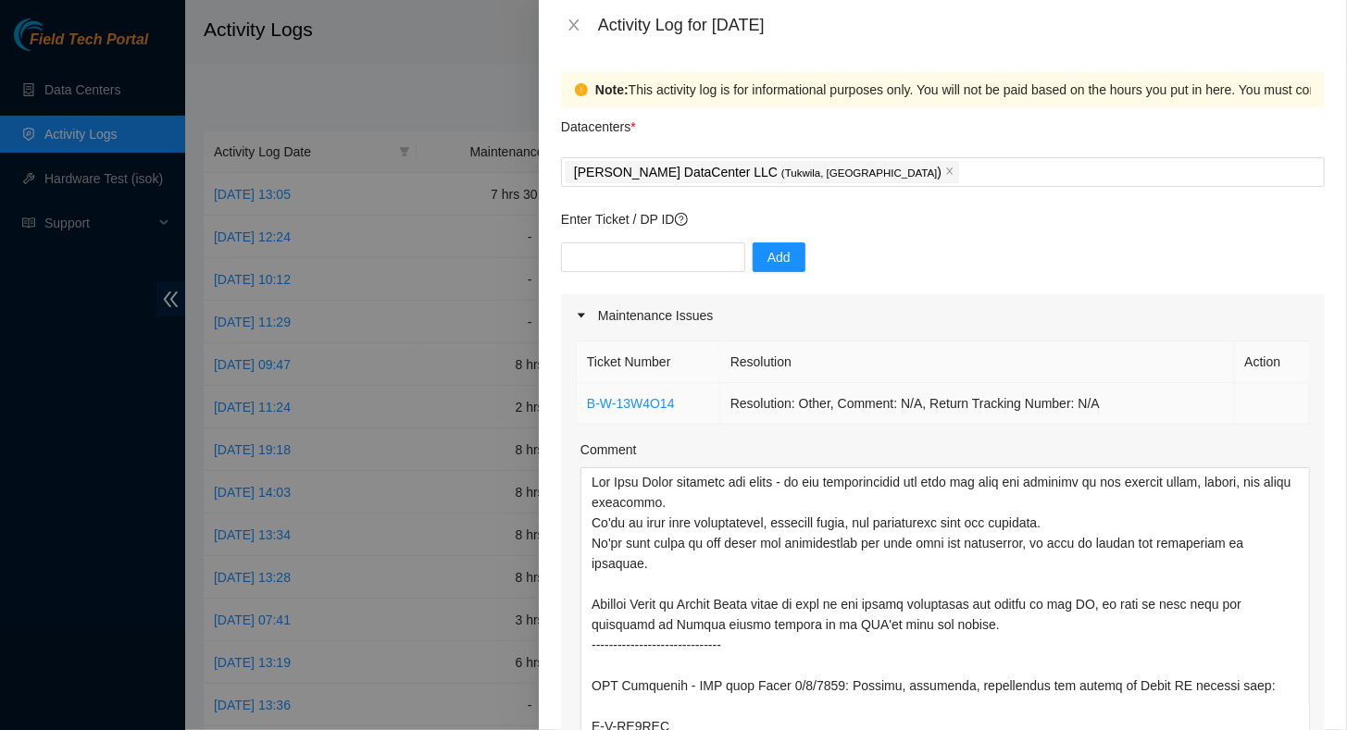
drag, startPoint x: 1289, startPoint y: 551, endPoint x: 1003, endPoint y: 404, distance: 321.7
click at [1115, 729] on html "Field Tech Portal Data Centers Activity Logs Hardware Test (isok) Support Activ…" at bounding box center [673, 365] width 1347 height 730
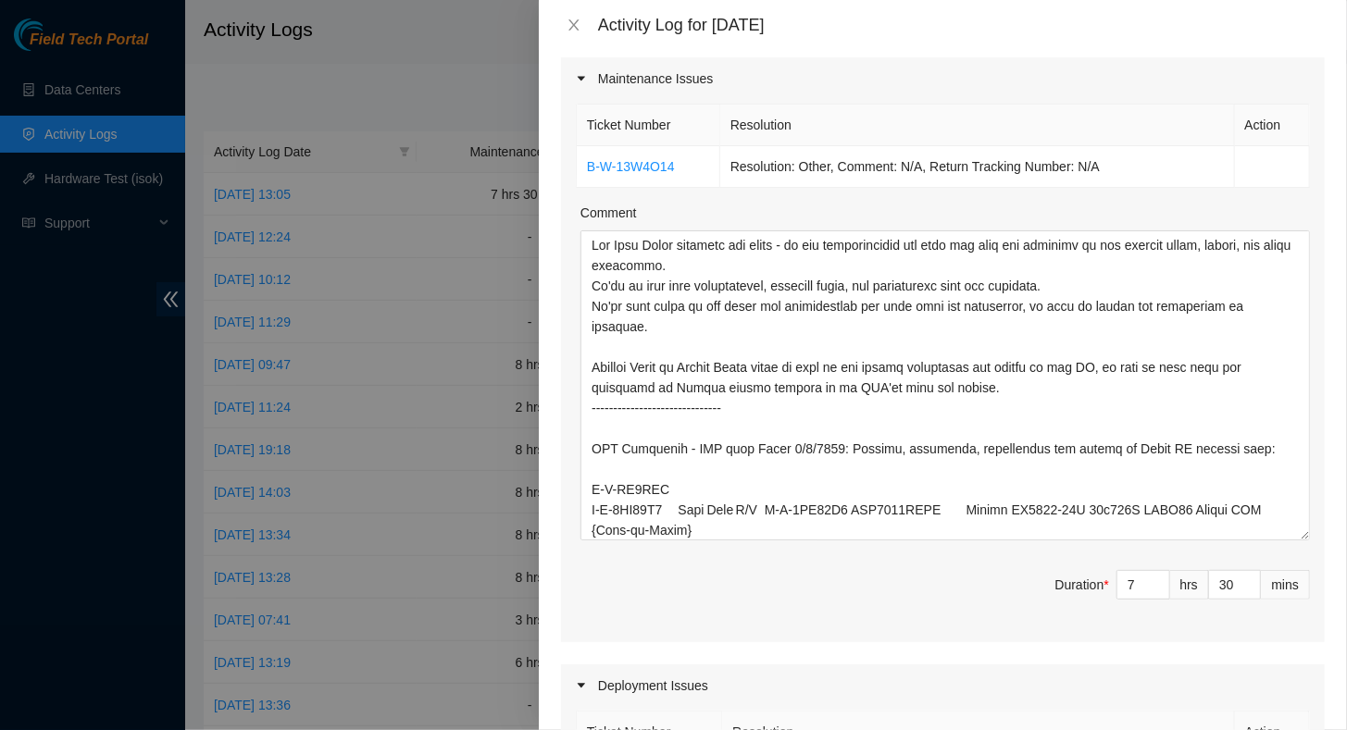
scroll to position [278, 0]
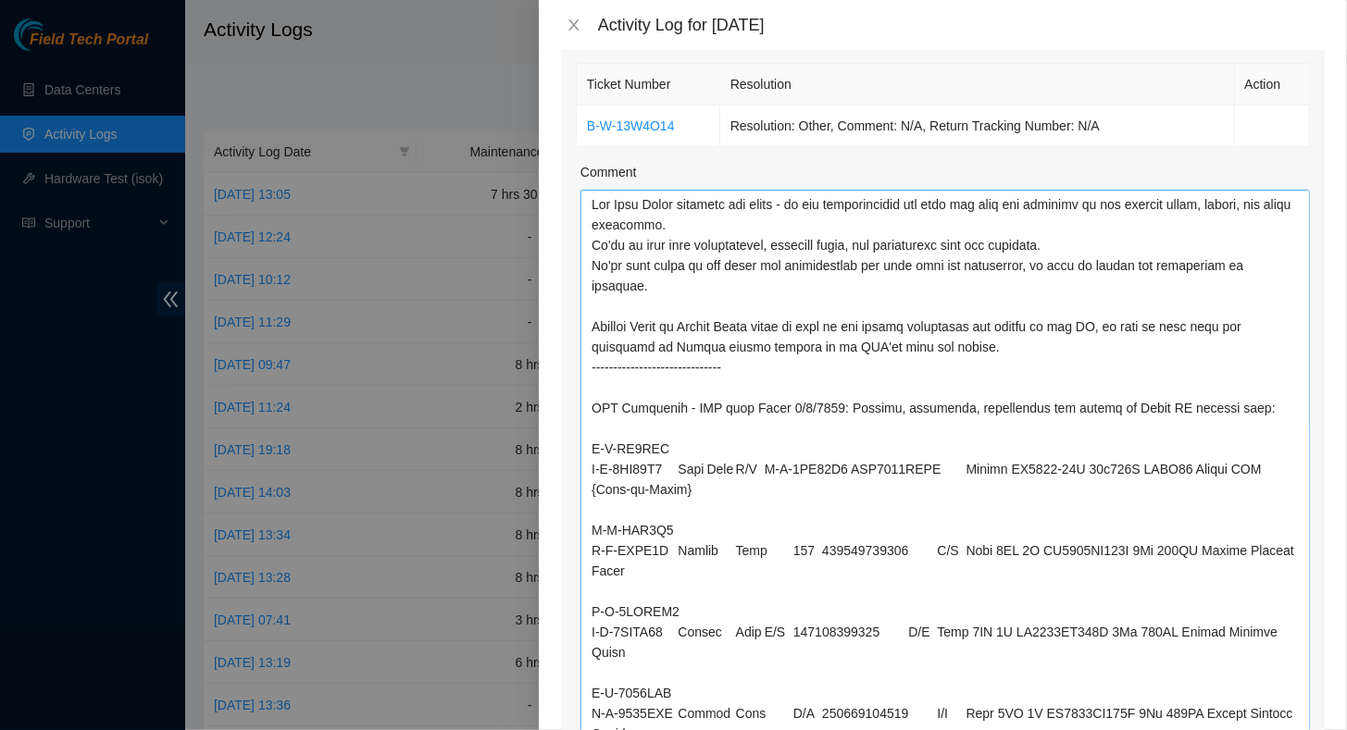
drag, startPoint x: 1293, startPoint y: 496, endPoint x: 1094, endPoint y: 613, distance: 230.7
click at [1174, 729] on html "Field Tech Portal Data Centers Activity Logs Hardware Test (isok) Support Activ…" at bounding box center [673, 365] width 1347 height 730
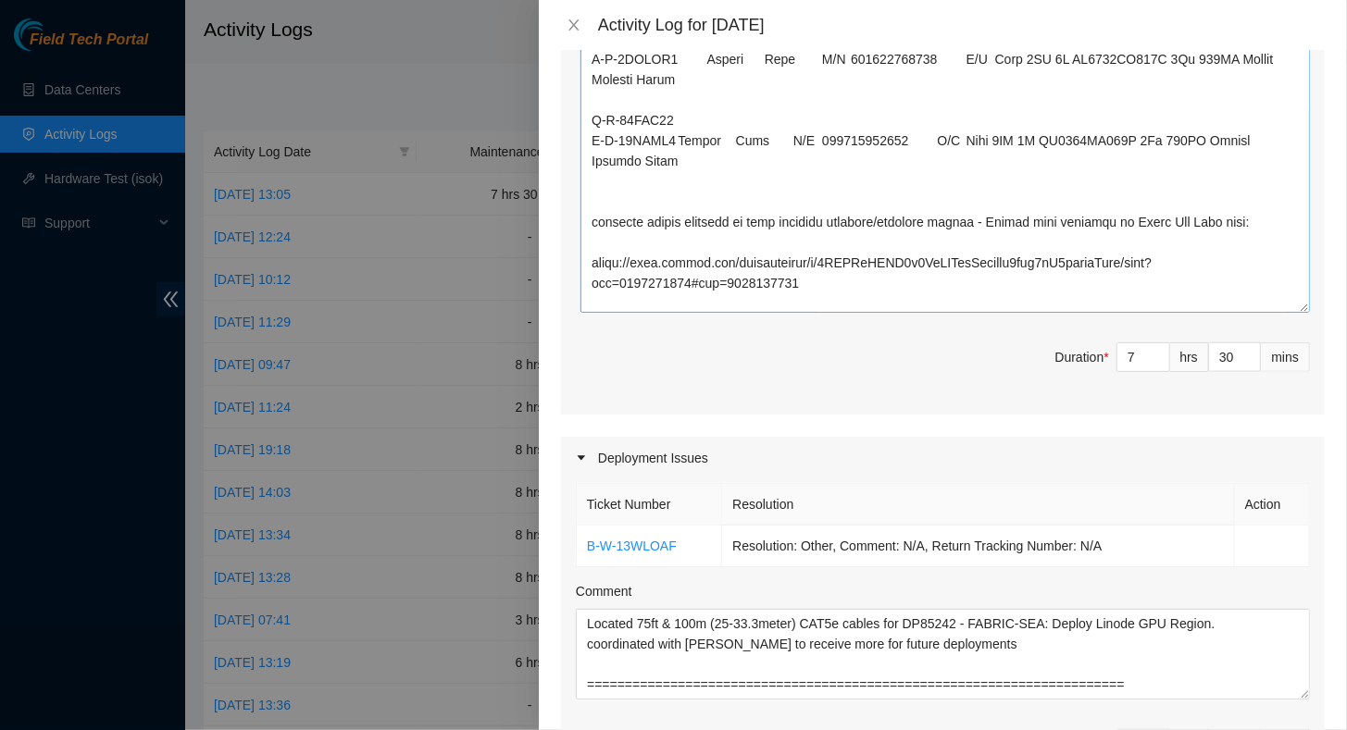
scroll to position [663, 0]
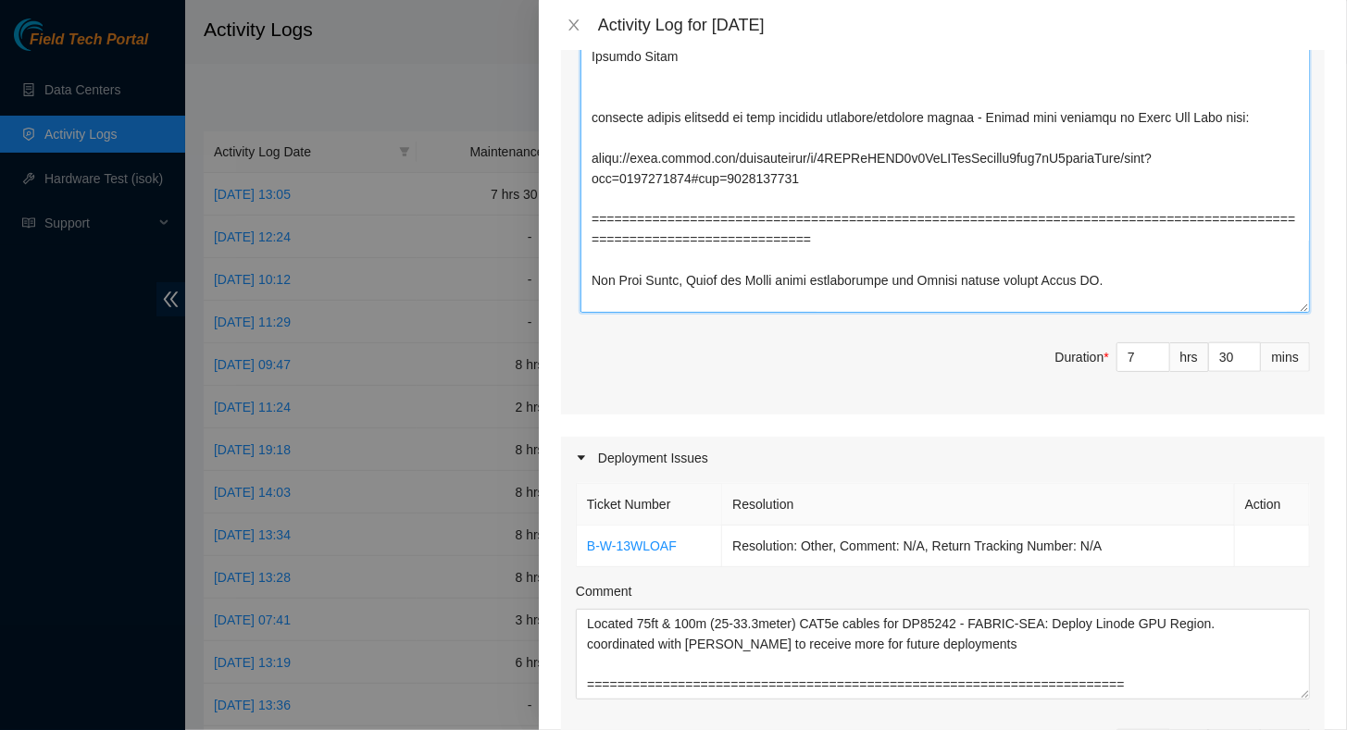
click at [624, 225] on textarea "Comment" at bounding box center [944, 20] width 729 height 586
type textarea "Net Tech River acquired his badge - we are familiarizing him with the site and …"
type input "8"
type input "0"
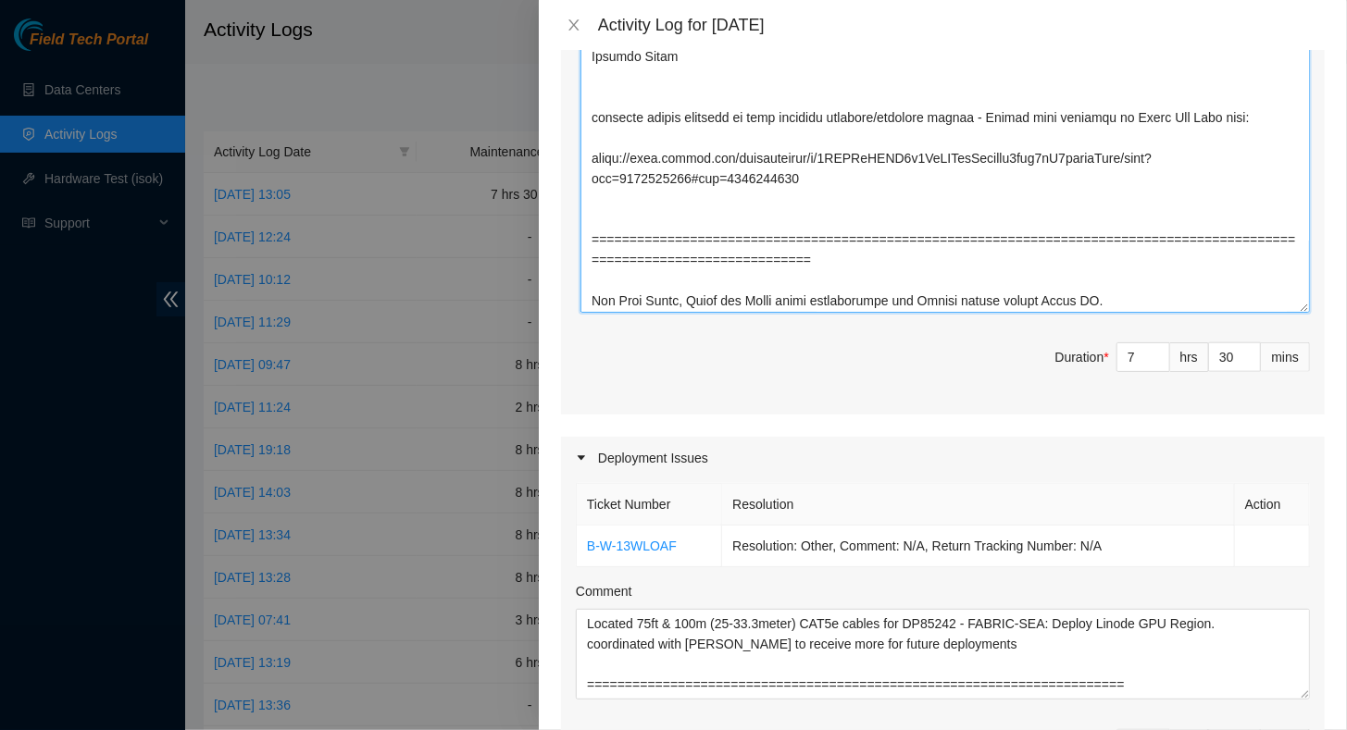
paste textarea "Net Tech River acquired his badge - we are familiarizing him with the site and …"
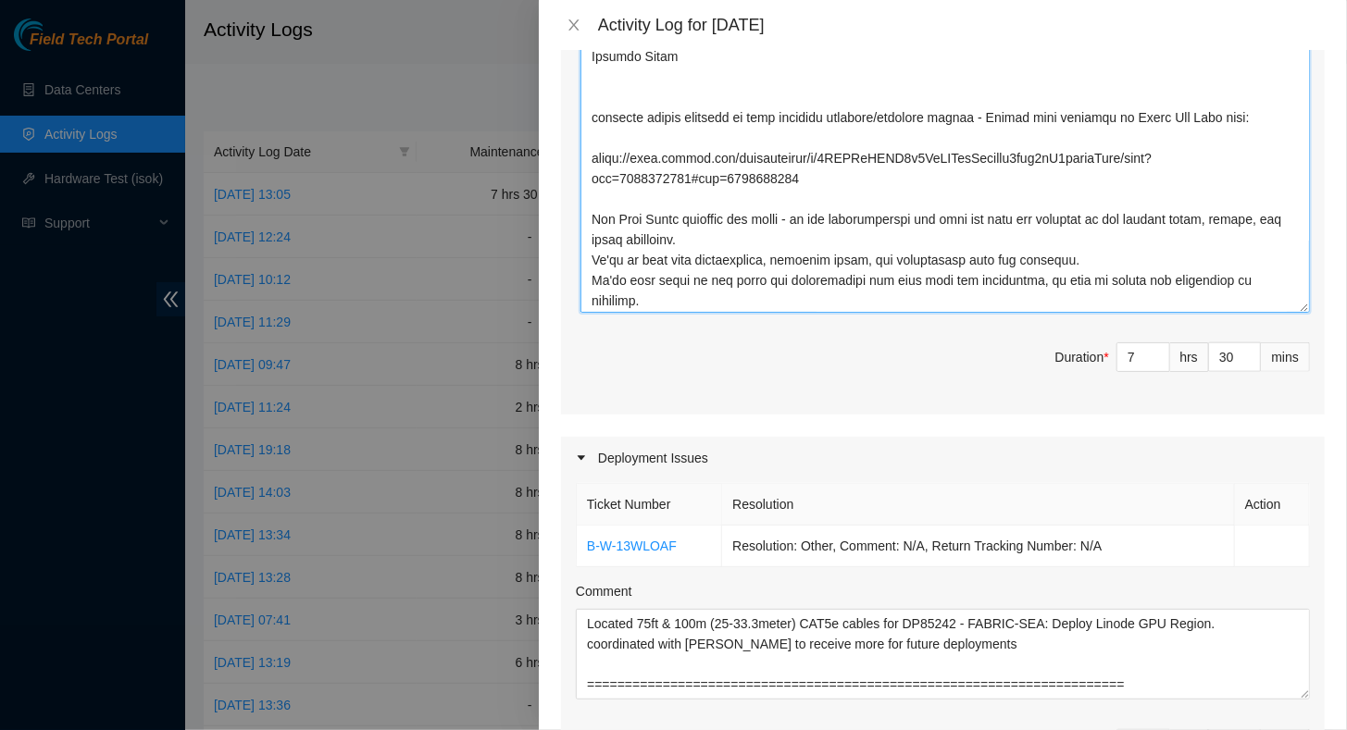
scroll to position [741, 0]
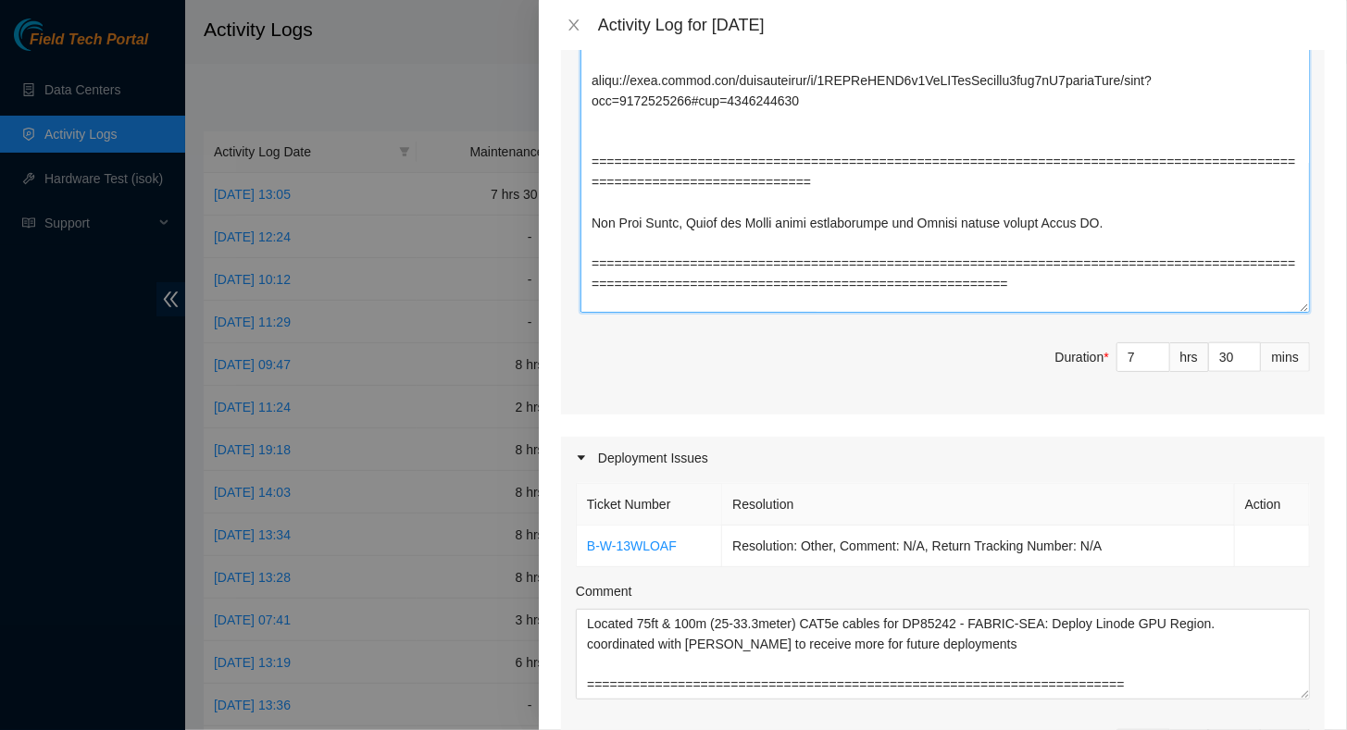
paste textarea "SEA Inventory"
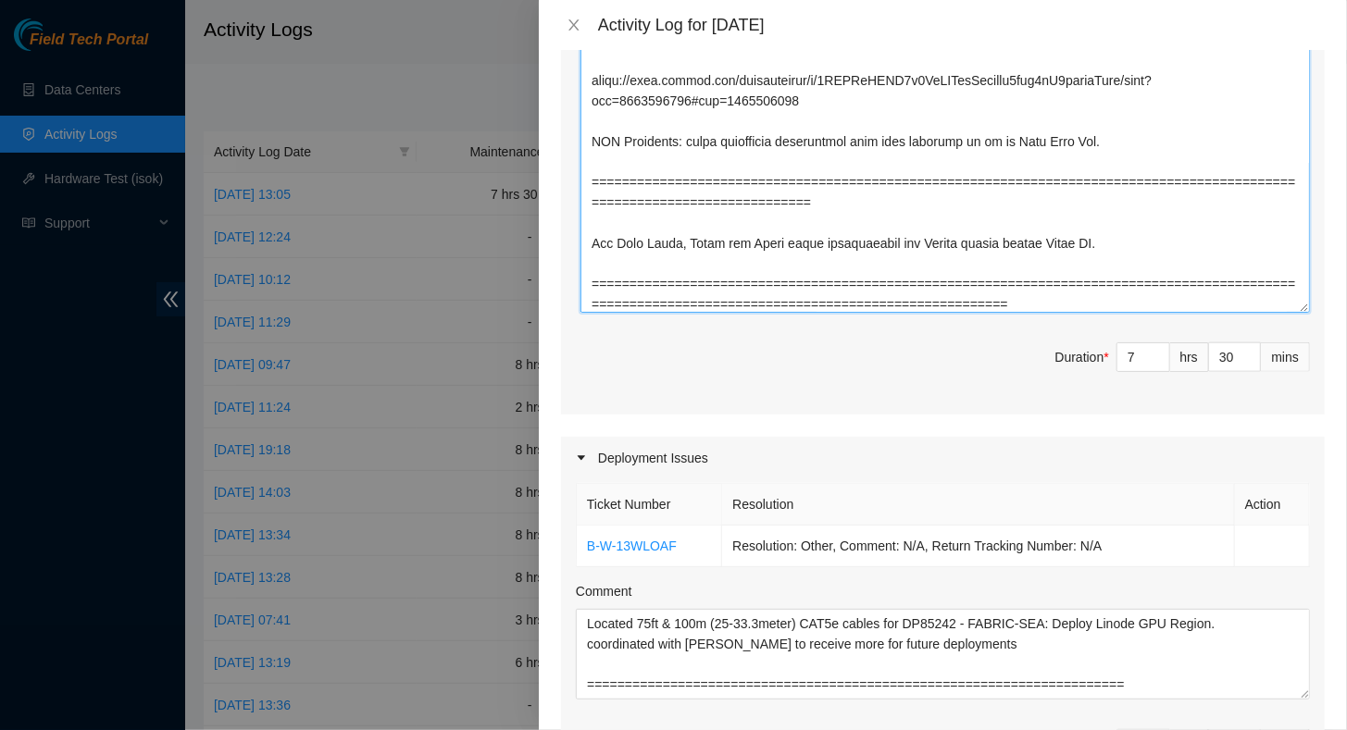
scroll to position [1290, 0]
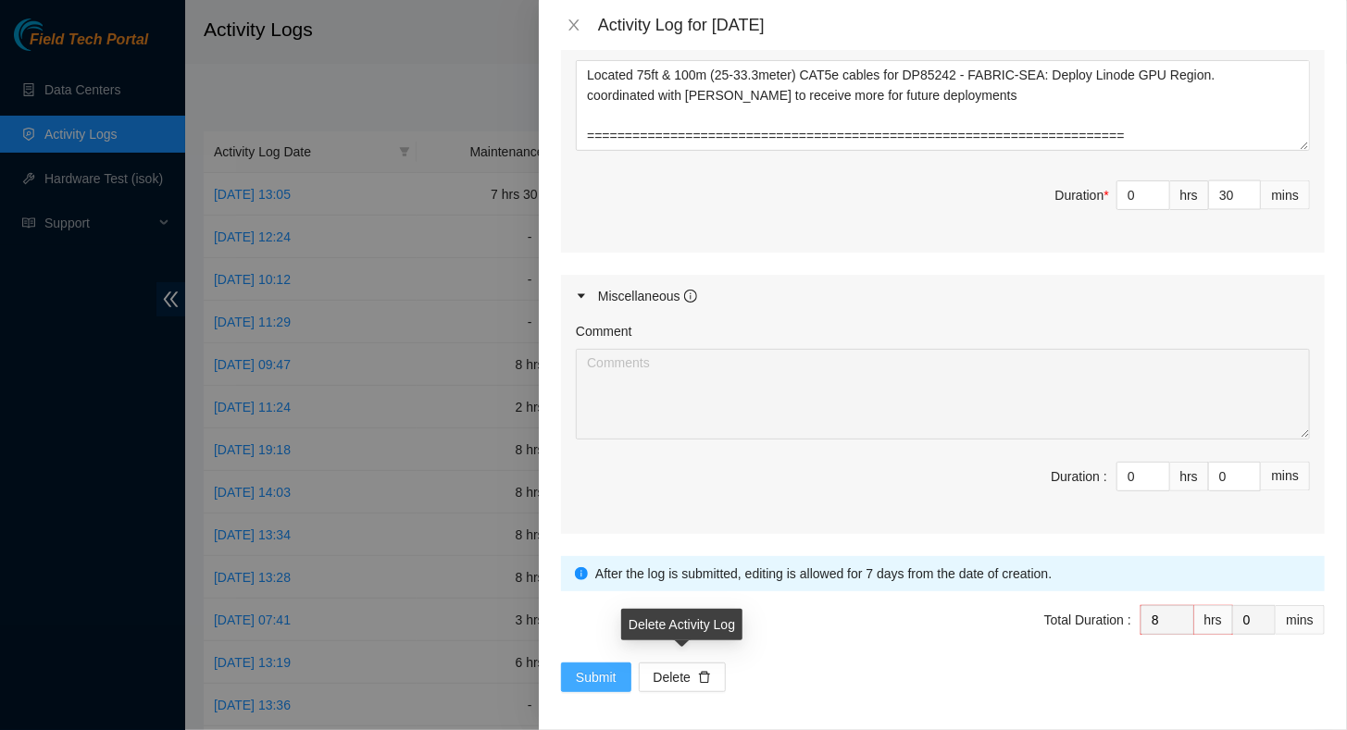
type textarea "Net Tech River acquired his badge - we are familiarizing him with the site and …"
click at [563, 667] on button "Submit" at bounding box center [596, 678] width 70 height 30
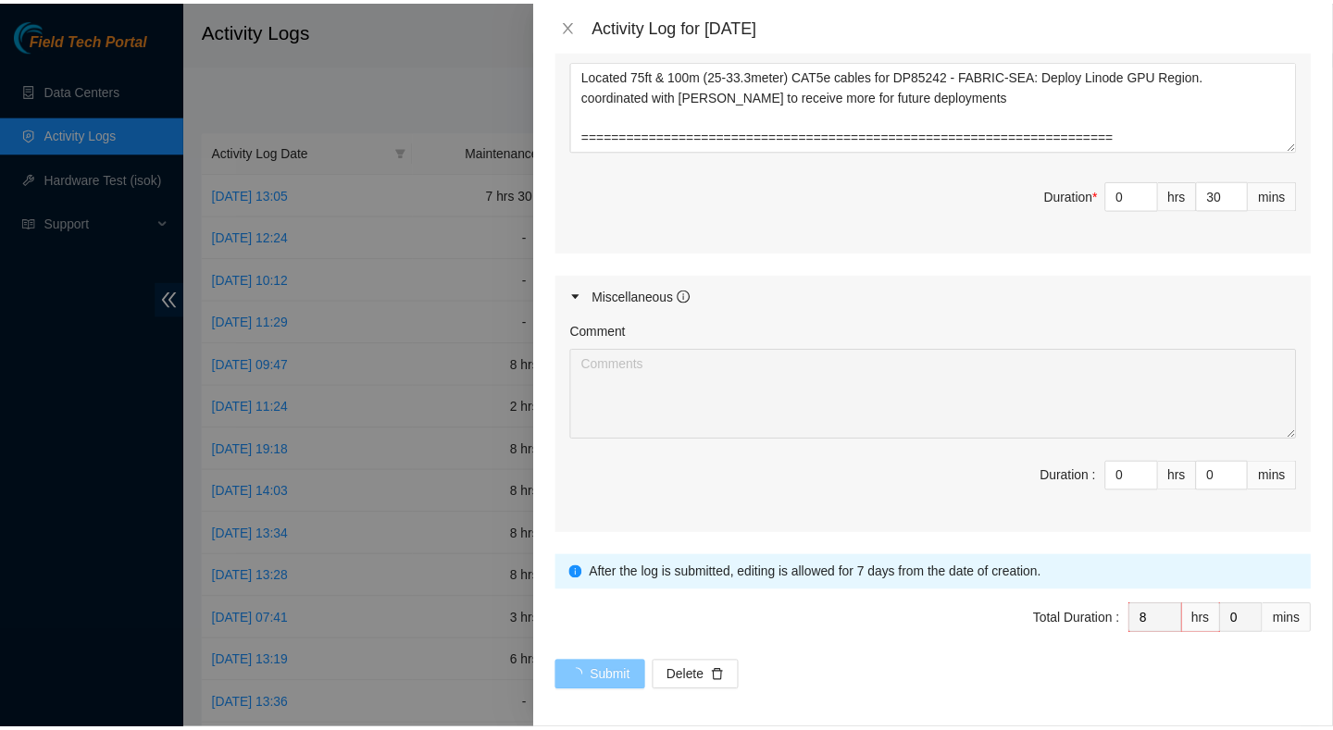
scroll to position [0, 0]
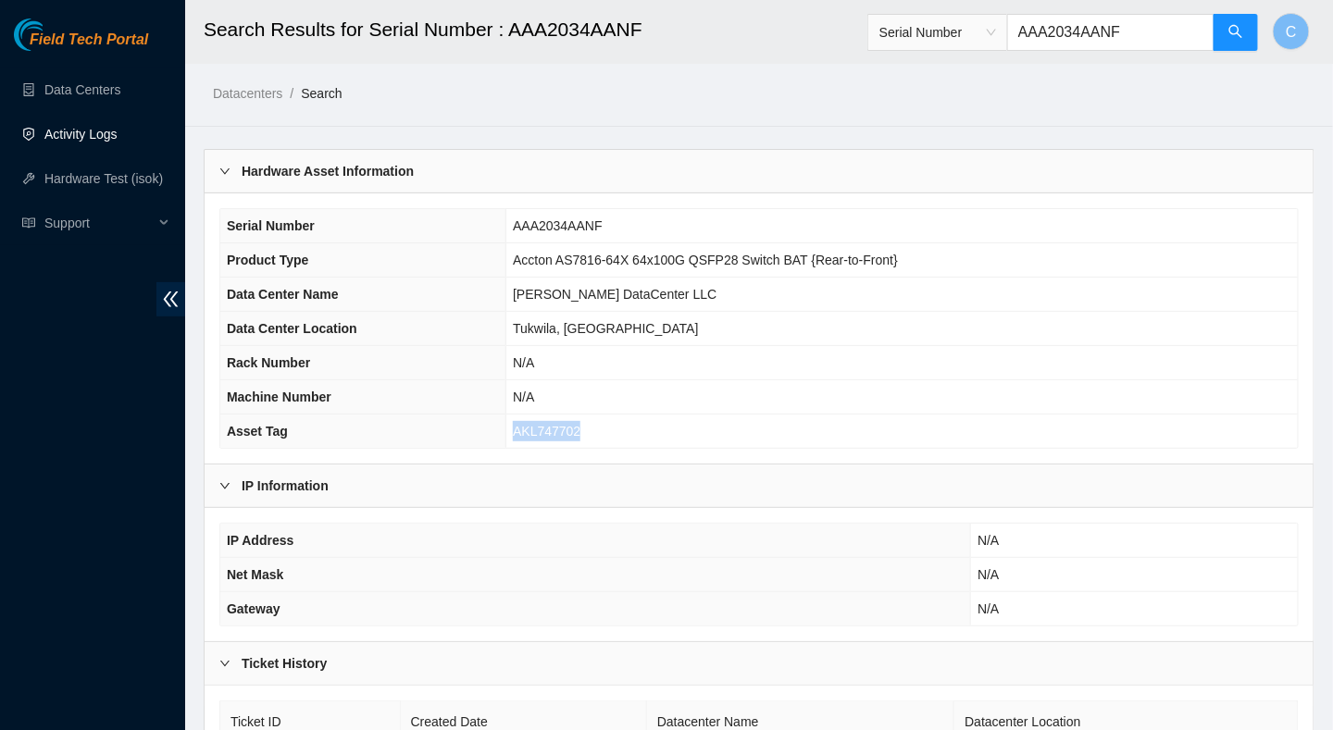
click at [85, 132] on link "Activity Logs" at bounding box center [80, 134] width 73 height 15
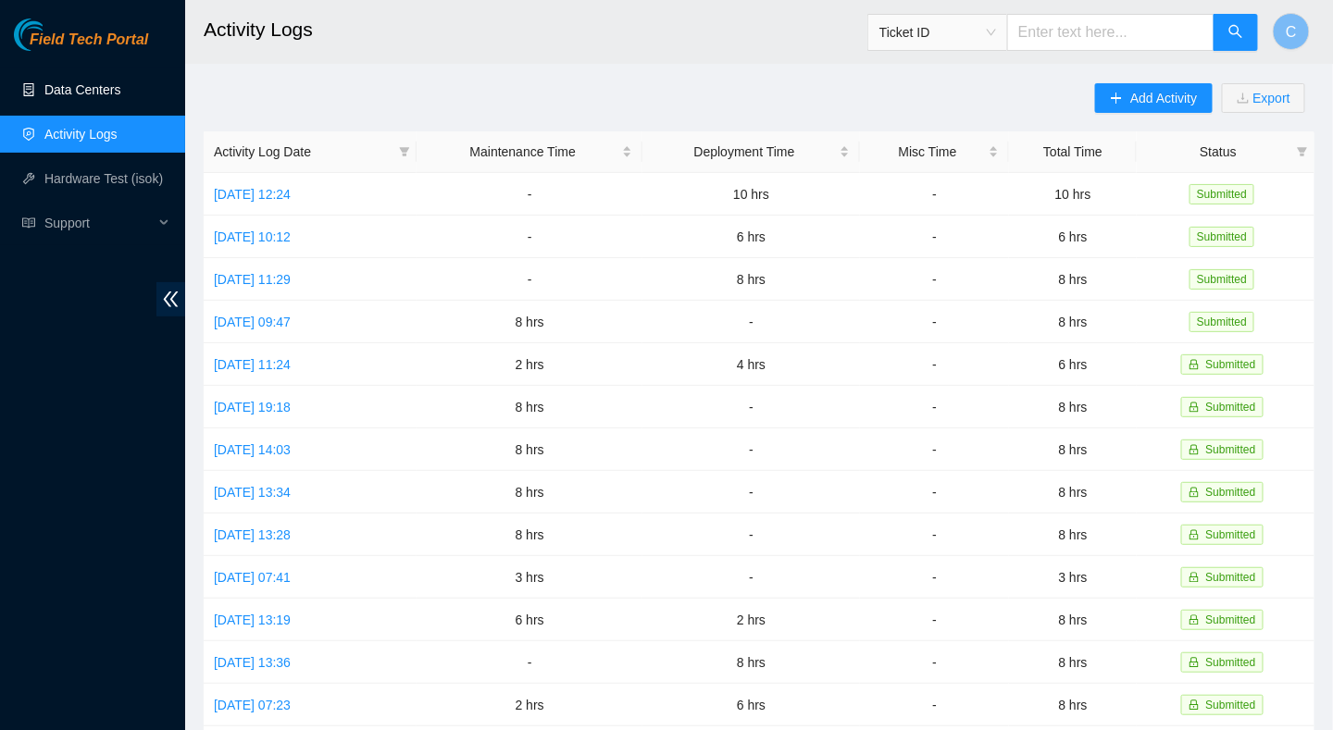
click at [91, 94] on link "Data Centers" at bounding box center [82, 89] width 76 height 15
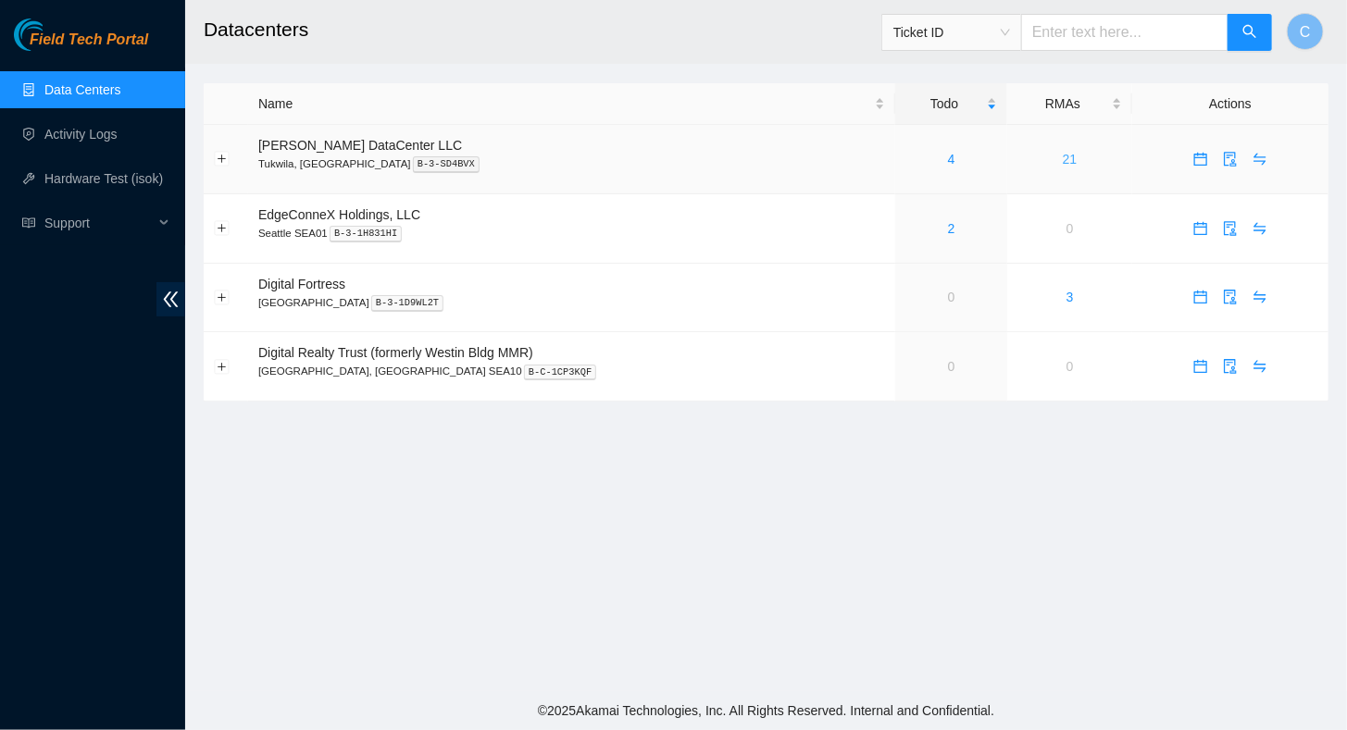
click at [1063, 158] on link "21" at bounding box center [1070, 159] width 15 height 15
